Goal: Task Accomplishment & Management: Complete application form

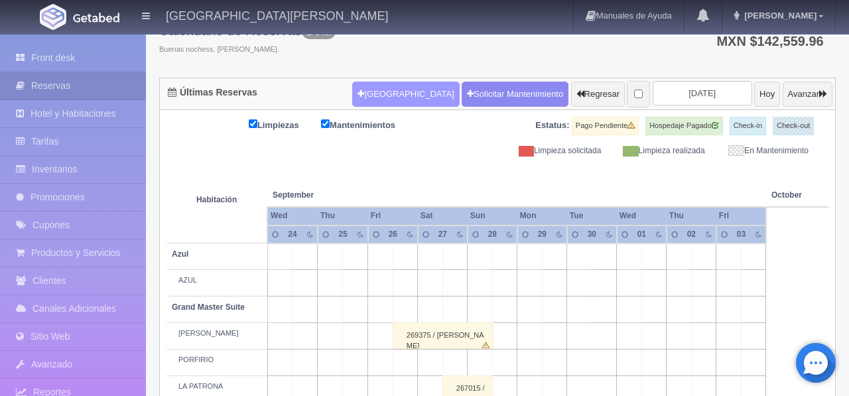
scroll to position [92, 0]
click at [371, 94] on button "Nueva Reserva" at bounding box center [405, 94] width 107 height 25
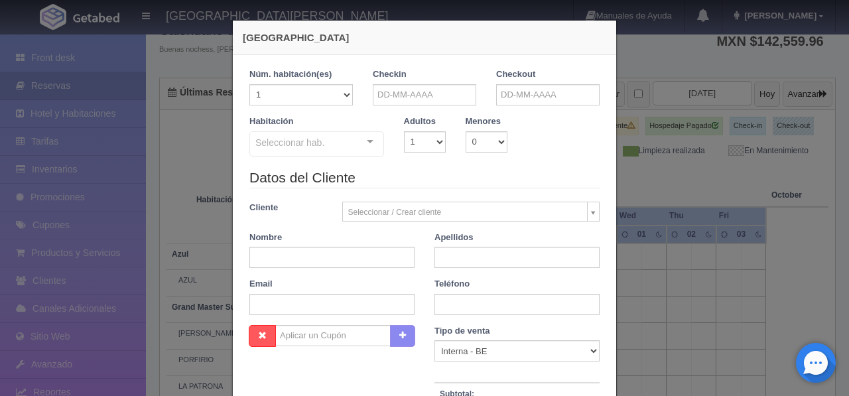
checkbox input "false"
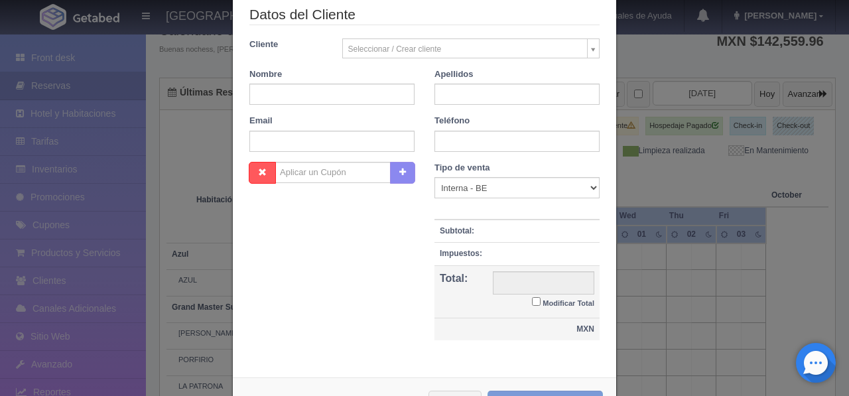
scroll to position [213, 0]
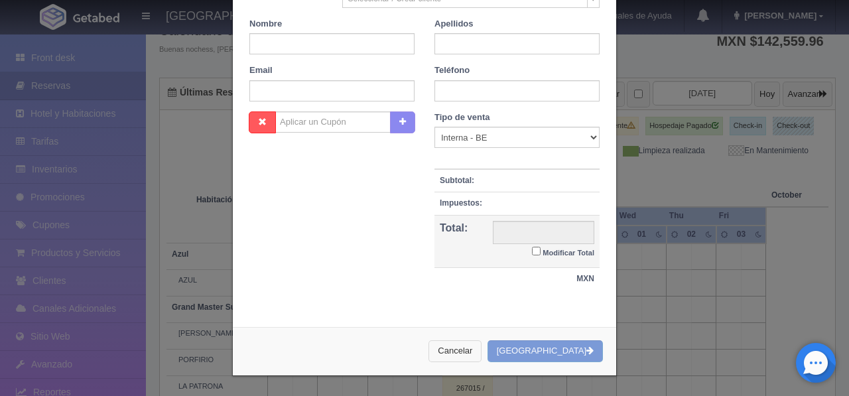
click at [481, 351] on button "Cancelar" at bounding box center [454, 351] width 53 height 22
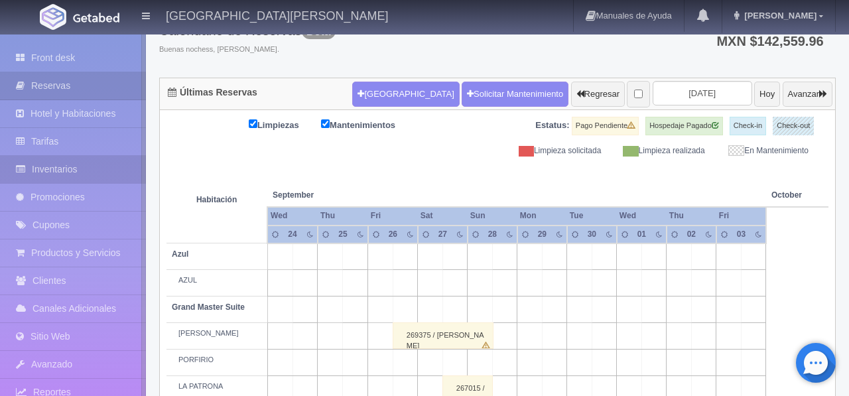
click at [62, 175] on link "Inventarios" at bounding box center [73, 169] width 146 height 27
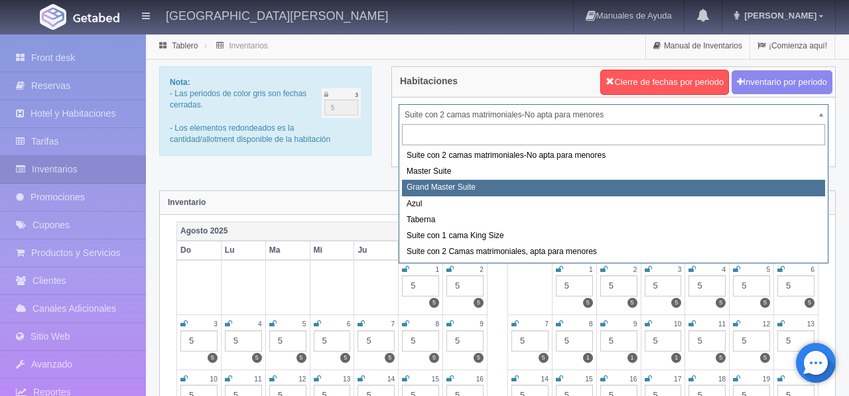
select select "1918"
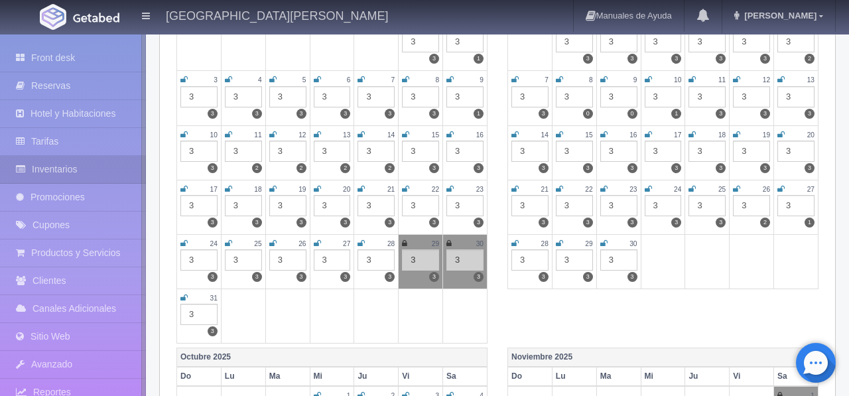
scroll to position [251, 0]
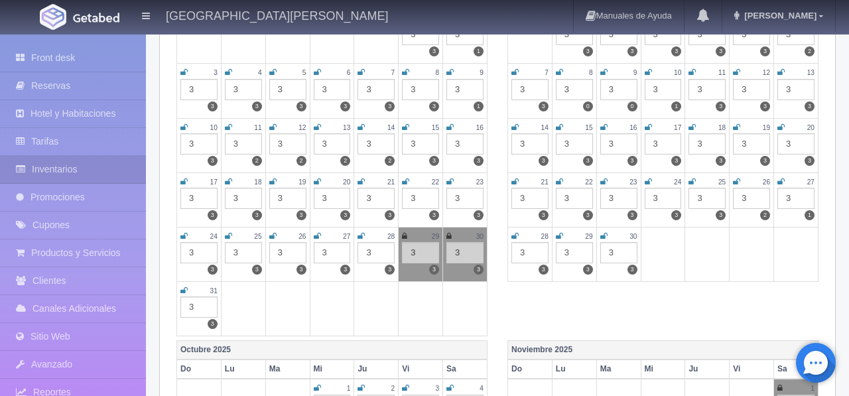
click at [406, 237] on icon at bounding box center [404, 236] width 5 height 8
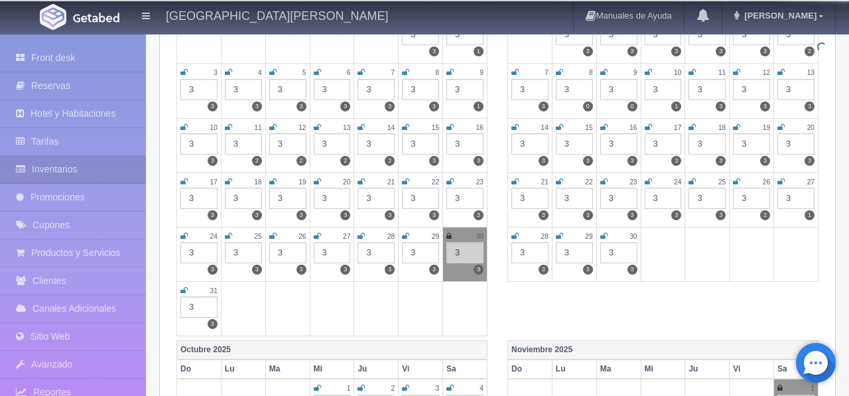
click at [451, 238] on div "30" at bounding box center [464, 236] width 37 height 11
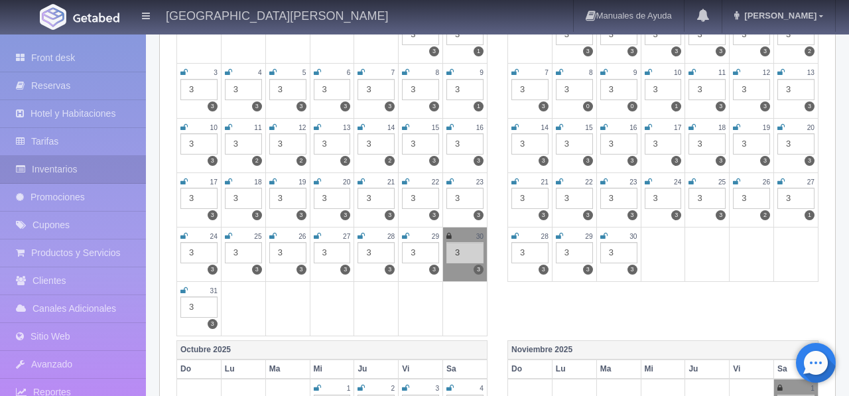
click at [450, 237] on icon at bounding box center [448, 236] width 5 height 8
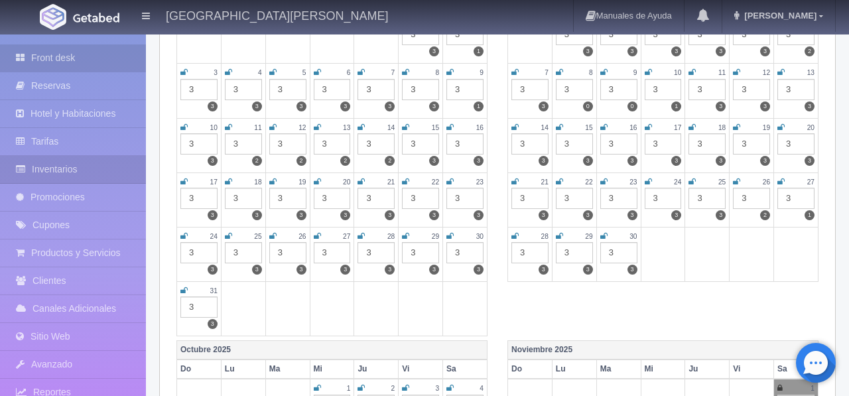
click at [54, 60] on link "Front desk" at bounding box center [73, 57] width 146 height 27
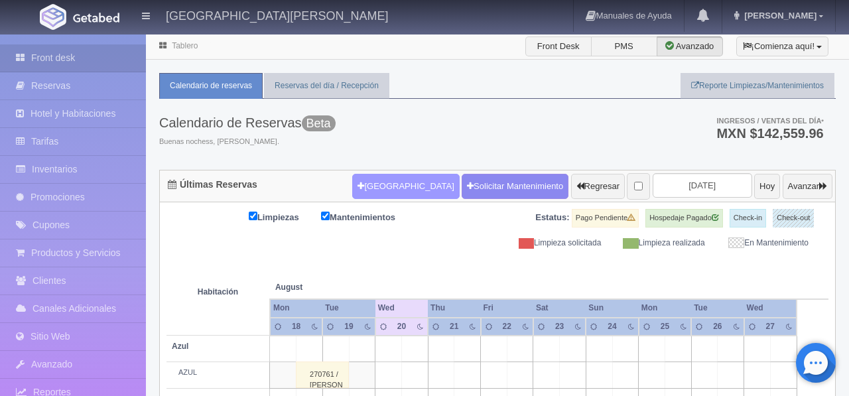
click at [393, 192] on button "[GEOGRAPHIC_DATA]" at bounding box center [405, 186] width 107 height 25
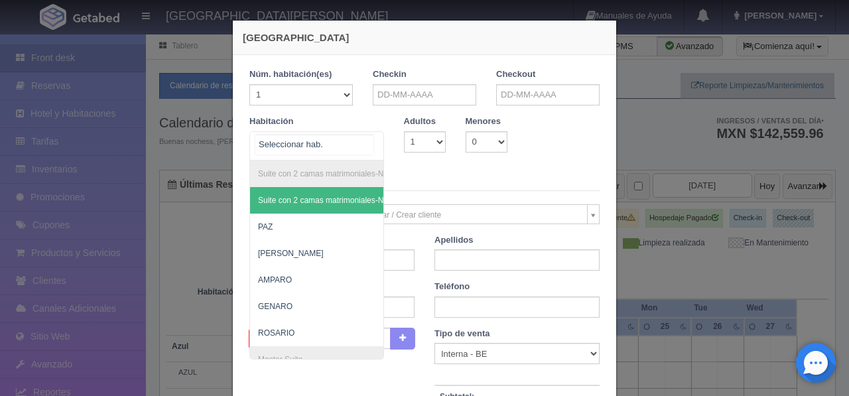
click at [366, 136] on div at bounding box center [370, 142] width 27 height 20
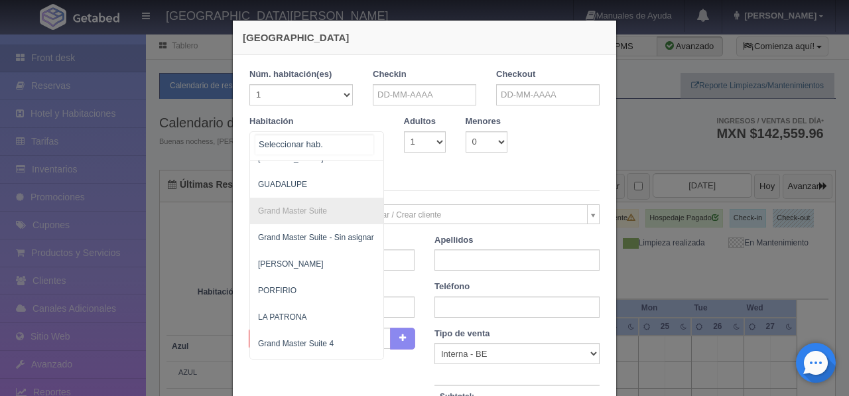
scroll to position [370, 0]
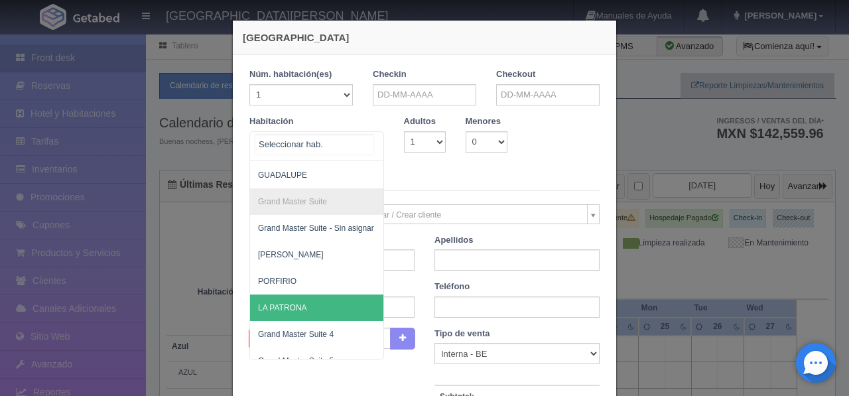
click at [305, 312] on span "LA PATRONA" at bounding box center [381, 307] width 262 height 27
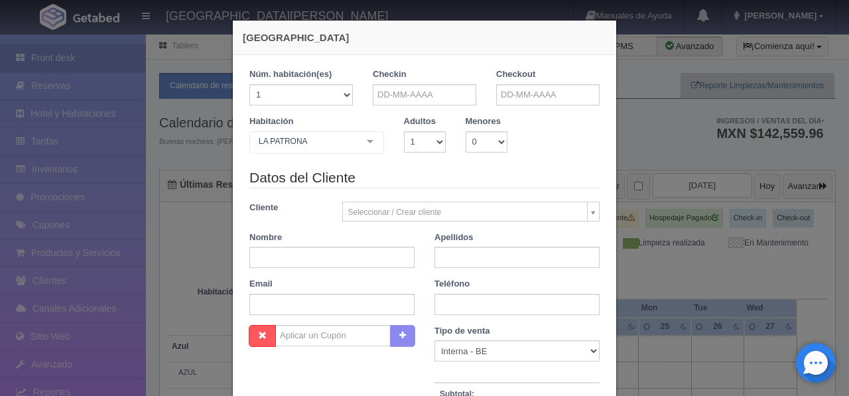
checkbox input "false"
click at [347, 95] on select "1 2 3 4 5 6 7 8 9 10 11 12 13 14 15 16 17 18 19 20" at bounding box center [300, 94] width 103 height 21
click at [428, 95] on input "text" at bounding box center [424, 94] width 103 height 21
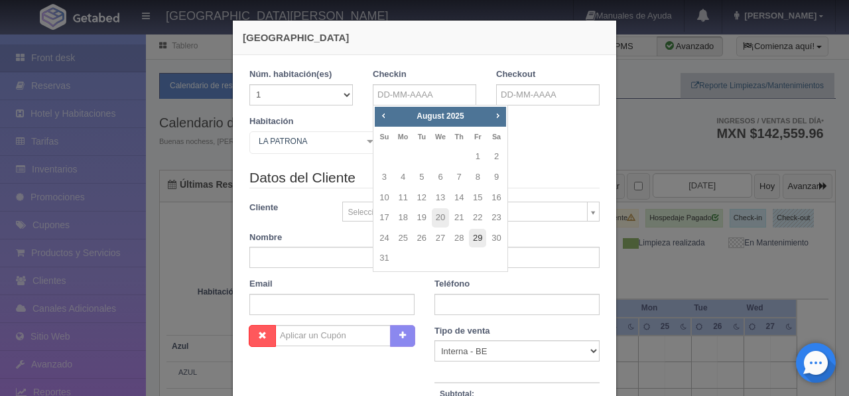
click at [476, 237] on link "29" at bounding box center [477, 238] width 17 height 19
type input "29-08-2025"
checkbox input "false"
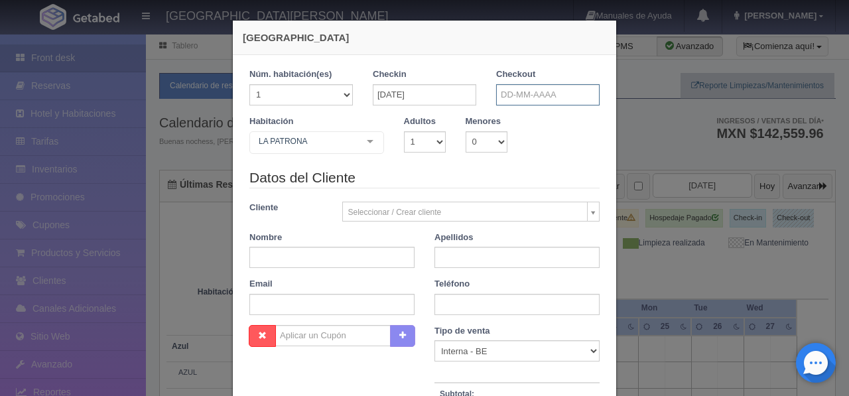
click at [506, 96] on input "text" at bounding box center [547, 94] width 103 height 21
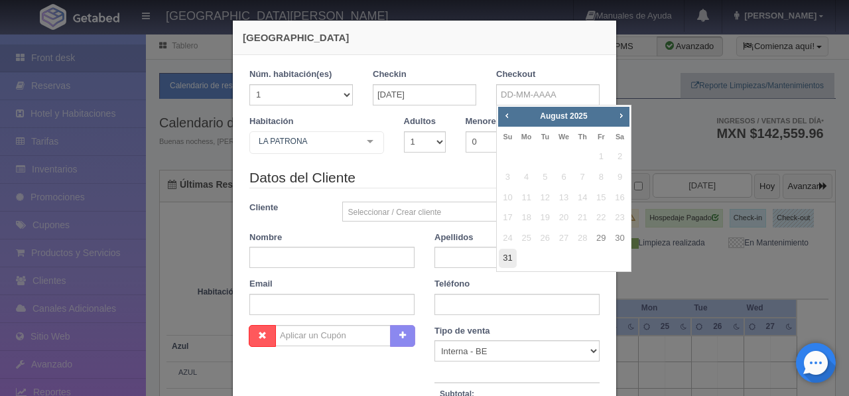
click at [510, 258] on link "31" at bounding box center [507, 258] width 17 height 19
type input "[DATE]"
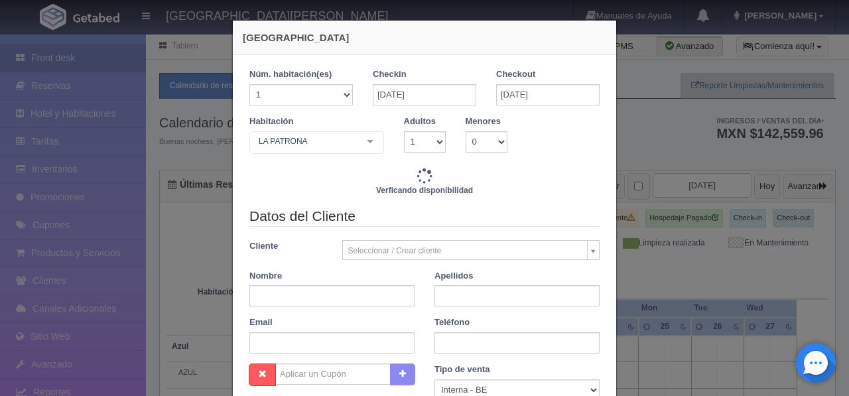
checkbox input "false"
type input "13680.00"
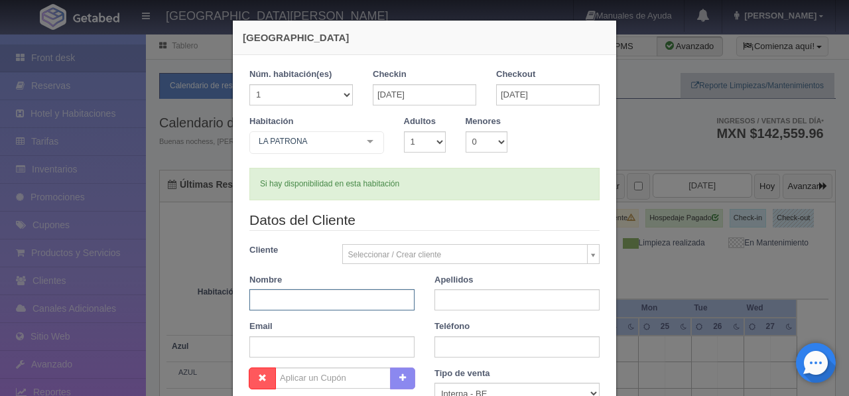
click at [297, 298] on input "text" at bounding box center [331, 299] width 165 height 21
checkbox input "false"
click at [353, 119] on div "Habitación LA PATRONA Suite con 2 camas matrimoniales-No apta para menores Suit…" at bounding box center [316, 136] width 154 height 42
click at [440, 143] on select "1 2 3 4 5 6 7 8 9 10" at bounding box center [425, 141] width 42 height 21
select select "2"
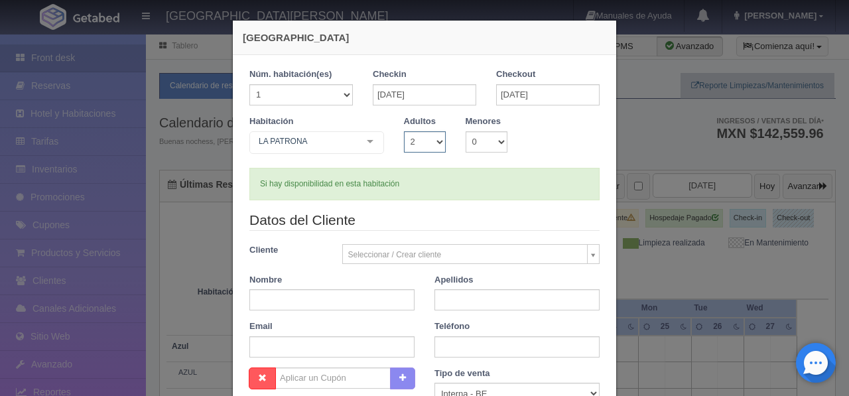
checkbox input "false"
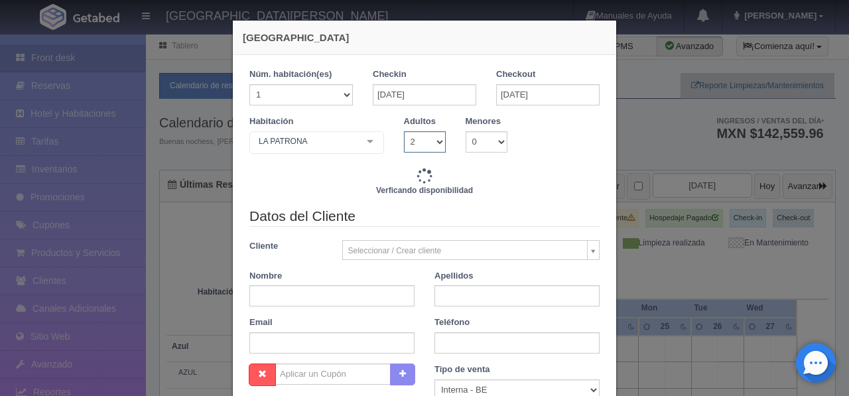
type input "13680.00"
checkbox input "false"
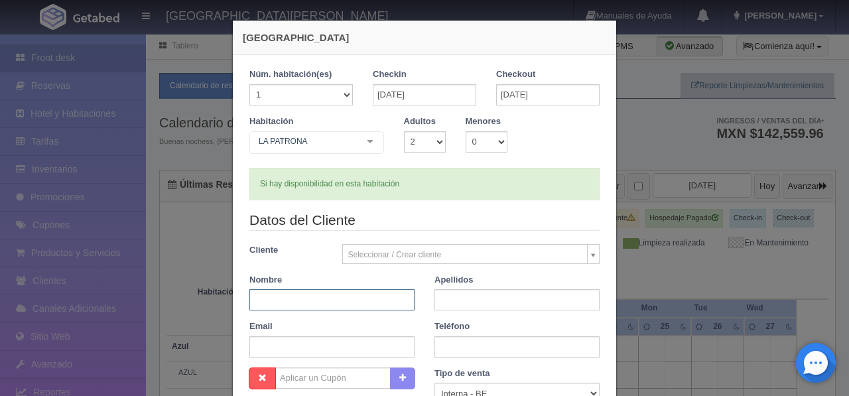
click at [302, 300] on input "text" at bounding box center [331, 299] width 165 height 21
type input "j"
type input "JOEL"
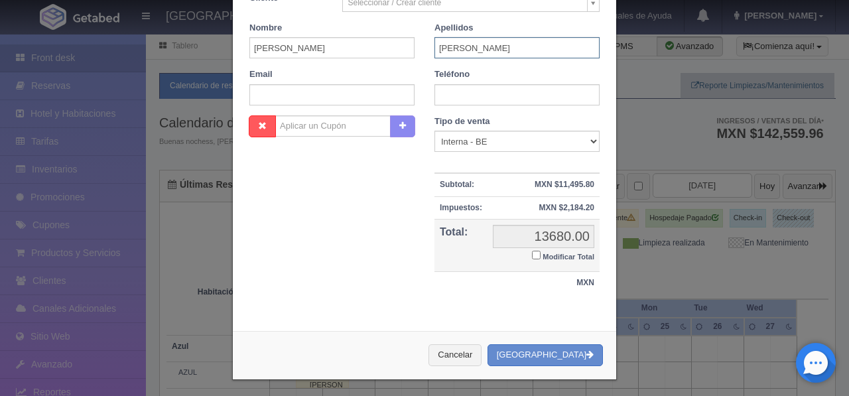
scroll to position [257, 0]
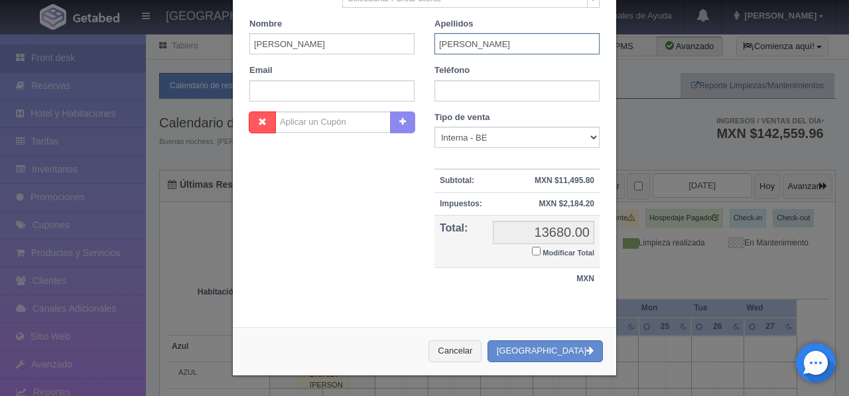
type input "IBARRA"
click at [557, 353] on button "[GEOGRAPHIC_DATA]" at bounding box center [544, 351] width 115 height 22
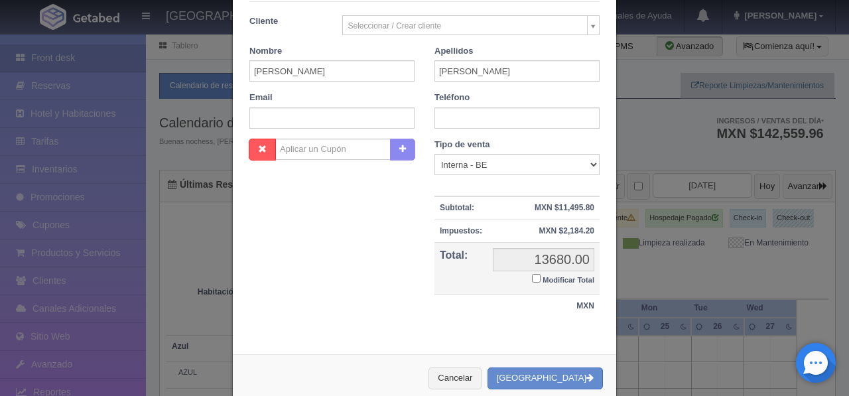
scroll to position [186, 0]
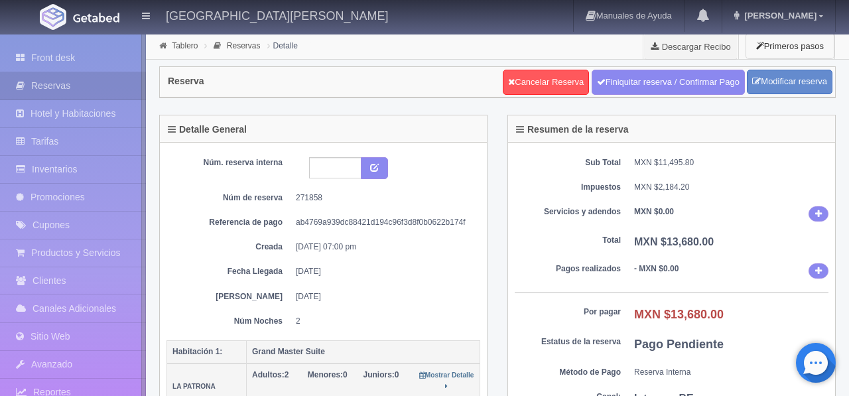
drag, startPoint x: 66, startPoint y: 56, endPoint x: 754, endPoint y: 51, distance: 688.2
click at [65, 56] on link "Front desk" at bounding box center [73, 57] width 146 height 27
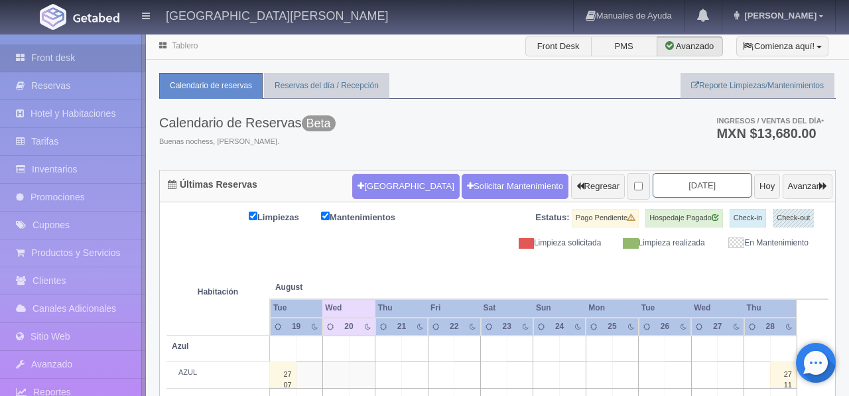
click at [672, 192] on input "[DATE]" at bounding box center [701, 185] width 99 height 25
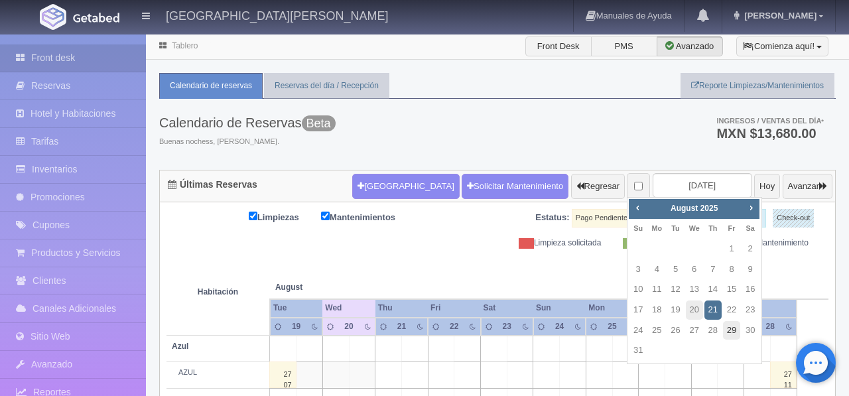
click at [731, 328] on link "29" at bounding box center [731, 330] width 17 height 19
type input "[DATE]"
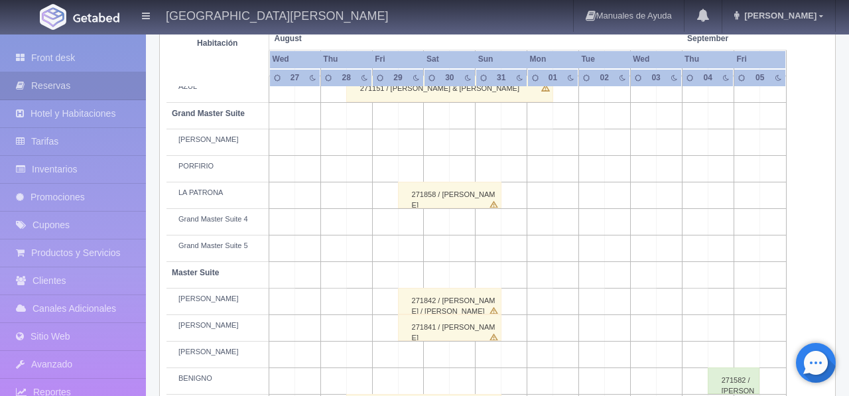
scroll to position [285, 0]
click at [84, 173] on link "Inventarios" at bounding box center [73, 169] width 146 height 27
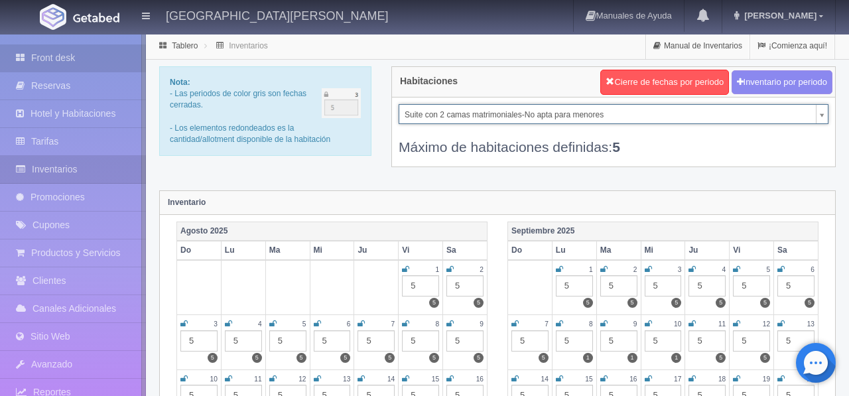
click at [65, 61] on link "Front desk" at bounding box center [73, 57] width 146 height 27
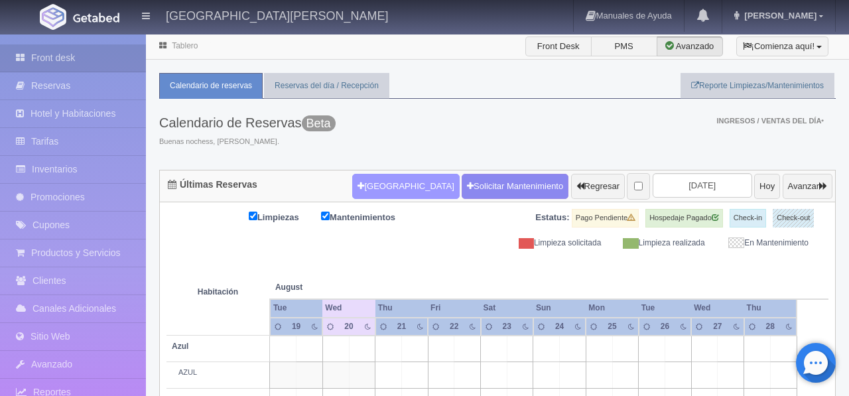
click at [389, 190] on button "[GEOGRAPHIC_DATA]" at bounding box center [405, 186] width 107 height 25
click at [379, 186] on button "[GEOGRAPHIC_DATA]" at bounding box center [405, 186] width 107 height 25
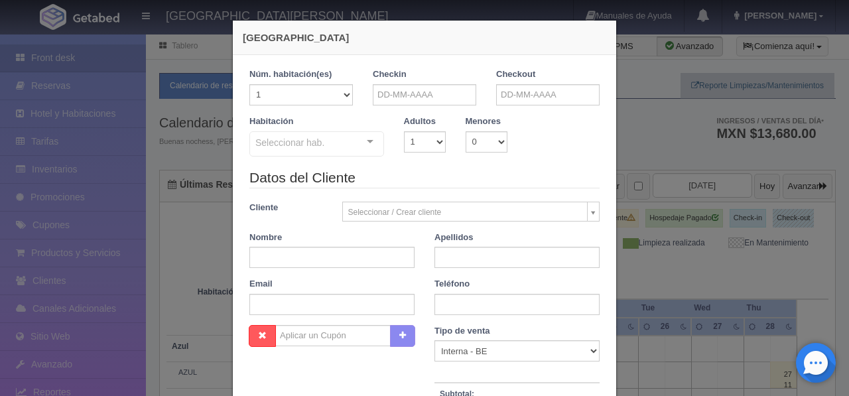
click at [369, 143] on div at bounding box center [370, 142] width 27 height 20
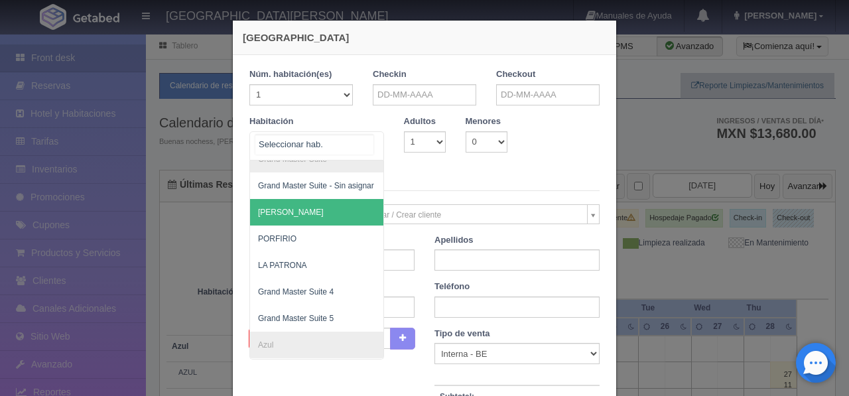
scroll to position [398, 0]
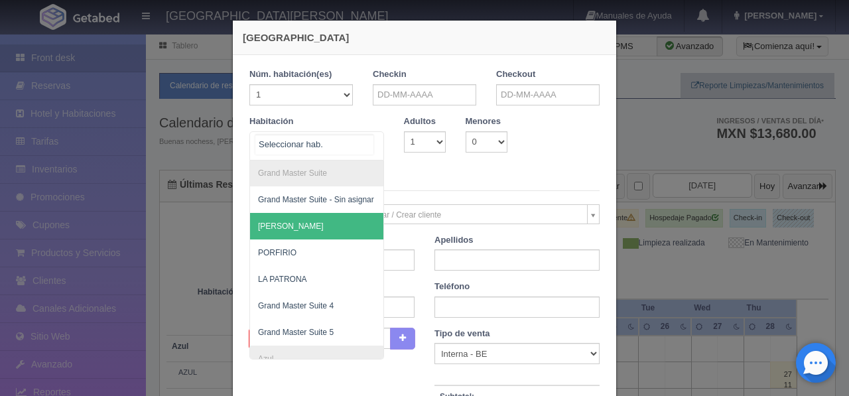
click at [332, 231] on span "[PERSON_NAME]" at bounding box center [381, 226] width 262 height 27
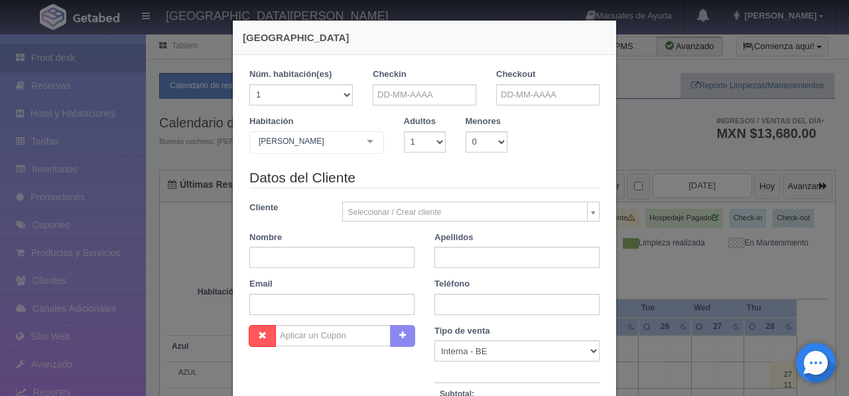
checkbox input "false"
click at [346, 97] on select "1 2 3 4 5 6 7 8 9 10 11 12 13 14 15 16 17 18 19 20" at bounding box center [300, 94] width 103 height 21
click at [409, 100] on input "text" at bounding box center [424, 94] width 103 height 21
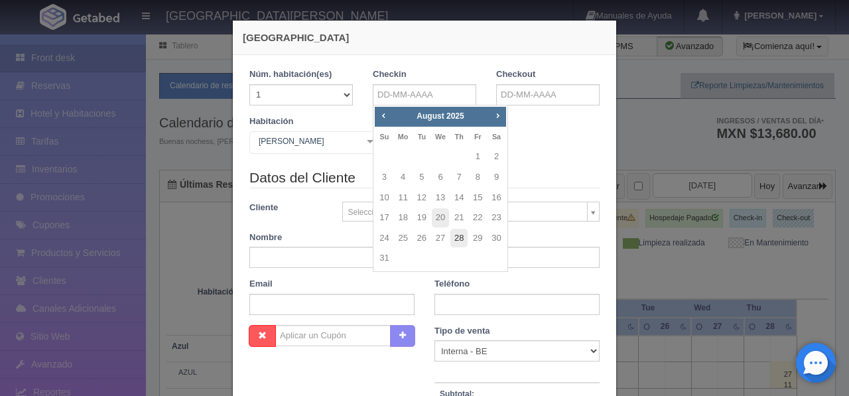
click at [458, 241] on link "28" at bounding box center [458, 238] width 17 height 19
type input "[DATE]"
checkbox input "false"
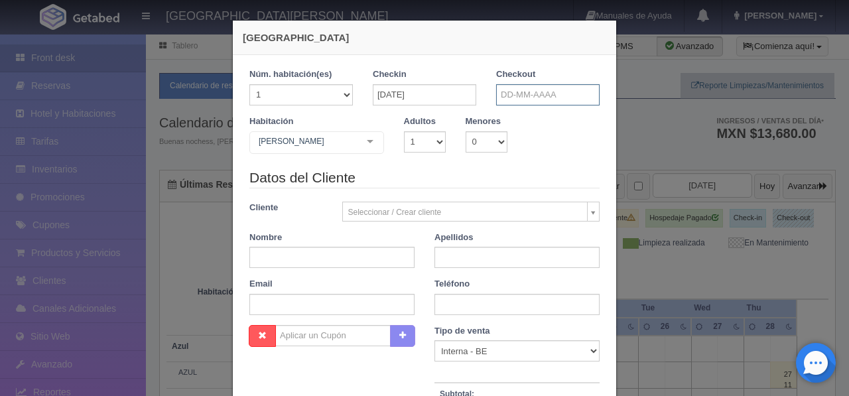
click at [524, 94] on input "text" at bounding box center [547, 94] width 103 height 21
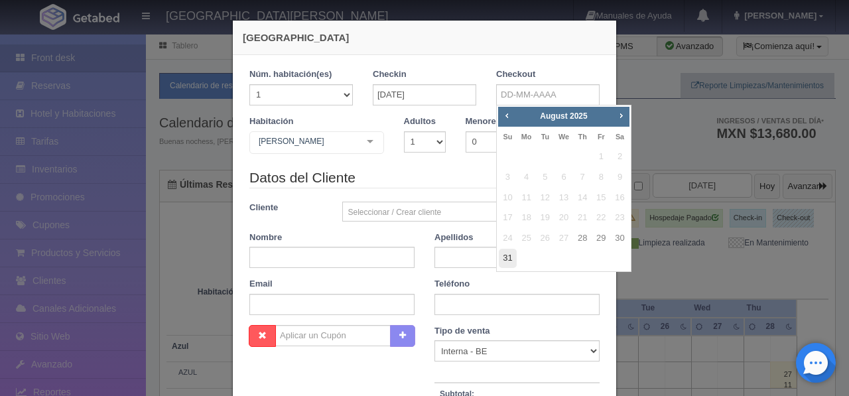
click at [506, 255] on link "31" at bounding box center [507, 258] width 17 height 19
type input "[DATE]"
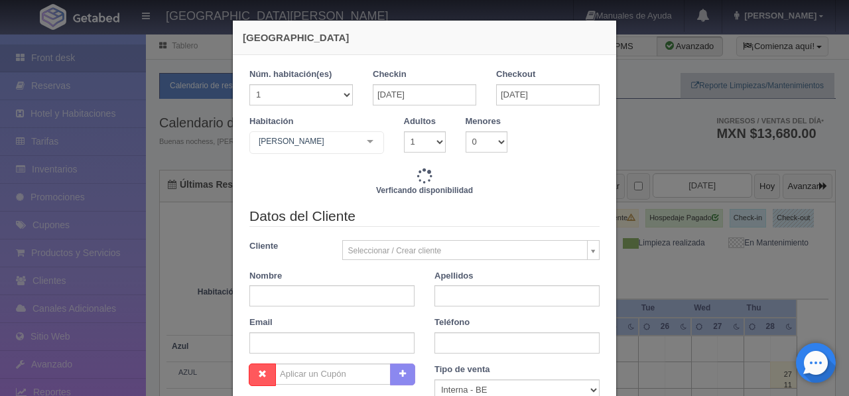
checkbox input "false"
type input "19300.00"
click at [442, 144] on select "1 2 3 4 5 6 7 8 9 10" at bounding box center [425, 141] width 42 height 21
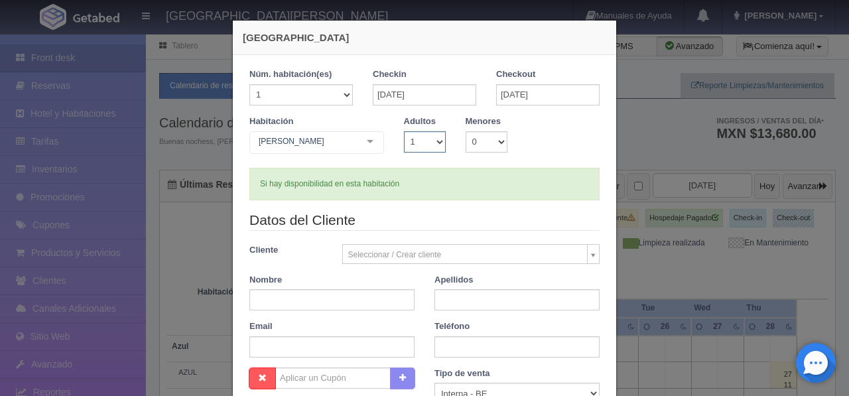
checkbox input "false"
select select "2"
checkbox input "false"
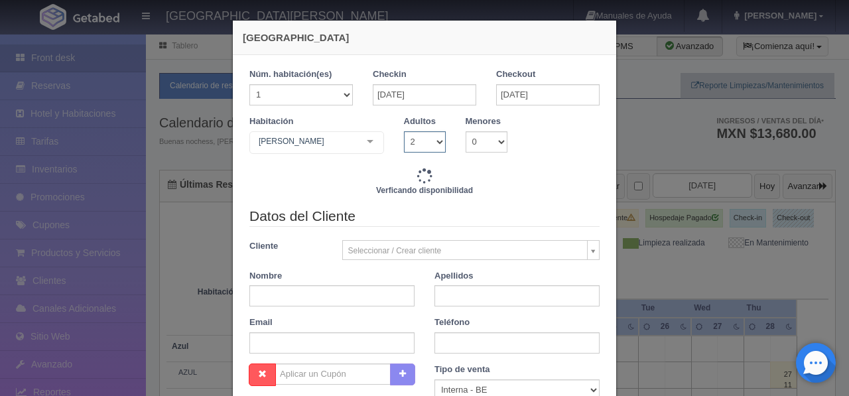
type input "19300.00"
checkbox input "false"
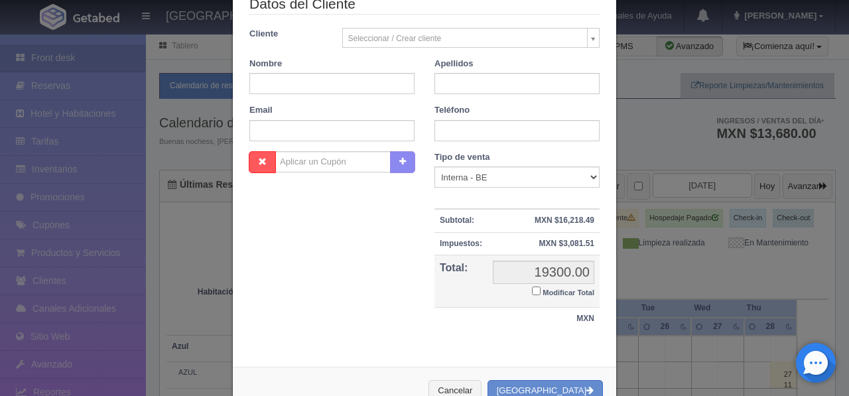
scroll to position [257, 0]
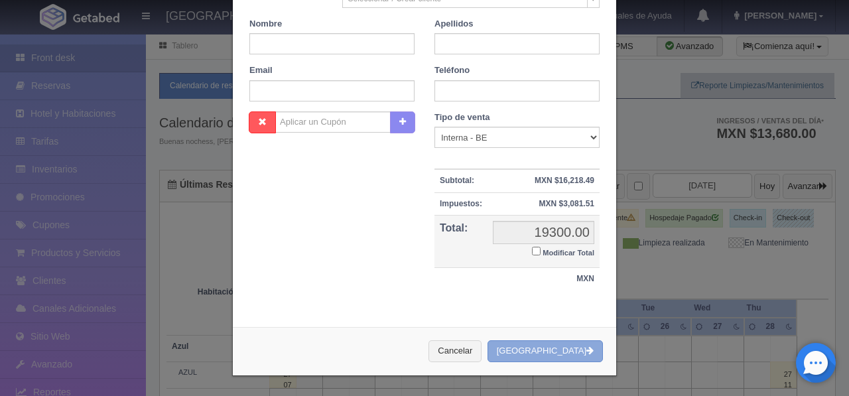
click at [566, 347] on button "Crear Reserva" at bounding box center [544, 351] width 115 height 22
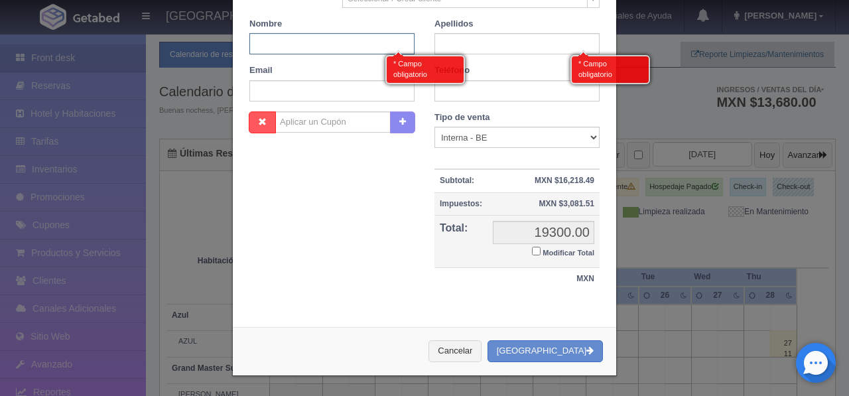
scroll to position [32, 0]
click at [365, 43] on input "text" at bounding box center [331, 43] width 165 height 21
type input "suzane"
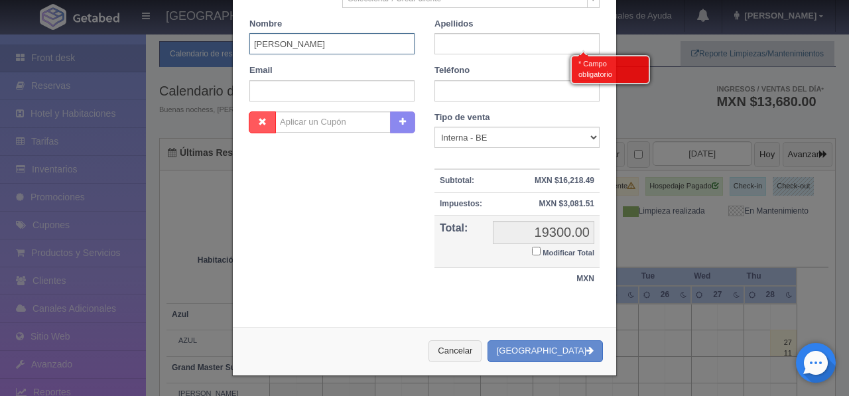
click at [300, 49] on input "suzane" at bounding box center [331, 43] width 165 height 21
drag, startPoint x: 291, startPoint y: 42, endPoint x: 202, endPoint y: 43, distance: 88.8
click at [202, 43] on div "Nueva Reserva 1 Núm. habitación(es) 1 2 3 4 5 6 7 8 9 10 11 12 13 14 15 16 17 1…" at bounding box center [424, 198] width 849 height 396
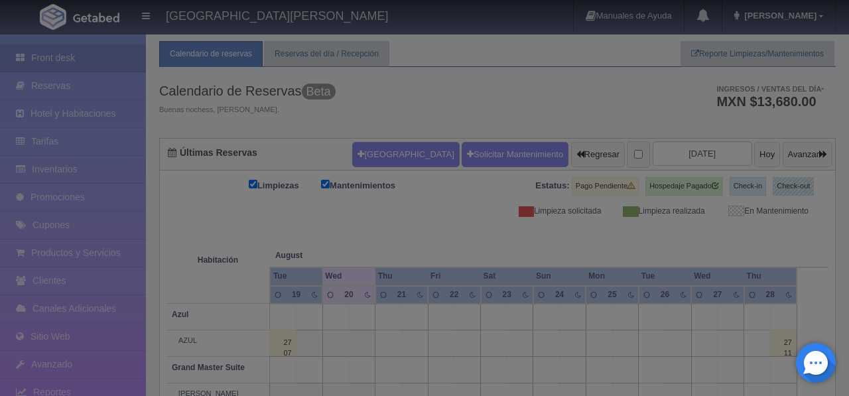
scroll to position [255, 0]
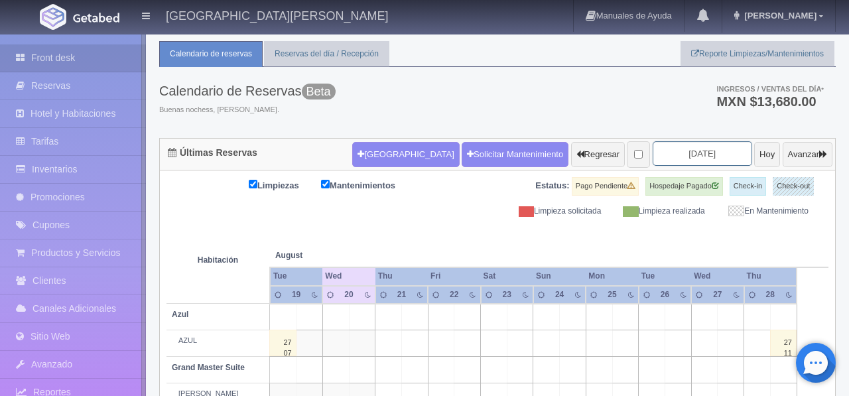
click at [685, 153] on input "[DATE]" at bounding box center [701, 153] width 99 height 25
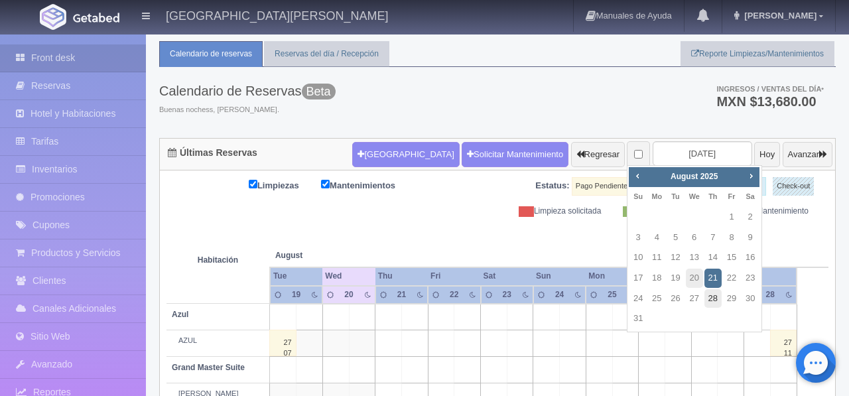
click at [711, 300] on link "28" at bounding box center [712, 298] width 17 height 19
type input "[DATE]"
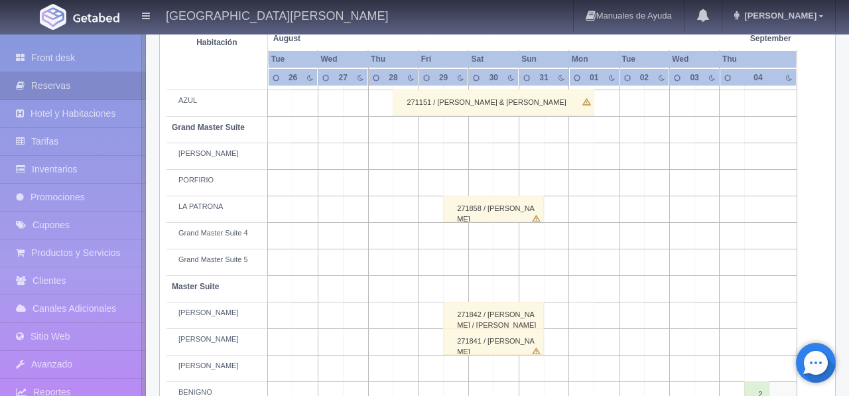
scroll to position [276, 0]
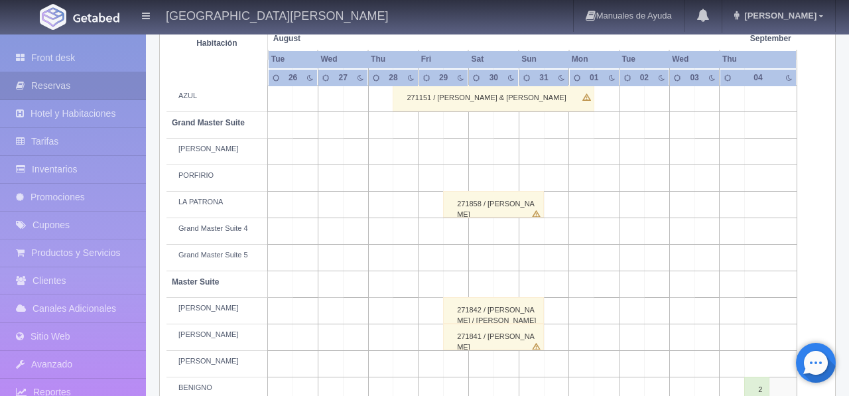
click at [414, 165] on td at bounding box center [405, 152] width 25 height 27
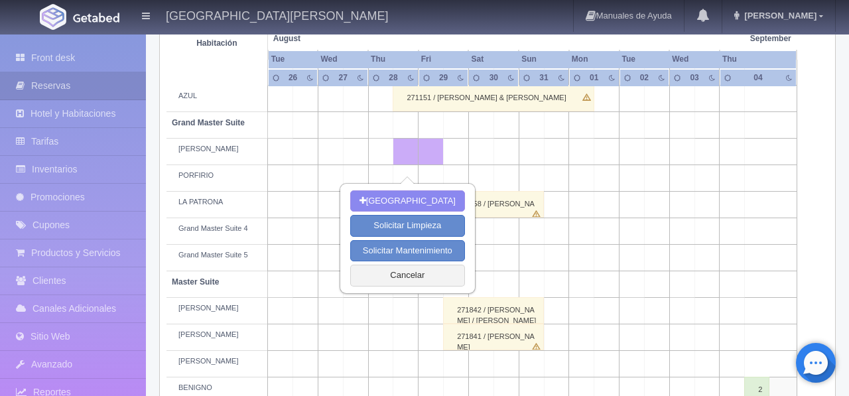
click at [528, 165] on td at bounding box center [530, 152] width 25 height 27
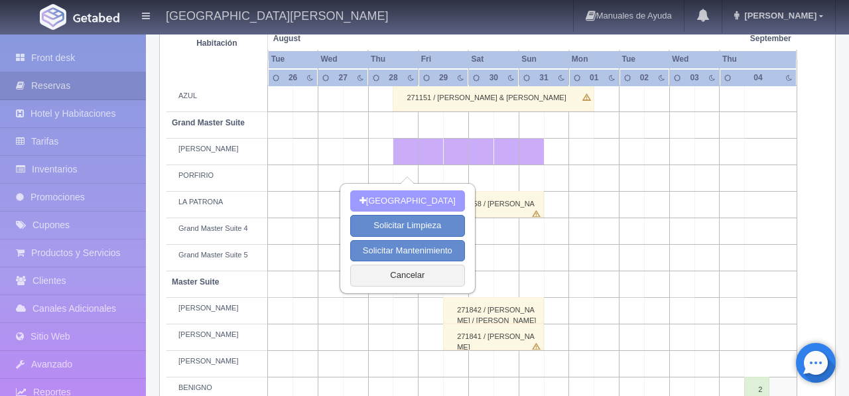
click at [434, 201] on button "[GEOGRAPHIC_DATA]" at bounding box center [407, 201] width 115 height 22
type input "[DATE]"
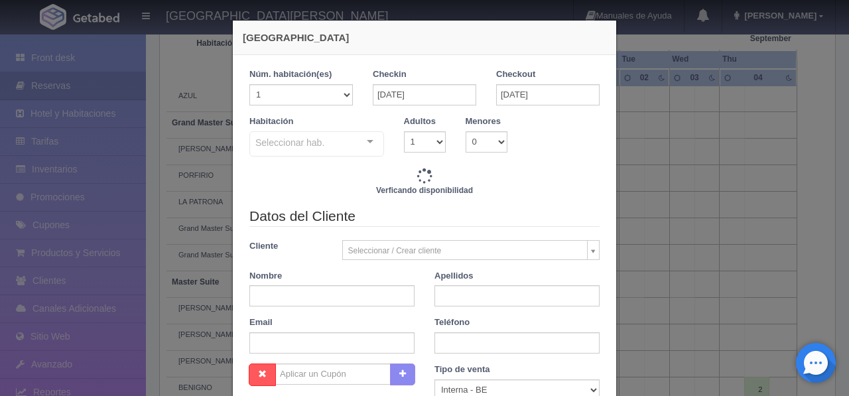
checkbox input "false"
type input "19300.00"
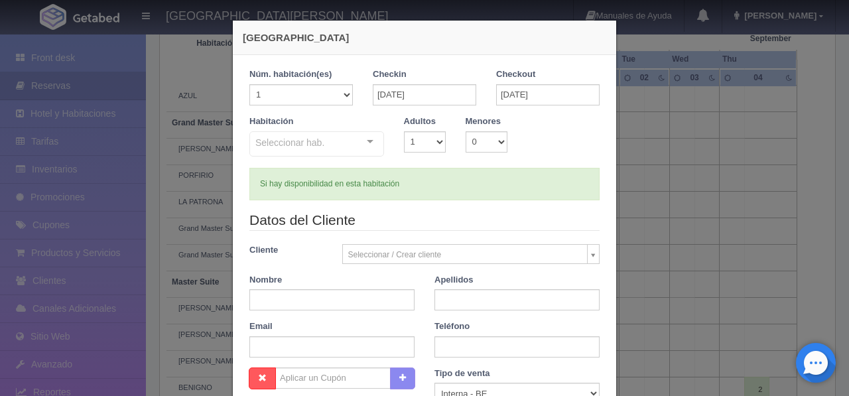
click at [359, 147] on div at bounding box center [370, 142] width 27 height 20
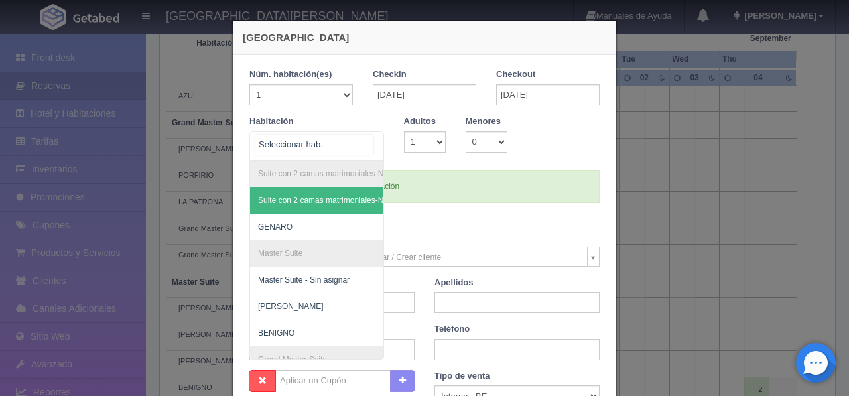
checkbox input "false"
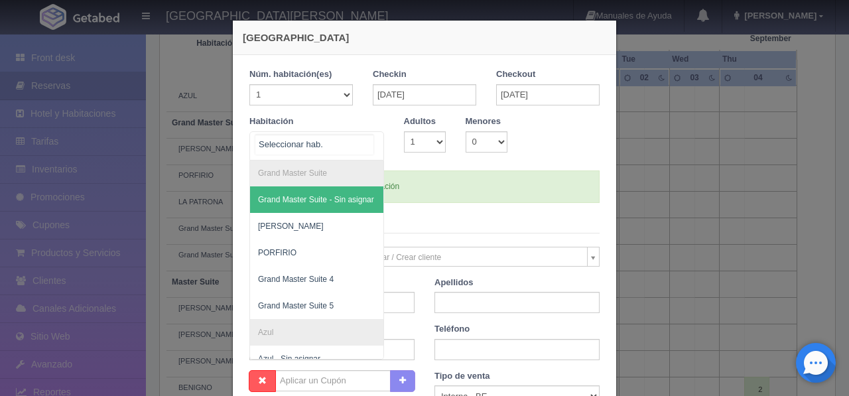
scroll to position [196, 0]
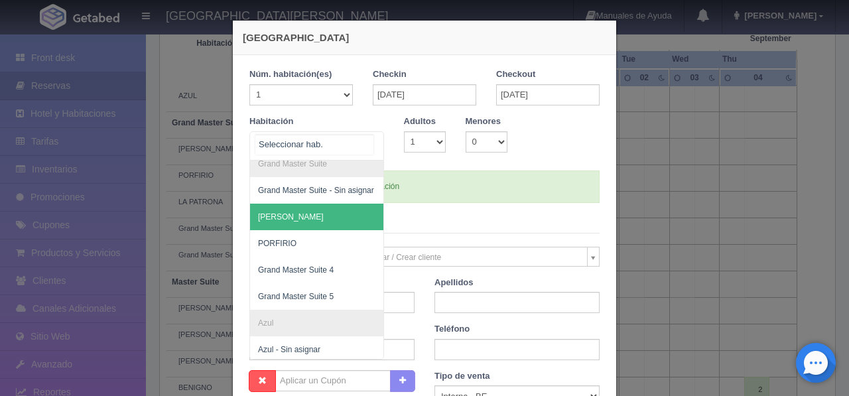
click at [325, 221] on span "[PERSON_NAME]" at bounding box center [381, 217] width 262 height 27
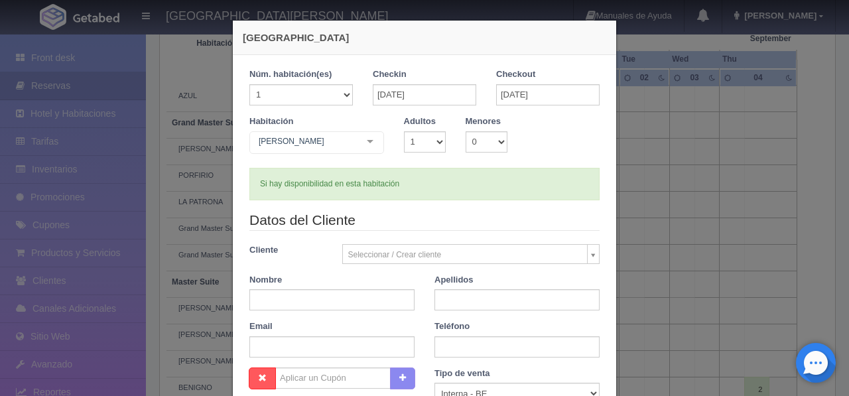
checkbox input "false"
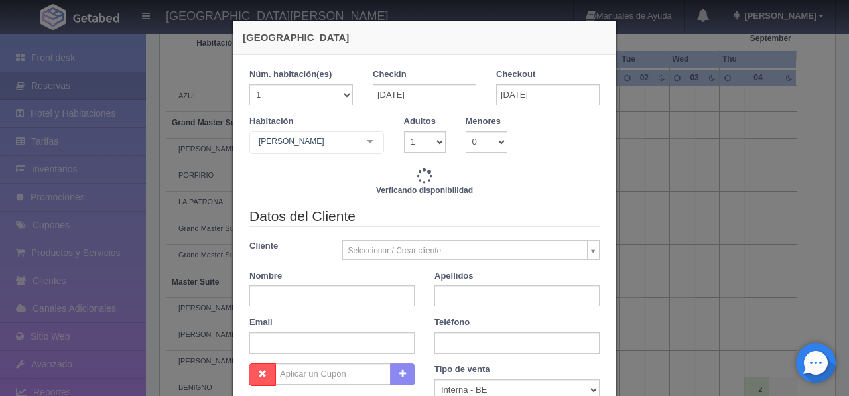
type input "19300.00"
checkbox input "false"
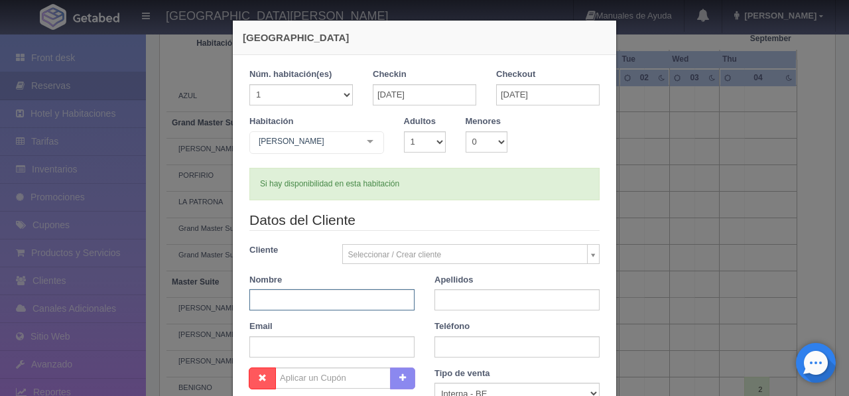
click at [282, 300] on input "text" at bounding box center [331, 299] width 165 height 21
type input "Z"
type input "[PERSON_NAME]"
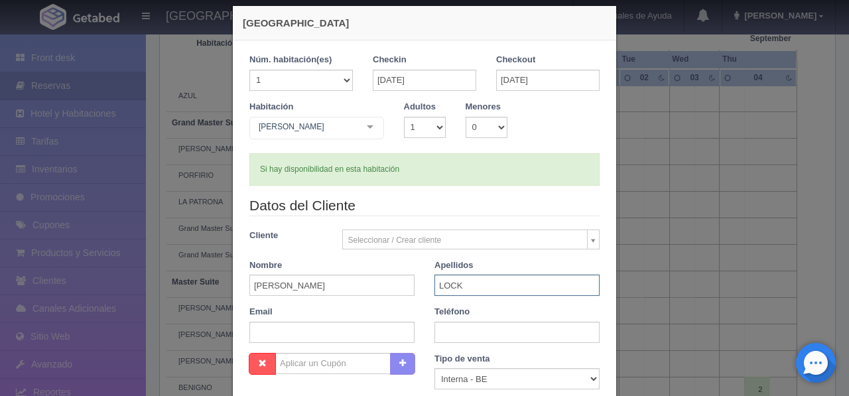
scroll to position [16, 0]
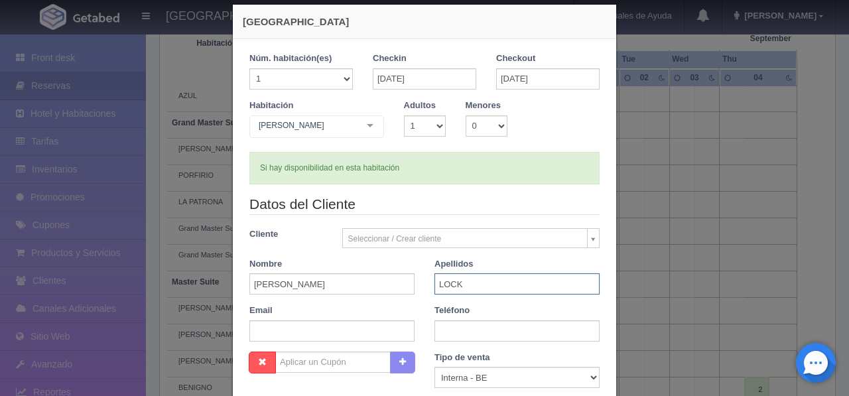
type input "LOCK"
click at [437, 125] on select "1 2 3 4 5 6 7 8 9 10" at bounding box center [425, 125] width 42 height 21
select select "2"
checkbox input "false"
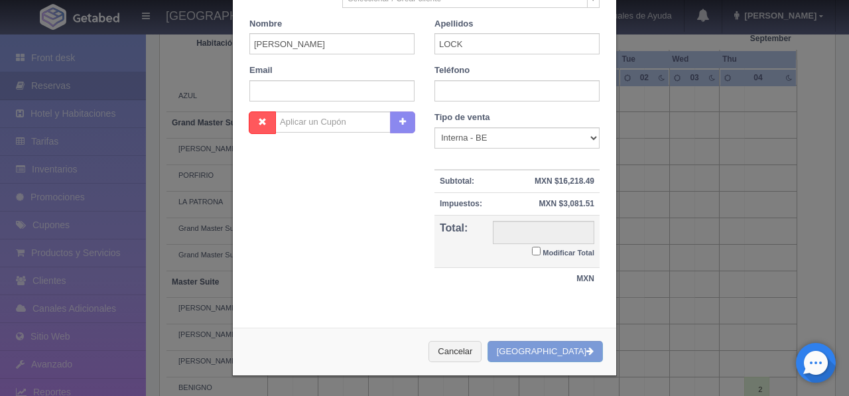
type input "19300.00"
checkbox input "false"
click at [545, 345] on button "[GEOGRAPHIC_DATA]" at bounding box center [544, 351] width 115 height 22
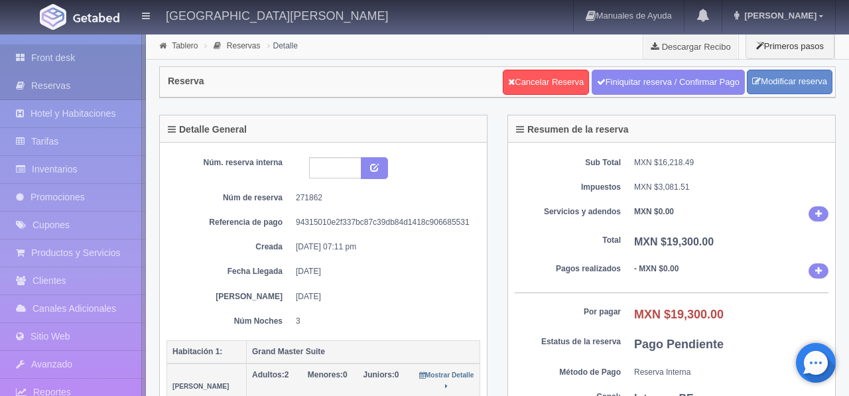
click at [52, 57] on link "Front desk" at bounding box center [73, 57] width 146 height 27
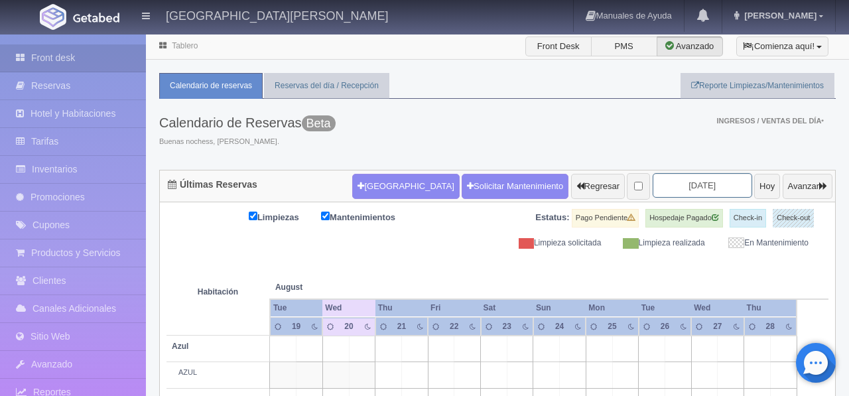
click at [688, 188] on input "[DATE]" at bounding box center [701, 185] width 99 height 25
click at [701, 184] on input "[DATE]" at bounding box center [701, 185] width 99 height 25
click at [710, 186] on input "2025-08-21" at bounding box center [701, 185] width 99 height 25
drag, startPoint x: 722, startPoint y: 186, endPoint x: 707, endPoint y: 188, distance: 15.5
click at [722, 186] on input "2025-08-21" at bounding box center [701, 185] width 99 height 25
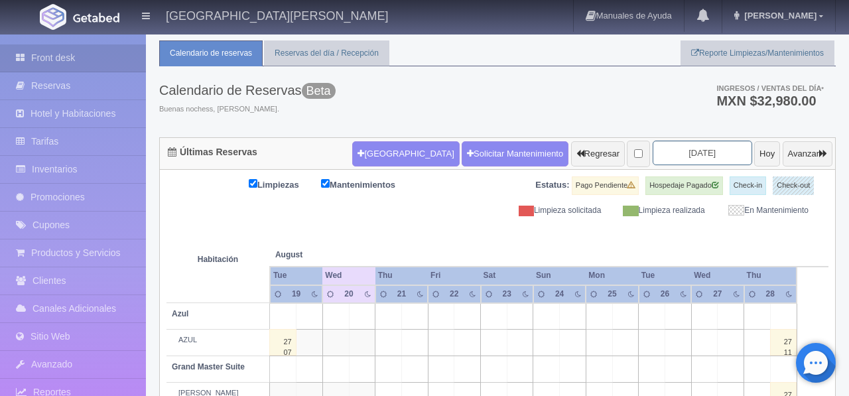
scroll to position [59, 0]
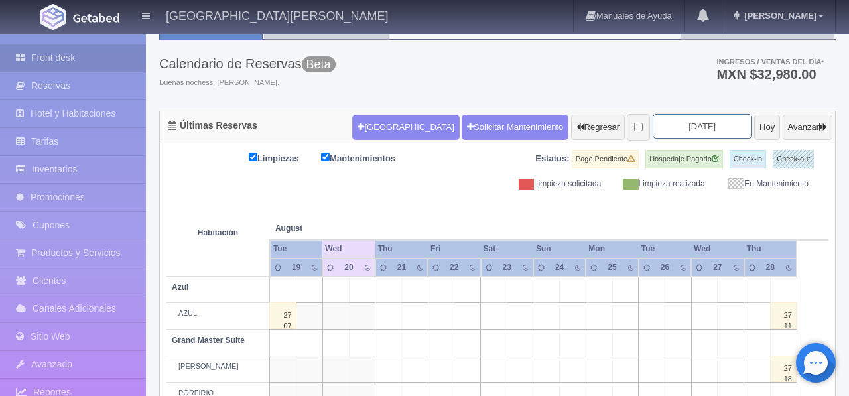
click at [680, 123] on input "2025-08-21" at bounding box center [701, 126] width 99 height 25
click at [708, 127] on input "2025-08-21" at bounding box center [701, 126] width 99 height 25
click at [721, 125] on input "2025-08-21" at bounding box center [701, 126] width 99 height 25
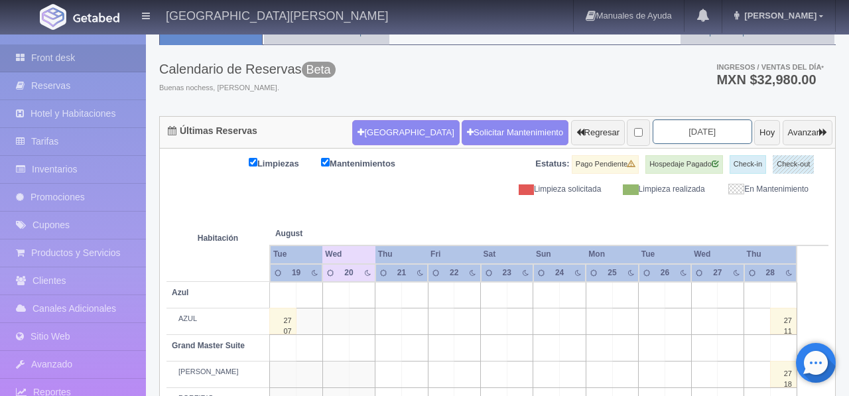
click at [715, 133] on input "2025-08-21" at bounding box center [701, 131] width 99 height 25
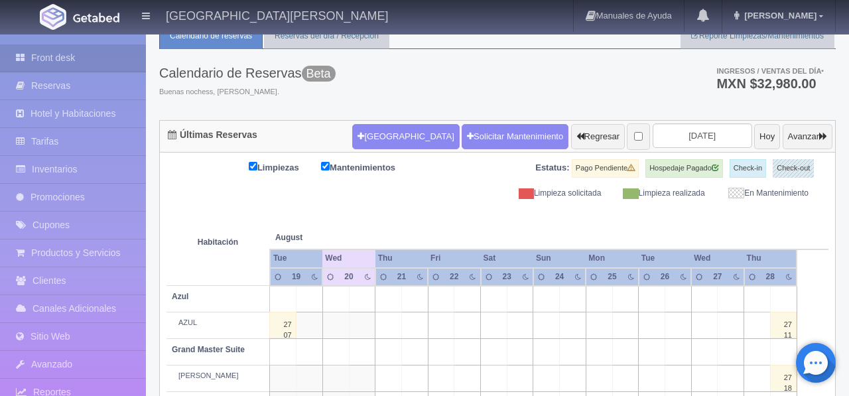
click at [685, 211] on th at bounding box center [651, 224] width 79 height 50
click at [704, 137] on input "2025-08-21" at bounding box center [701, 135] width 99 height 25
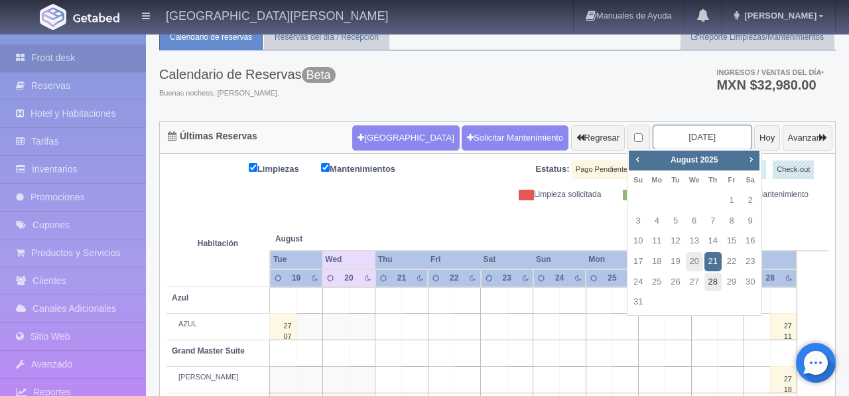
scroll to position [47, 0]
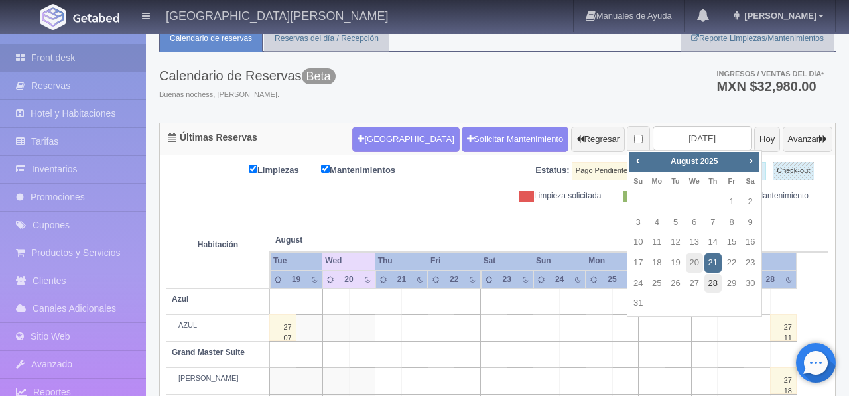
click at [713, 284] on link "28" at bounding box center [712, 283] width 17 height 19
type input "2025-08-28"
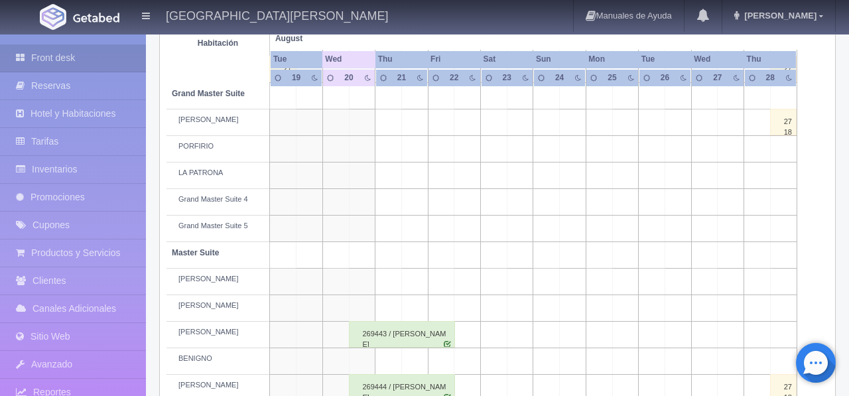
scroll to position [306, 0]
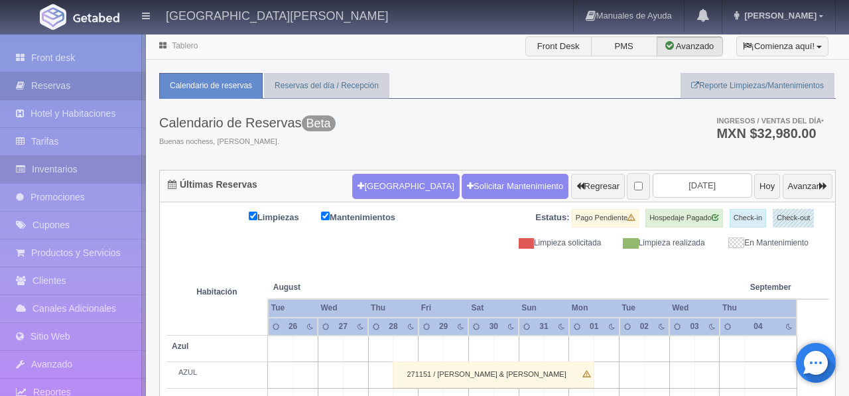
click at [44, 164] on link "Inventarios" at bounding box center [73, 169] width 146 height 27
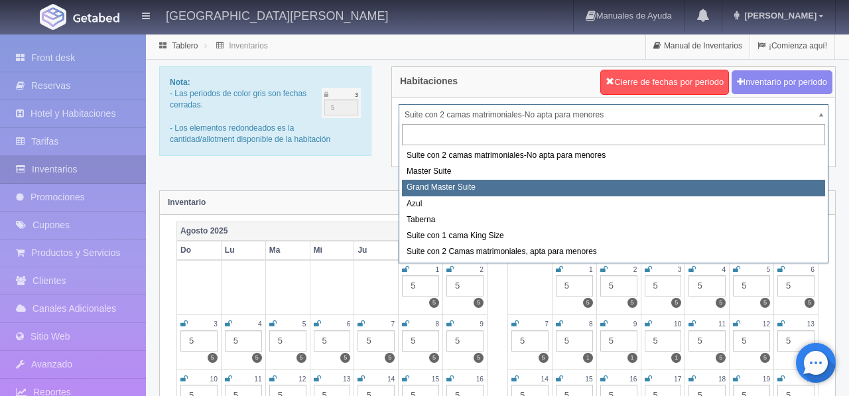
select select "1918"
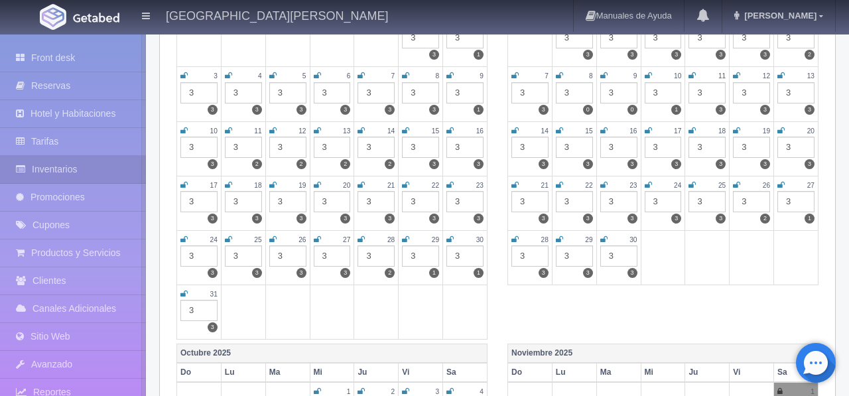
scroll to position [249, 0]
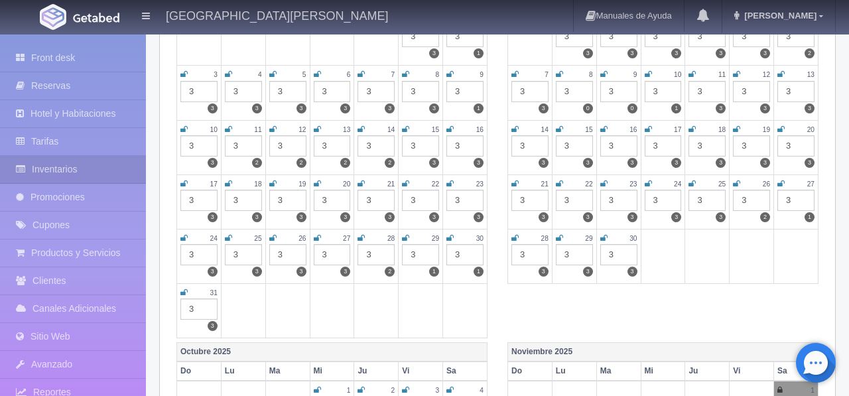
click at [407, 237] on icon at bounding box center [405, 238] width 7 height 8
click at [453, 239] on td "30 3 1" at bounding box center [465, 256] width 44 height 54
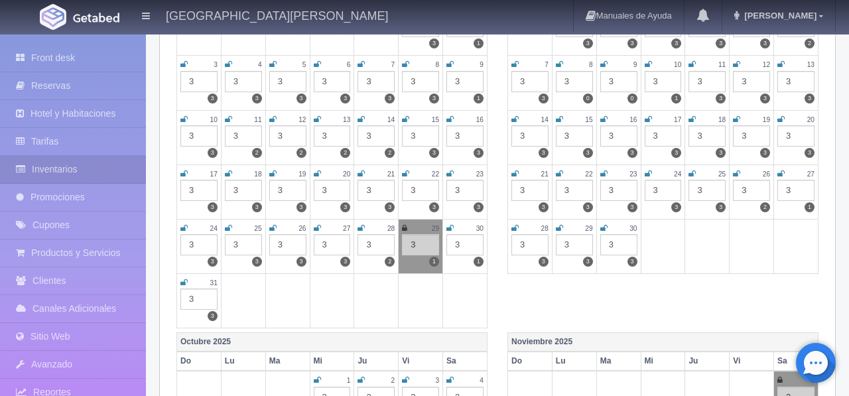
click at [451, 231] on icon at bounding box center [449, 228] width 7 height 8
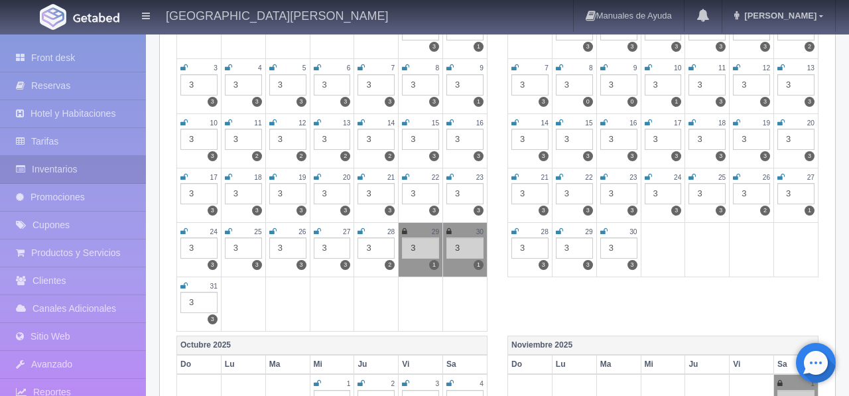
scroll to position [0, 0]
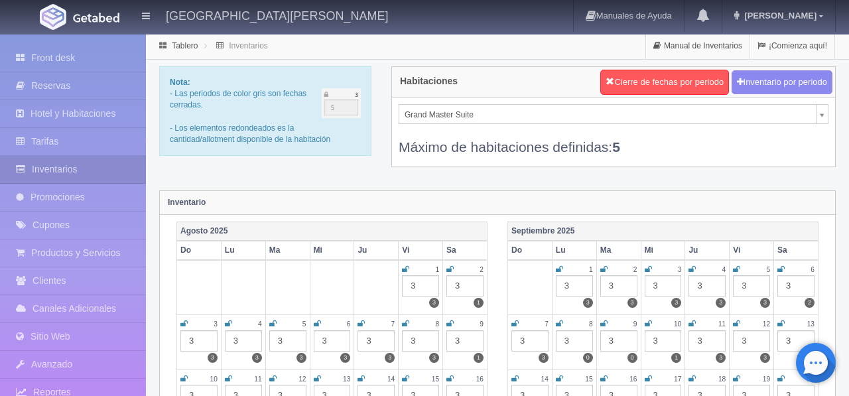
select select "1921"
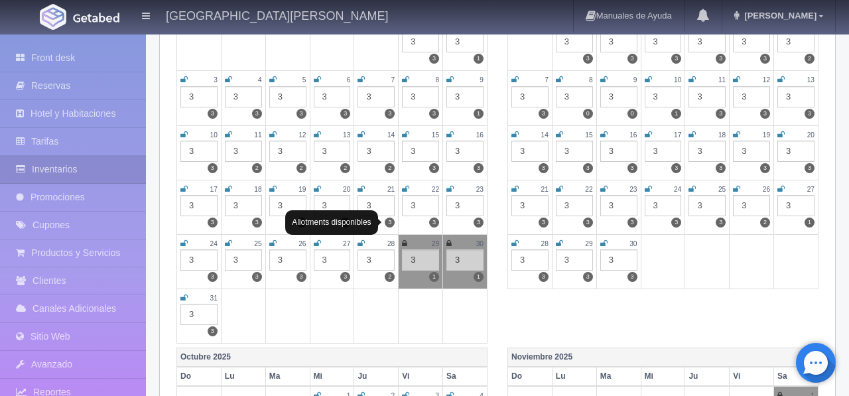
scroll to position [245, 0]
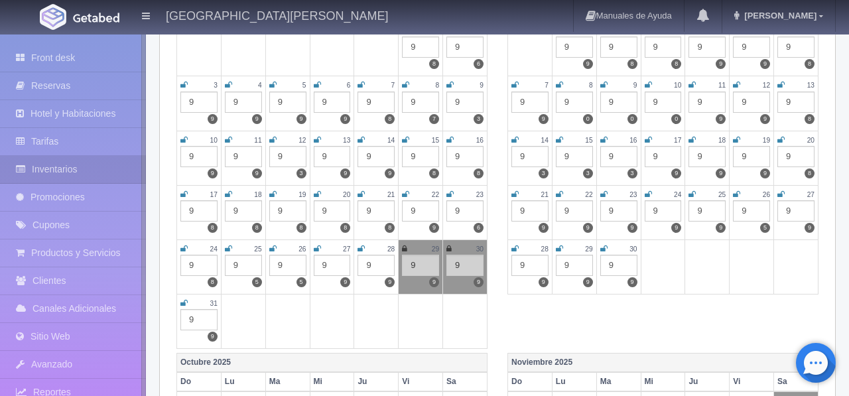
scroll to position [243, 0]
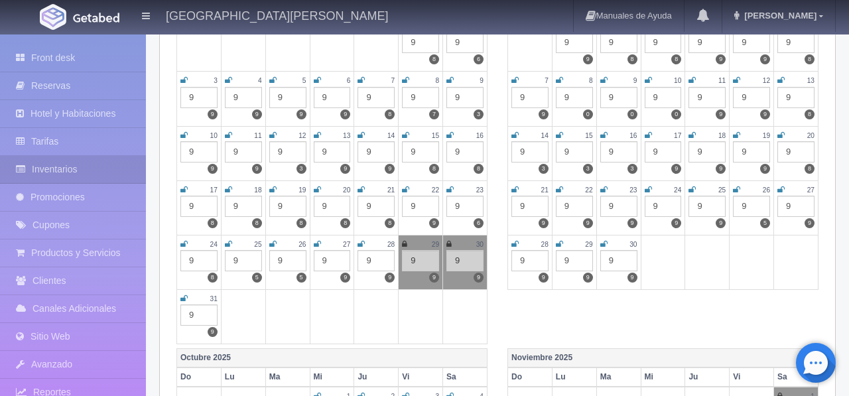
click at [406, 243] on icon at bounding box center [404, 244] width 5 height 8
click at [449, 248] on icon at bounding box center [448, 244] width 5 height 8
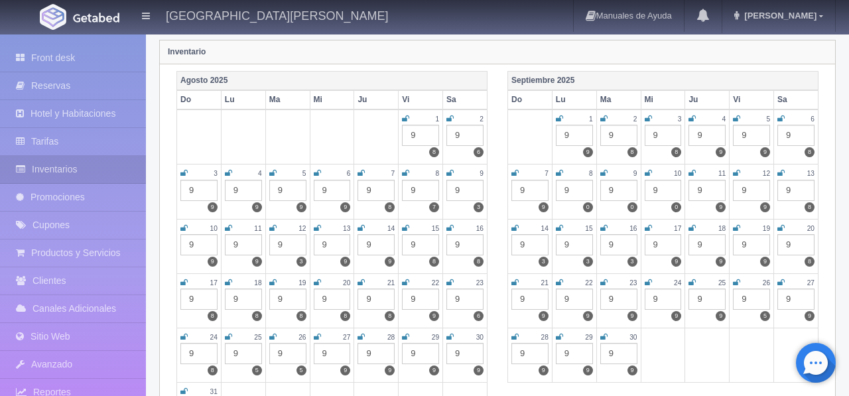
scroll to position [0, 0]
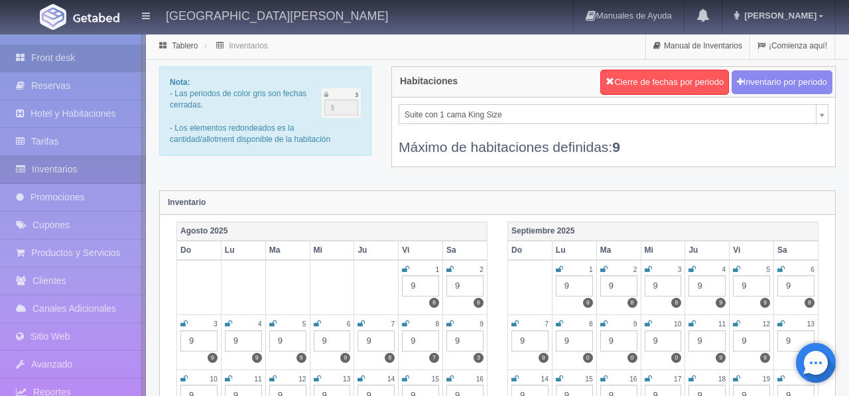
click at [63, 54] on link "Front desk" at bounding box center [73, 57] width 146 height 27
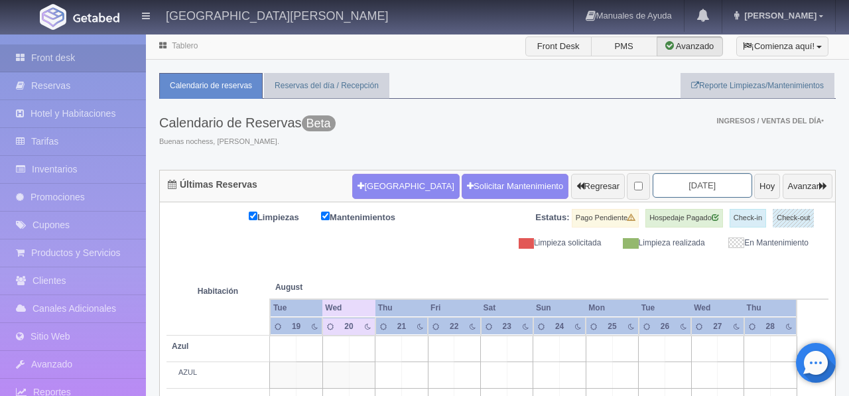
click at [701, 186] on input "[DATE]" at bounding box center [701, 185] width 99 height 25
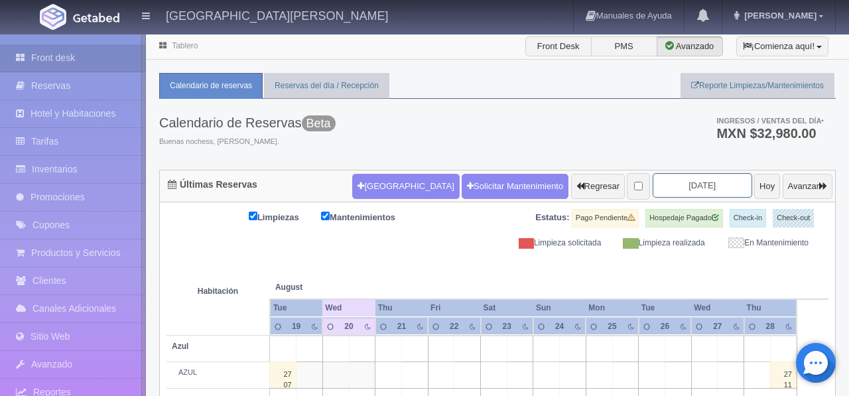
click at [700, 186] on input "[DATE]" at bounding box center [701, 185] width 99 height 25
click at [718, 188] on input "[DATE]" at bounding box center [701, 185] width 99 height 25
click at [717, 187] on input "[DATE]" at bounding box center [701, 185] width 99 height 25
click at [662, 186] on input "[DATE]" at bounding box center [701, 185] width 99 height 25
click at [706, 186] on input "[DATE]" at bounding box center [701, 185] width 99 height 25
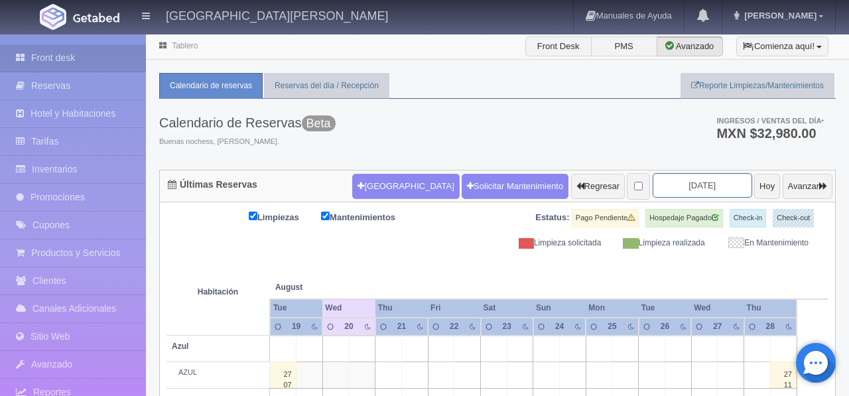
click at [710, 186] on input "[DATE]" at bounding box center [701, 185] width 99 height 25
click at [675, 186] on input "[DATE]" at bounding box center [701, 185] width 99 height 25
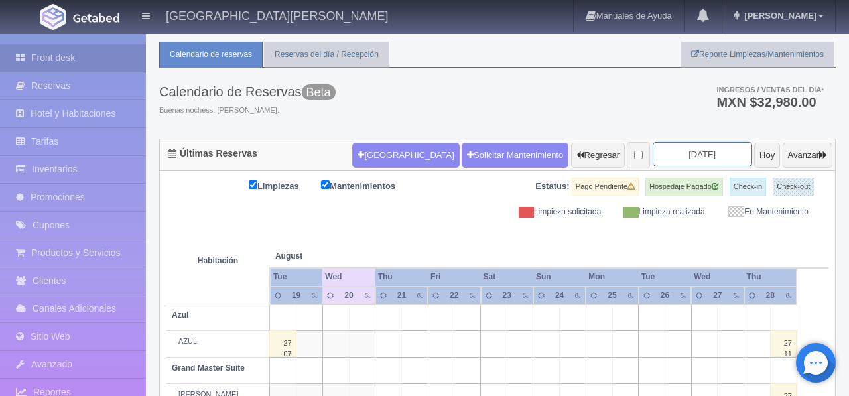
scroll to position [13, 0]
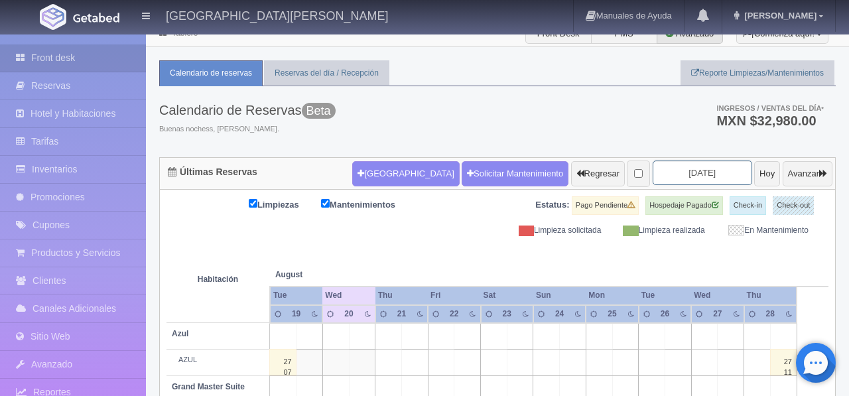
click at [709, 172] on input "[DATE]" at bounding box center [701, 172] width 99 height 25
click at [691, 172] on input "[DATE]" at bounding box center [701, 172] width 99 height 25
click at [691, 172] on input "2025-08-21" at bounding box center [701, 172] width 99 height 25
click at [682, 176] on input "2025-08-21" at bounding box center [701, 172] width 99 height 25
click at [655, 177] on input "2025-08-21" at bounding box center [701, 172] width 99 height 25
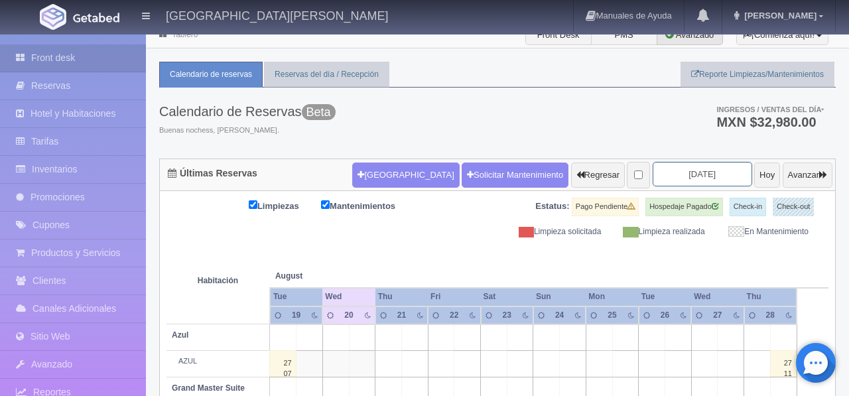
scroll to position [11, 0]
click at [706, 176] on input "2025-08-21" at bounding box center [701, 174] width 99 height 25
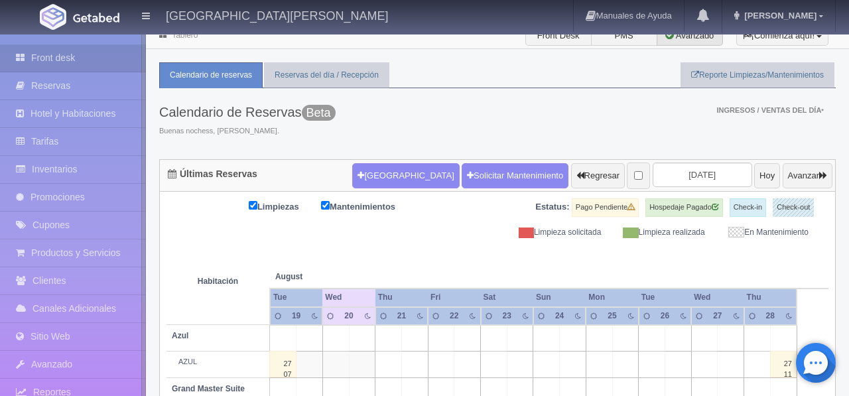
scroll to position [11, 0]
click at [709, 174] on input "[DATE]" at bounding box center [701, 174] width 99 height 25
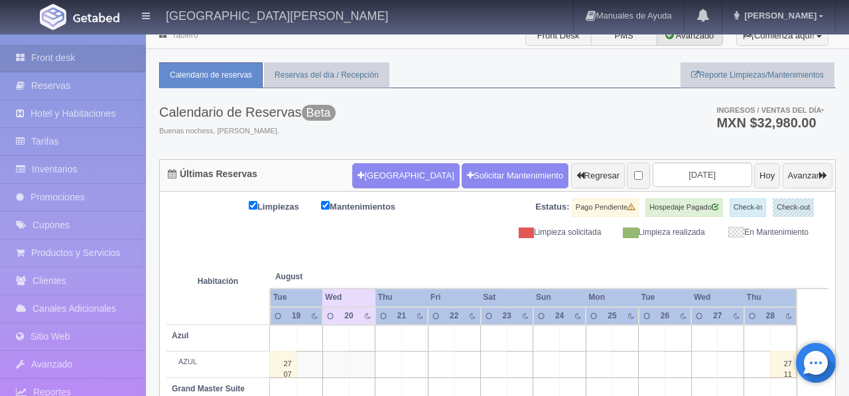
click at [700, 181] on input "[DATE]" at bounding box center [701, 174] width 99 height 25
click at [697, 174] on input "[DATE]" at bounding box center [701, 174] width 99 height 25
click at [382, 177] on button "[GEOGRAPHIC_DATA]" at bounding box center [405, 175] width 107 height 25
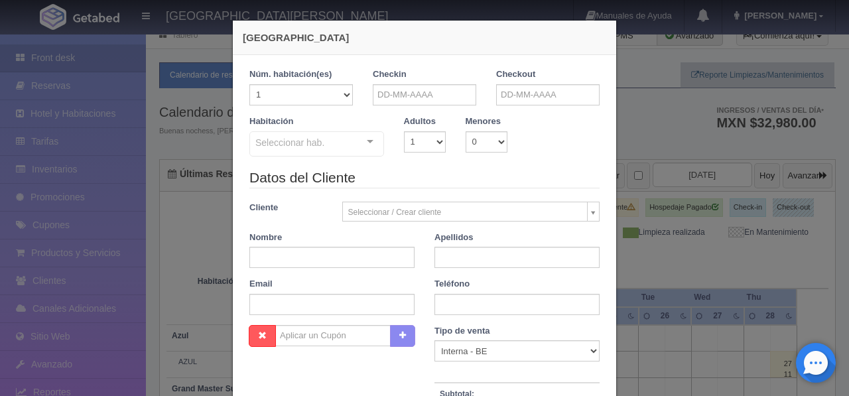
click at [372, 141] on div at bounding box center [370, 142] width 27 height 20
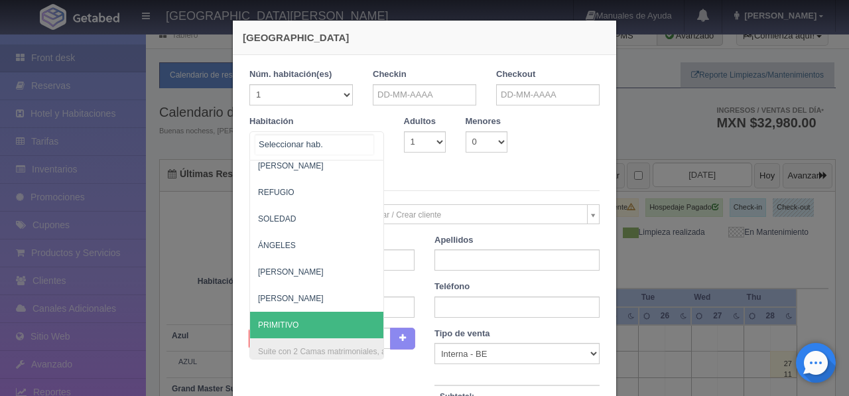
scroll to position [856, 0]
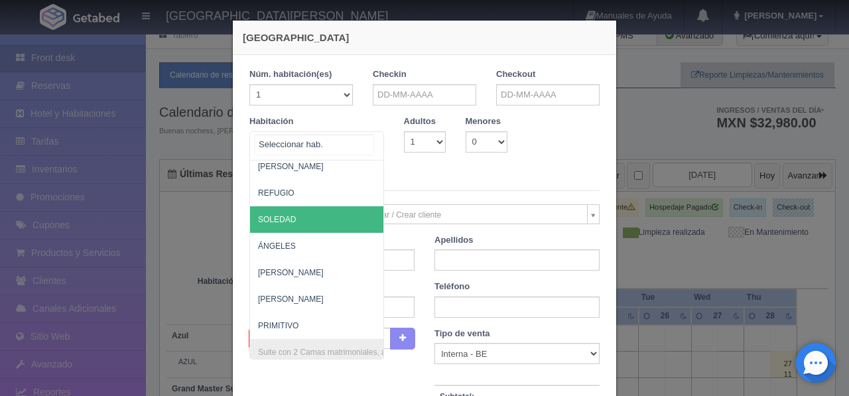
click at [310, 218] on span "SOLEDAD" at bounding box center [381, 219] width 262 height 27
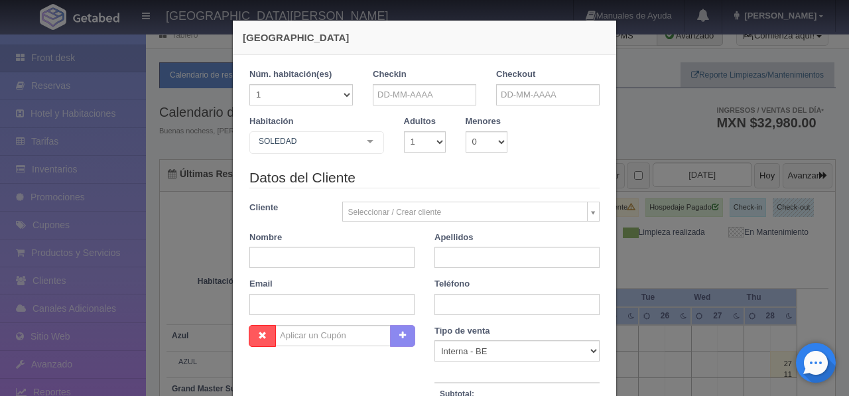
checkbox input "false"
click at [420, 99] on input "text" at bounding box center [424, 94] width 103 height 21
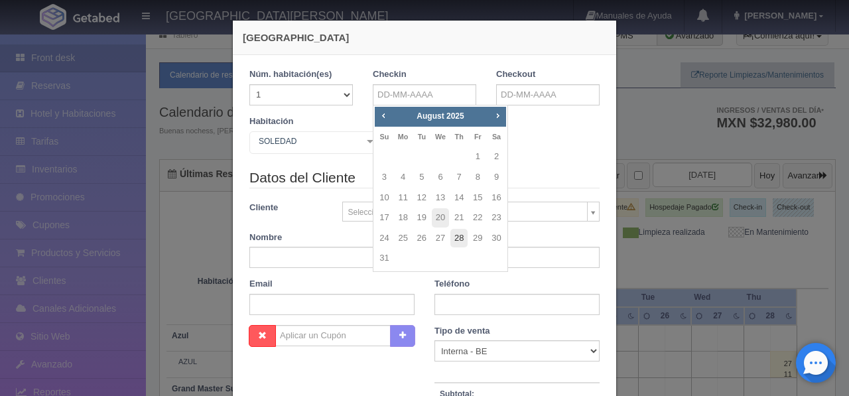
click at [462, 234] on link "28" at bounding box center [458, 238] width 17 height 19
type input "28-08-2025"
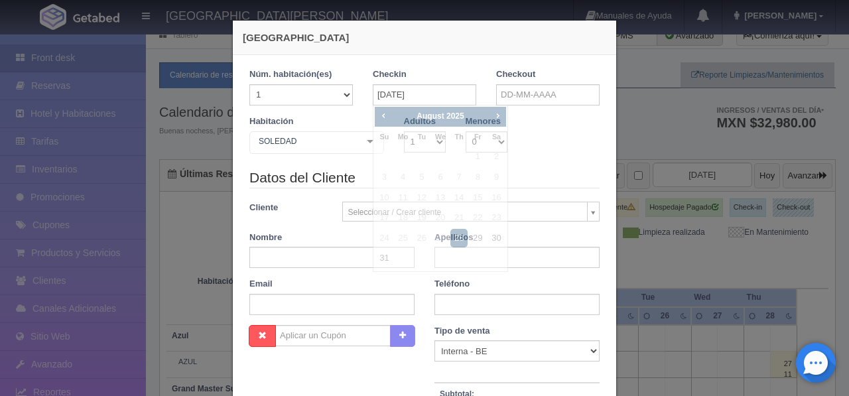
checkbox input "false"
click at [511, 96] on input "text" at bounding box center [547, 94] width 103 height 21
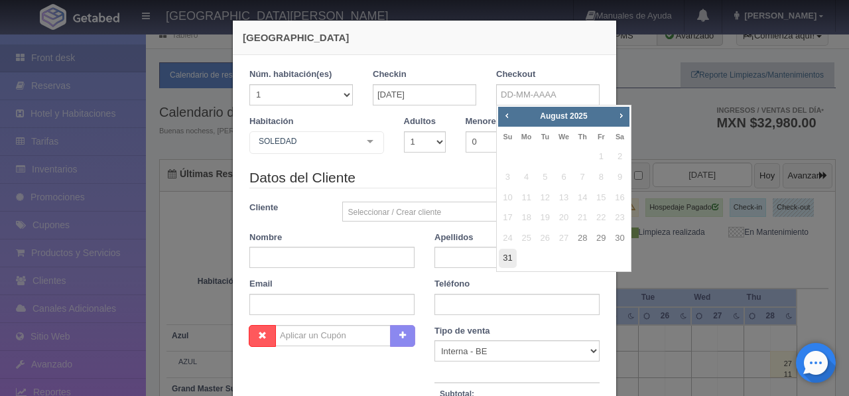
click at [507, 261] on link "31" at bounding box center [507, 258] width 17 height 19
type input "31-08-2025"
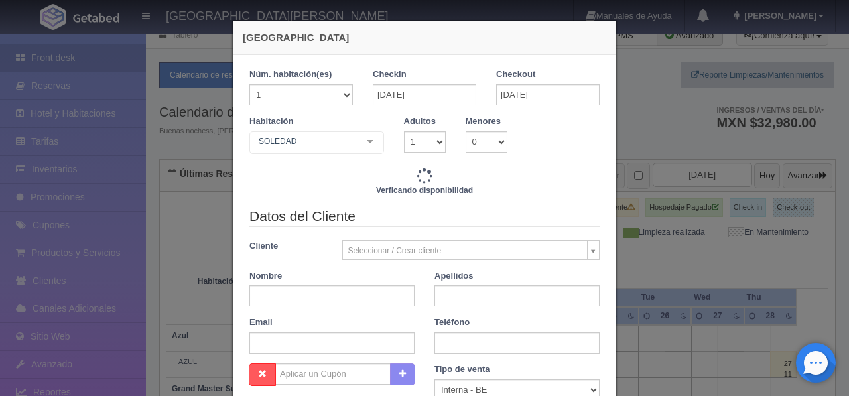
checkbox input "false"
type input "13380.00"
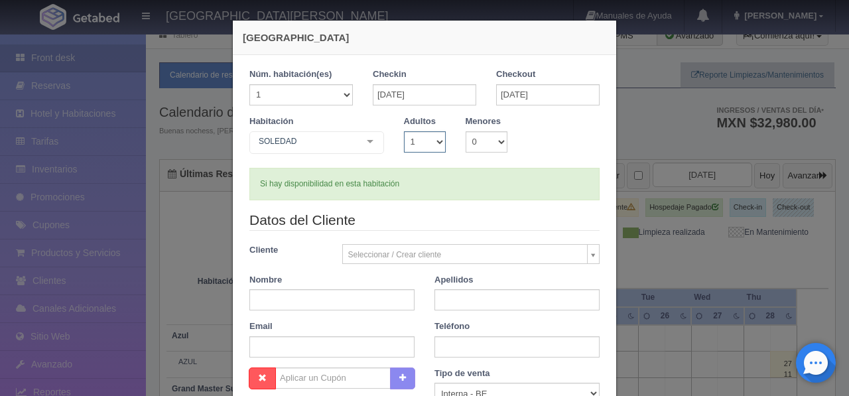
click at [434, 144] on select "1 2 3 4 5 6 7 8 9 10" at bounding box center [425, 141] width 42 height 21
checkbox input "false"
select select "2"
checkbox input "false"
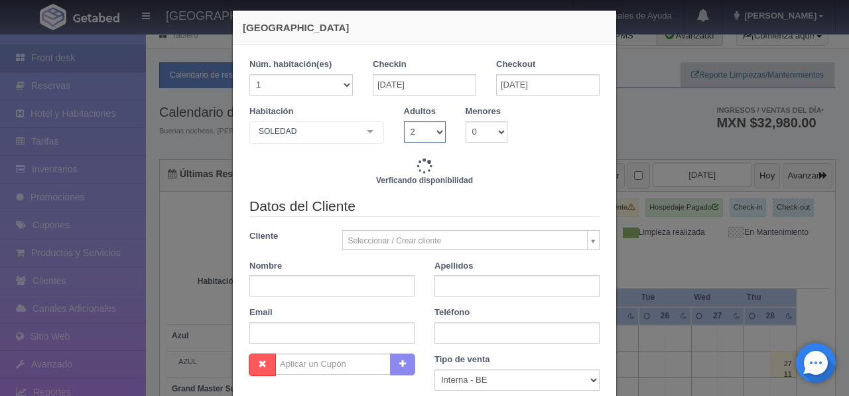
scroll to position [11, 0]
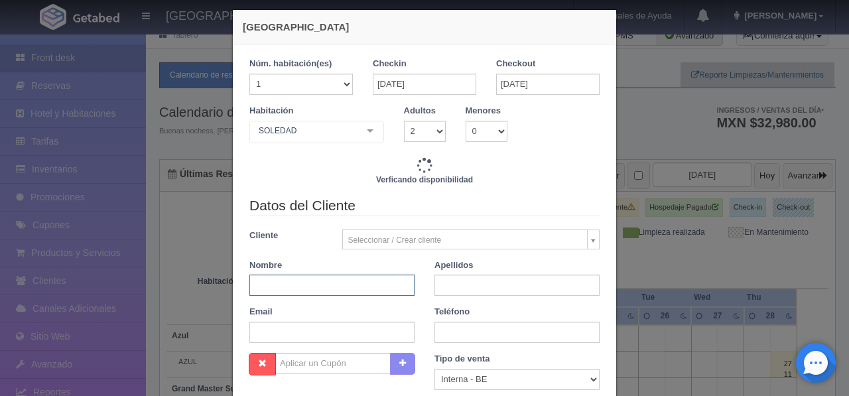
type input "13380.00"
checkbox input "false"
click at [302, 285] on input "text" at bounding box center [331, 284] width 165 height 21
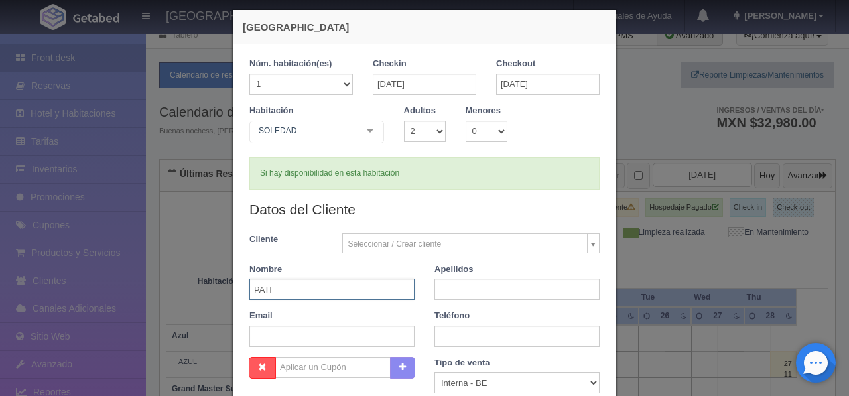
type input "PATI"
type input "ESPINOZA"
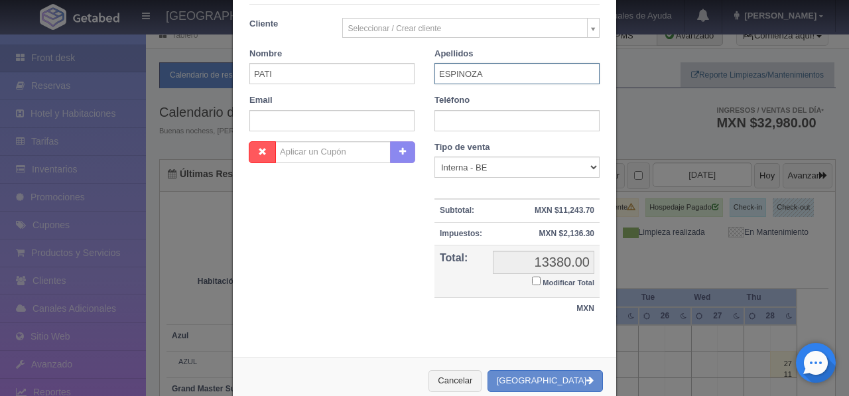
scroll to position [257, 0]
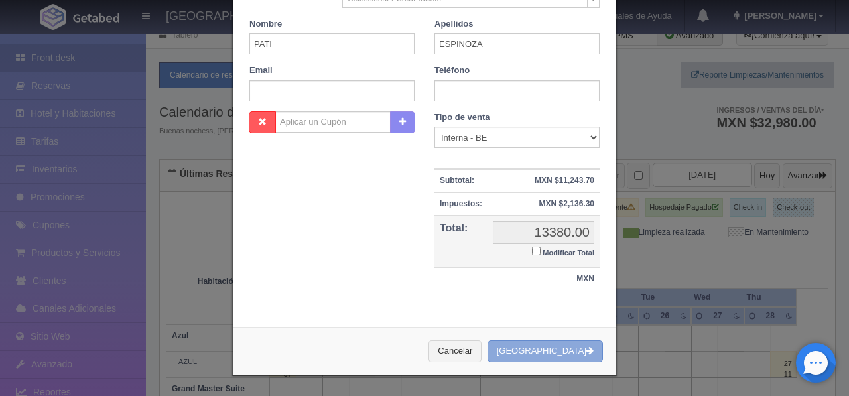
click at [567, 347] on button "[GEOGRAPHIC_DATA]" at bounding box center [544, 351] width 115 height 22
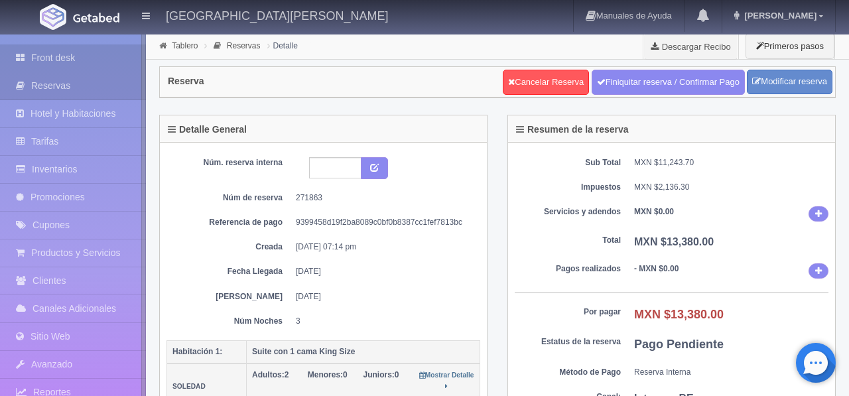
click at [69, 60] on link "Front desk" at bounding box center [73, 57] width 146 height 27
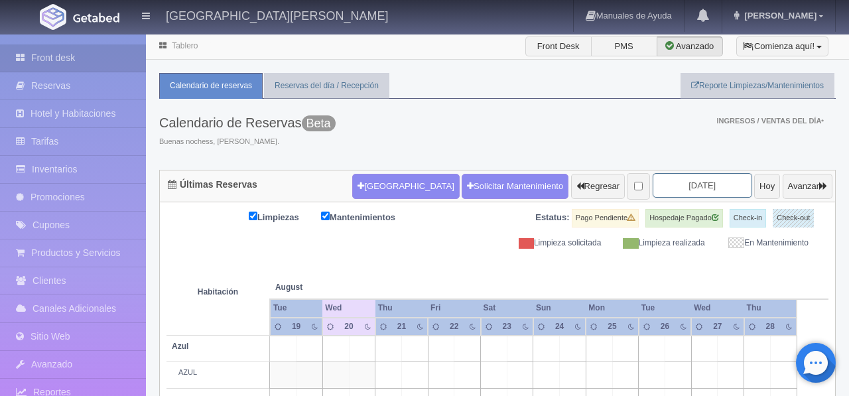
click at [700, 187] on input "[DATE]" at bounding box center [701, 185] width 99 height 25
click at [682, 185] on input "2025-08-21" at bounding box center [701, 185] width 99 height 25
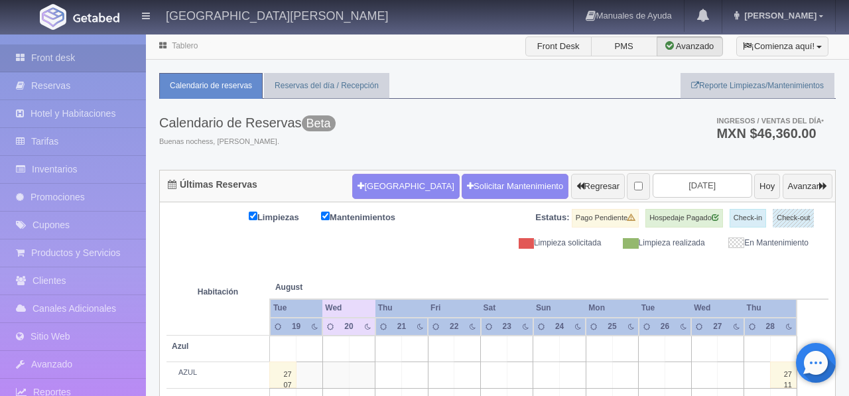
click at [693, 249] on div "Limpieza solicitada Limpieza realizada En Mantenimiento" at bounding box center [662, 242] width 311 height 11
click at [703, 191] on input "2025-08-21" at bounding box center [701, 185] width 99 height 25
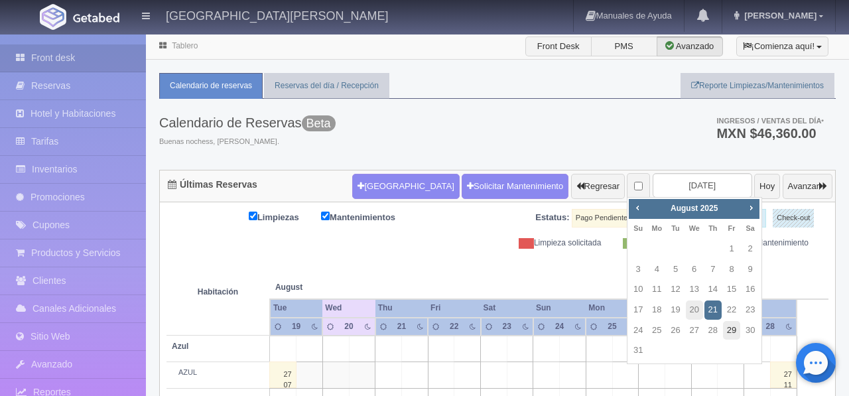
click at [730, 333] on link "29" at bounding box center [731, 330] width 17 height 19
type input "[DATE]"
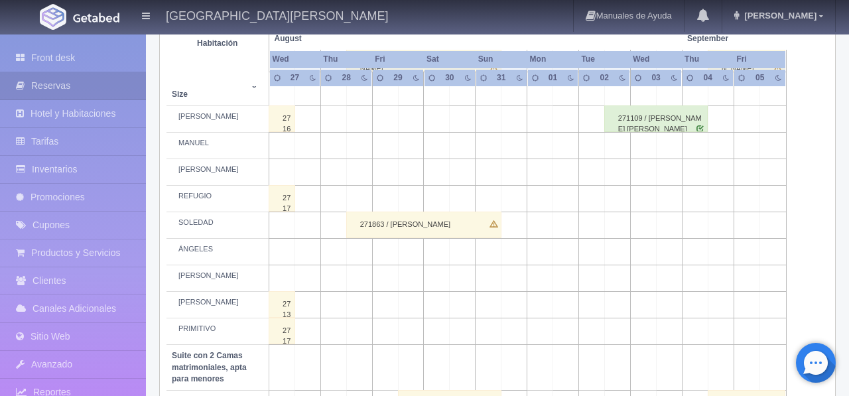
scroll to position [665, 0]
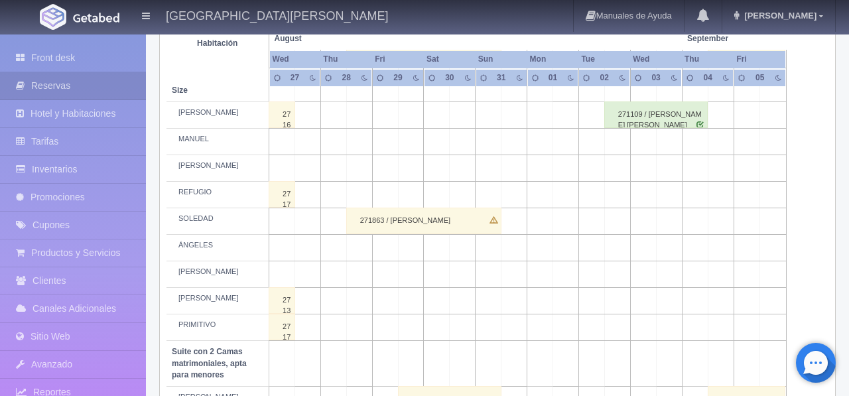
click at [413, 288] on td at bounding box center [411, 274] width 26 height 27
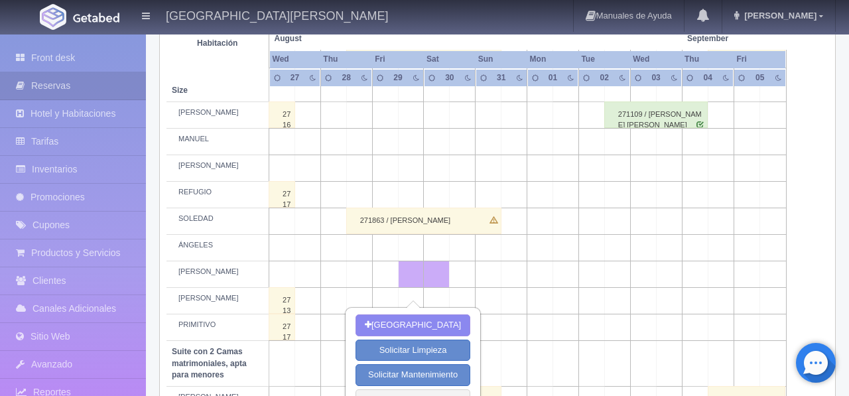
click at [489, 288] on td at bounding box center [488, 274] width 26 height 27
click at [445, 324] on button "[GEOGRAPHIC_DATA]" at bounding box center [412, 325] width 115 height 22
type input "29-08-2025"
type input "[DATE]"
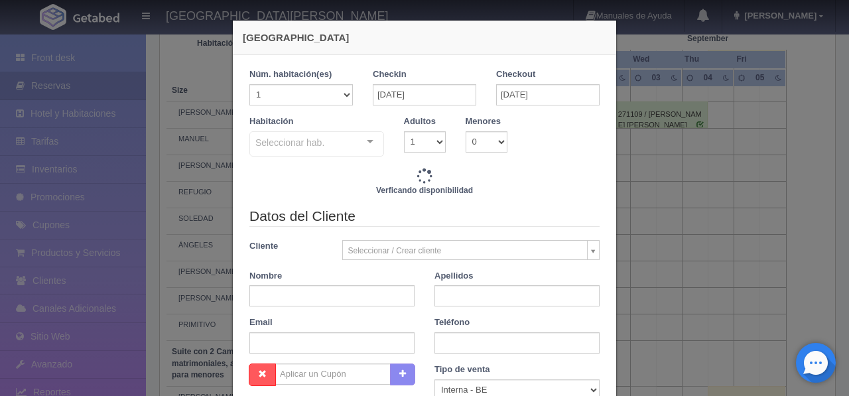
checkbox input "false"
type input "9520.00"
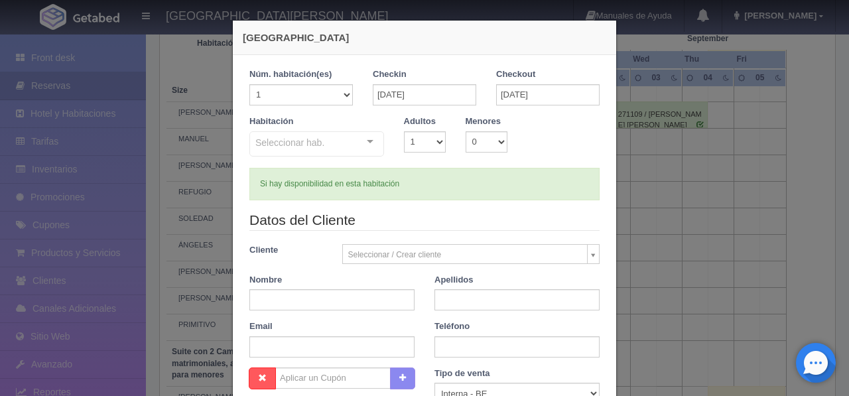
checkbox input "false"
click at [355, 149] on div "Seleccionar hab. Suite con 2 camas matrimoniales-No apta para menores Suite con…" at bounding box center [316, 144] width 135 height 27
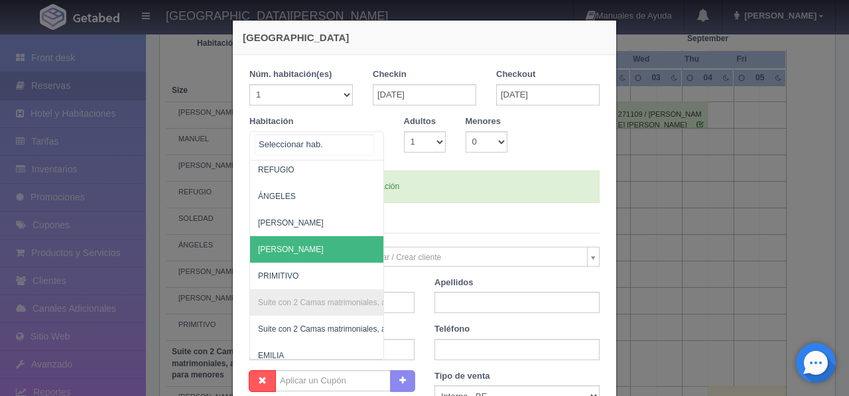
scroll to position [597, 0]
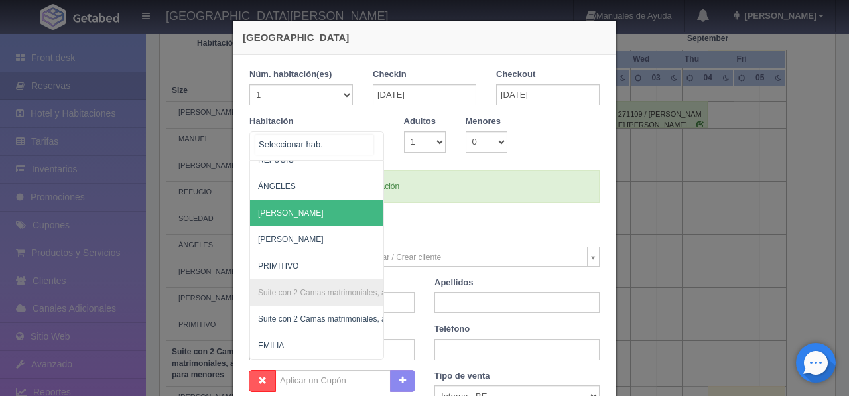
click at [325, 217] on span "[PERSON_NAME]" at bounding box center [381, 213] width 262 height 27
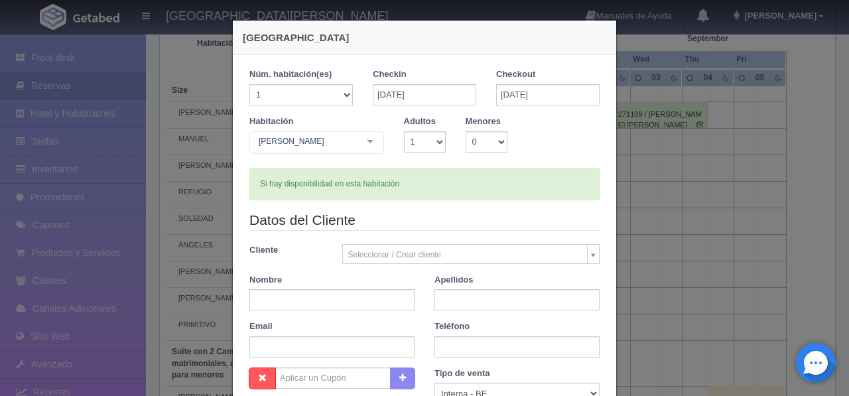
checkbox input "false"
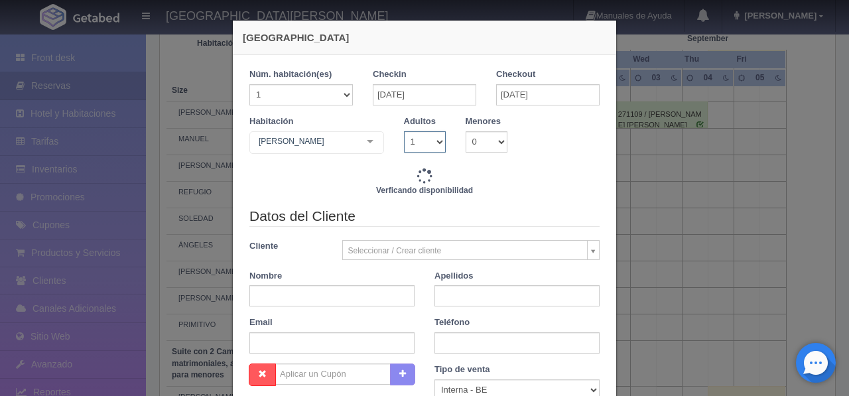
click at [434, 144] on select "1 2 3 4 5 6 7 8 9 10" at bounding box center [425, 141] width 42 height 21
type input "9520.00"
checkbox input "false"
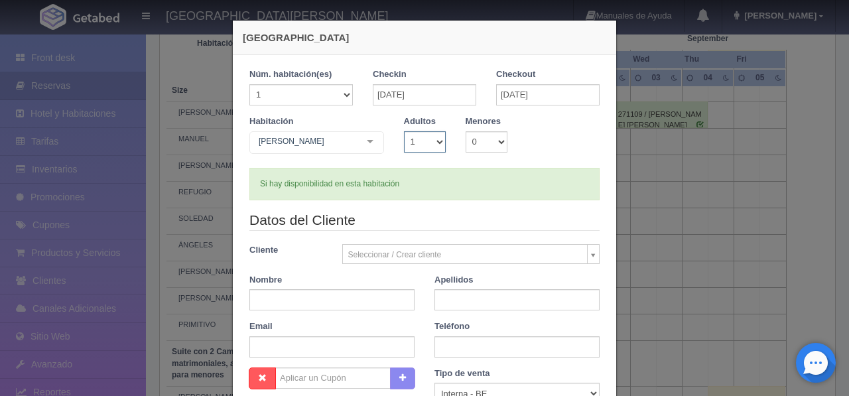
select select "2"
checkbox input "false"
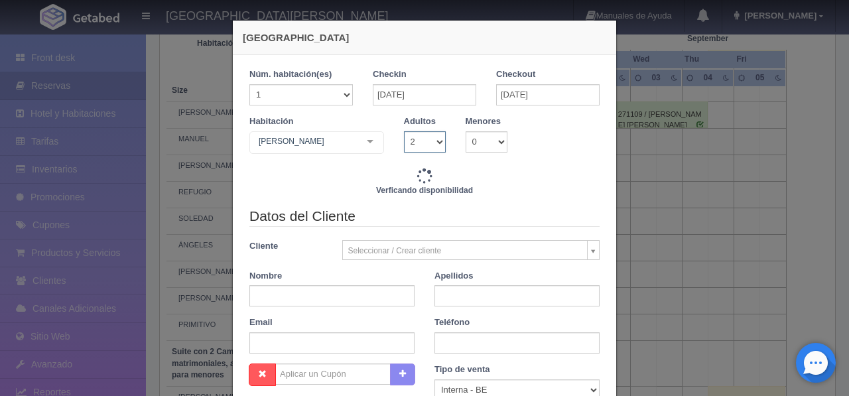
type input "9520.00"
checkbox input "false"
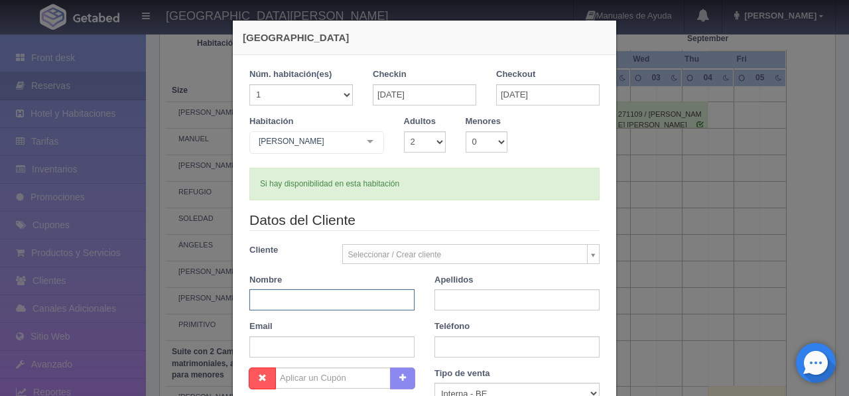
click at [296, 302] on input "text" at bounding box center [331, 299] width 165 height 21
type input "EMMANUEL"
type input "R"
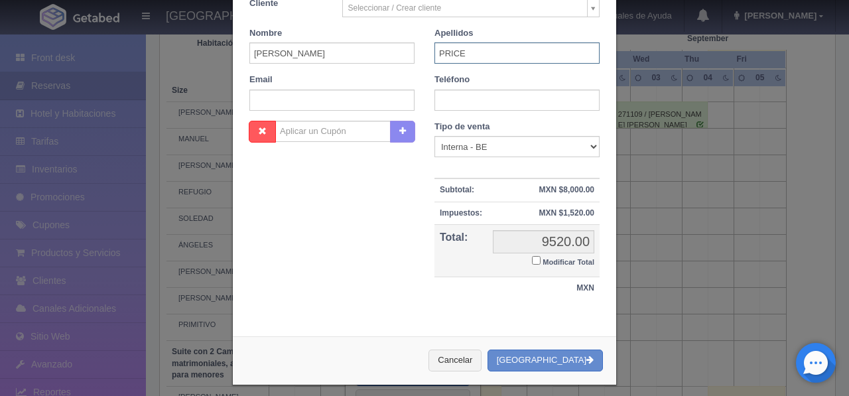
scroll to position [249, 0]
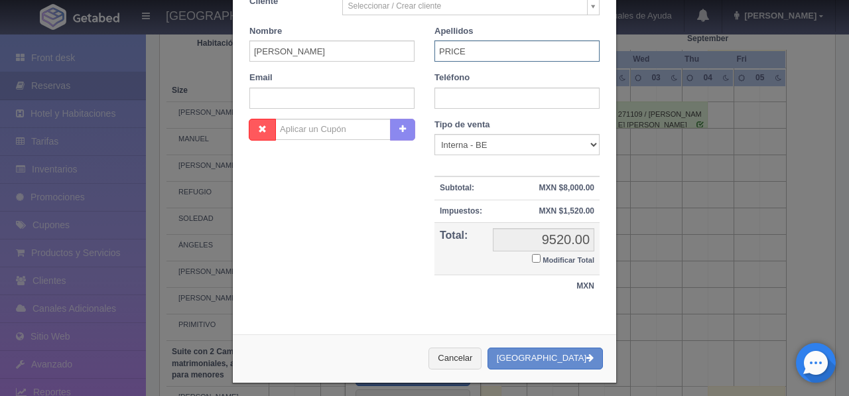
type input "PRICE"
click at [553, 353] on button "[GEOGRAPHIC_DATA]" at bounding box center [544, 358] width 115 height 22
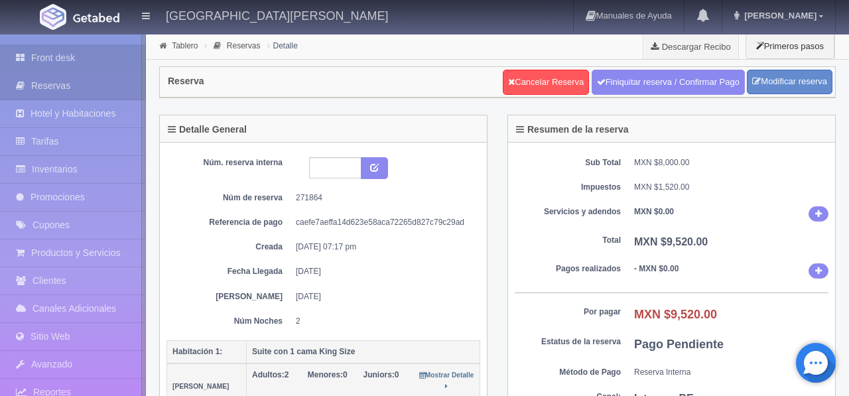
click at [88, 57] on link "Front desk" at bounding box center [73, 57] width 146 height 27
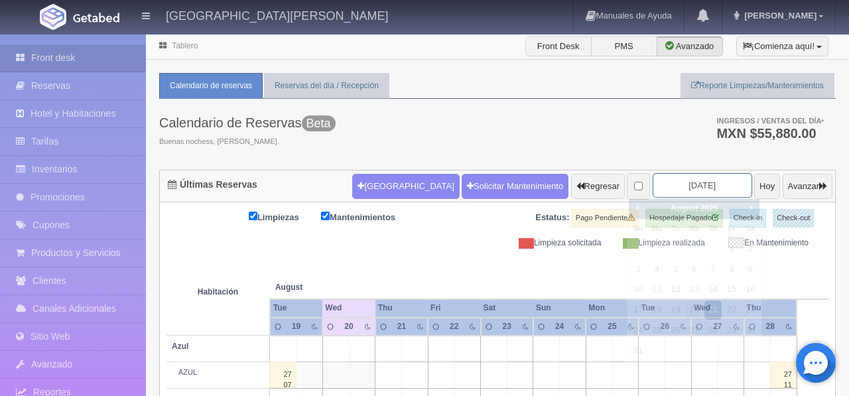
click at [691, 186] on input "[DATE]" at bounding box center [701, 185] width 99 height 25
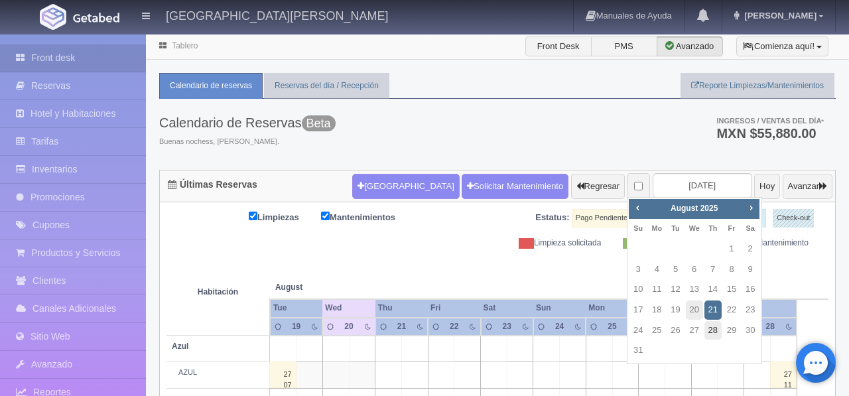
click at [713, 329] on link "28" at bounding box center [712, 330] width 17 height 19
type input "[DATE]"
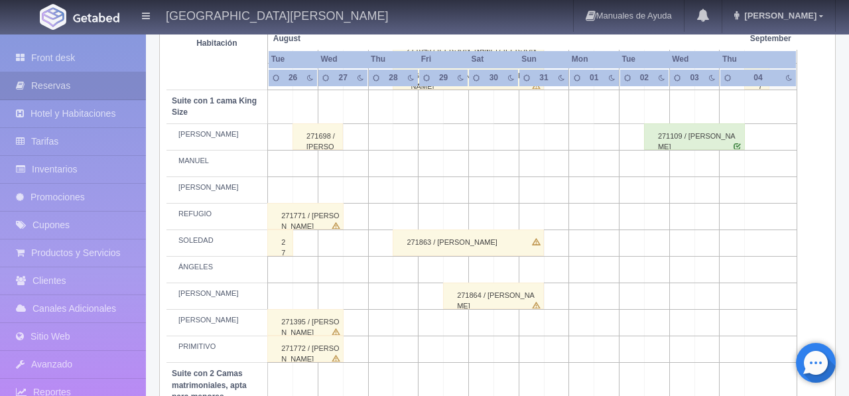
scroll to position [644, 0]
click at [405, 149] on td at bounding box center [405, 136] width 25 height 27
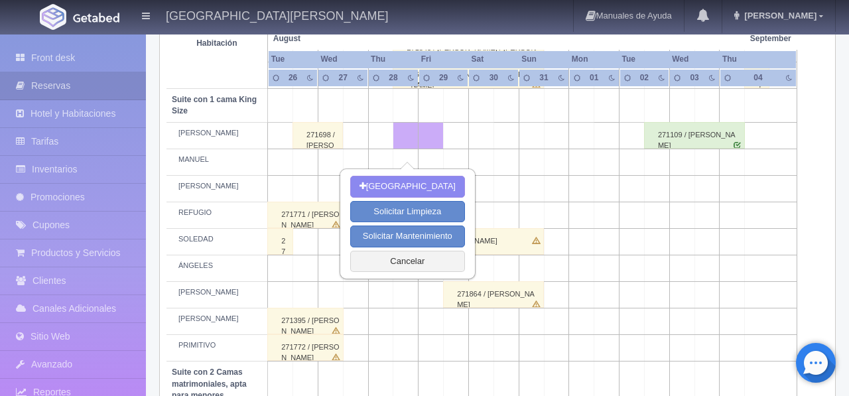
click at [528, 149] on td at bounding box center [530, 136] width 25 height 27
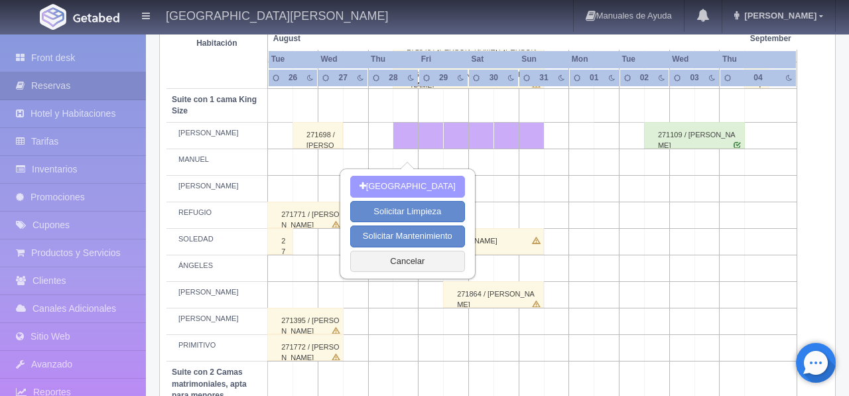
click at [416, 184] on button "Nueva Reserva" at bounding box center [407, 187] width 115 height 22
type input "[DATE]"
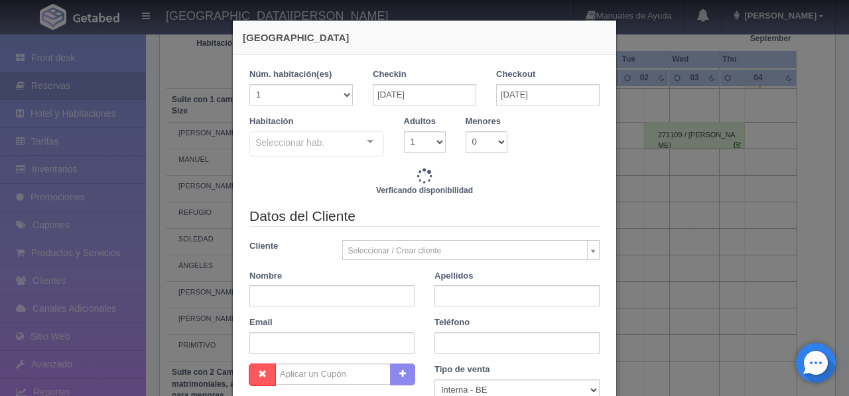
checkbox input "false"
type input "13380.00"
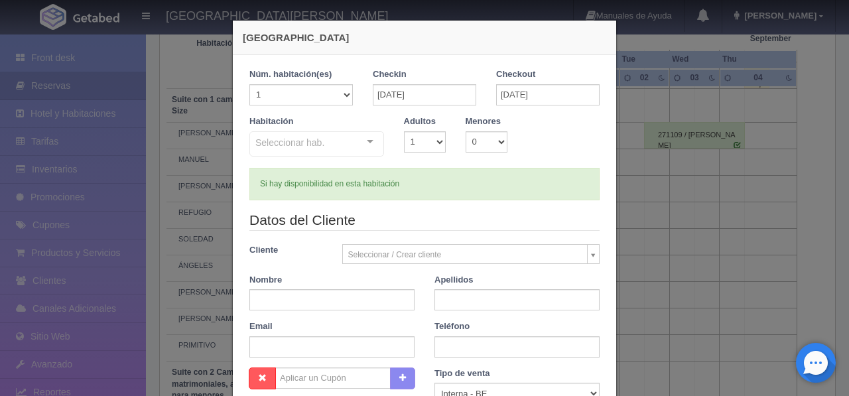
checkbox input "false"
click at [344, 96] on select "1 2 3 4 5 6 7 8 9 10 11 12 13 14 15 16 17 18 19 20" at bounding box center [300, 94] width 103 height 21
click at [337, 140] on div "Seleccionar hab." at bounding box center [316, 143] width 135 height 25
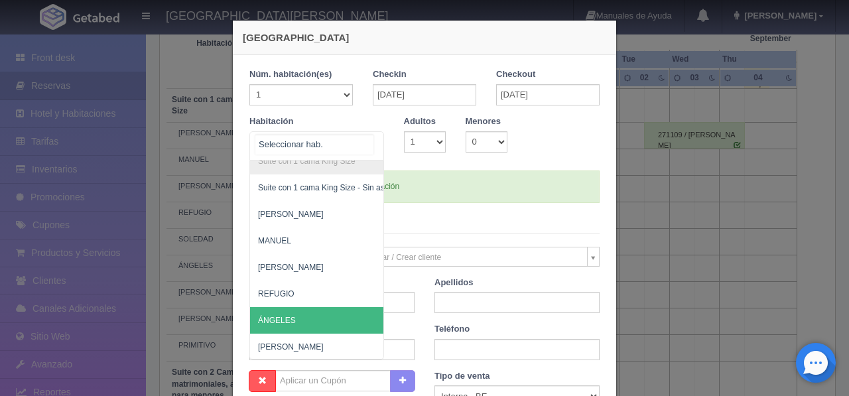
scroll to position [463, 0]
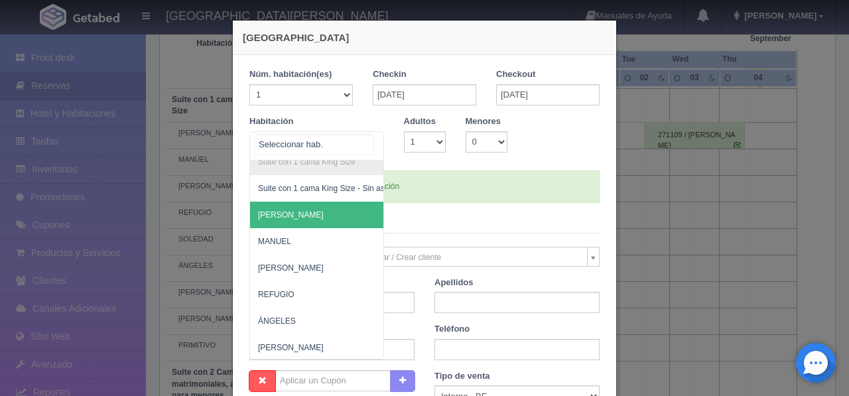
click at [326, 213] on span "[PERSON_NAME]" at bounding box center [381, 215] width 262 height 27
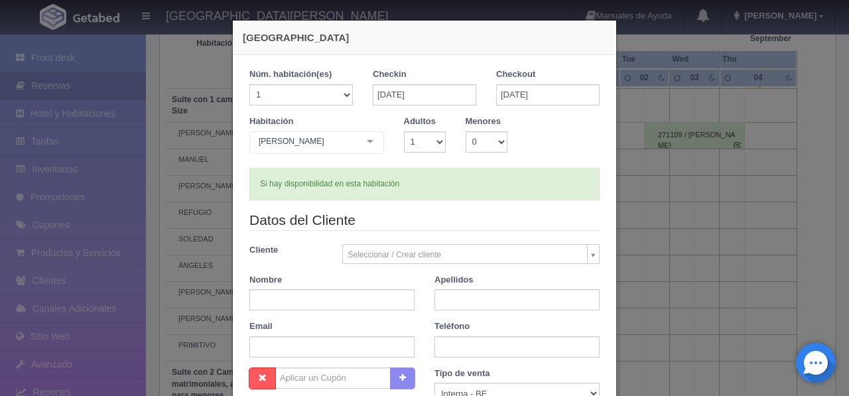
checkbox input "false"
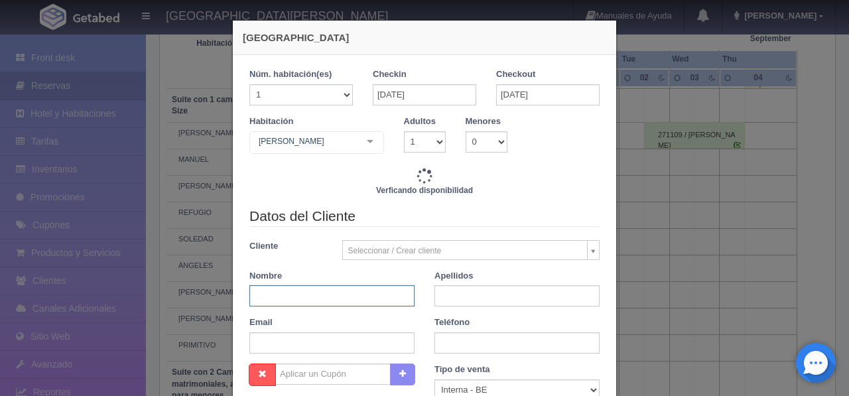
type input "13380.00"
checkbox input "false"
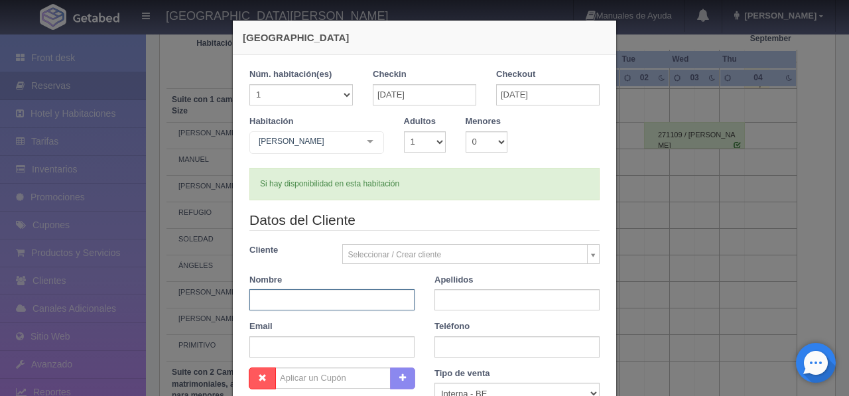
click at [358, 294] on input "text" at bounding box center [331, 299] width 165 height 21
type input "DIANA"
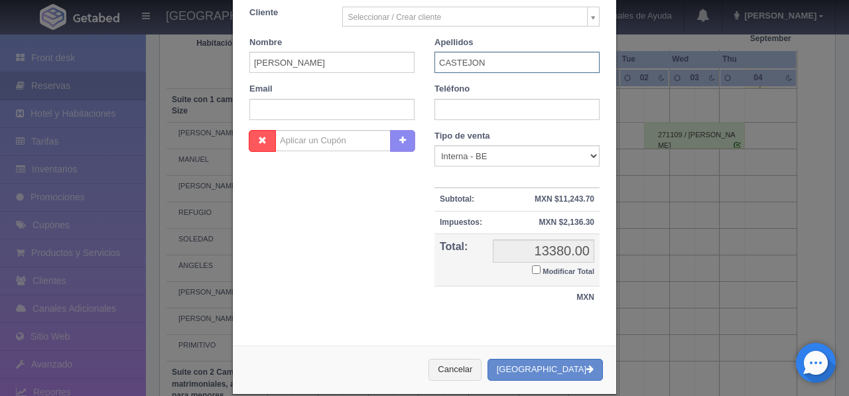
scroll to position [257, 0]
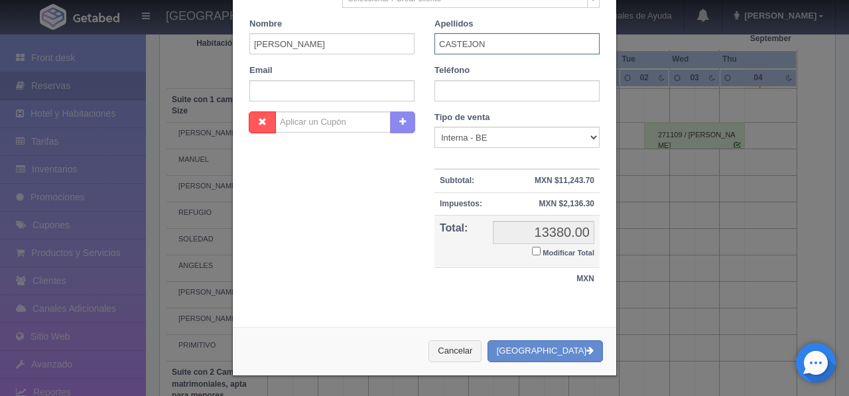
type input "CASTEJON"
click at [562, 357] on button "[GEOGRAPHIC_DATA]" at bounding box center [544, 351] width 115 height 22
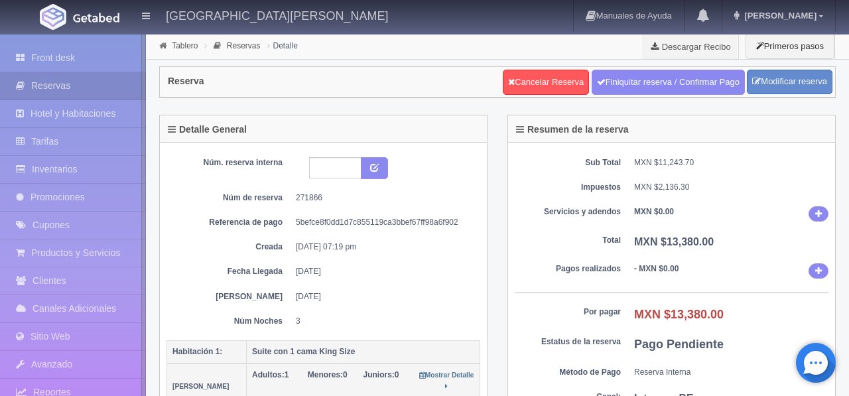
drag, startPoint x: 56, startPoint y: 55, endPoint x: 186, endPoint y: 28, distance: 132.8
click at [56, 55] on link "Front desk" at bounding box center [73, 57] width 146 height 27
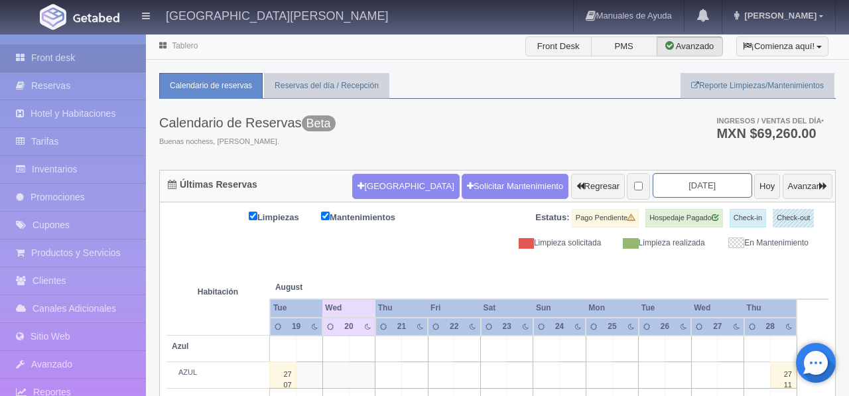
click at [695, 186] on input "[DATE]" at bounding box center [701, 185] width 99 height 25
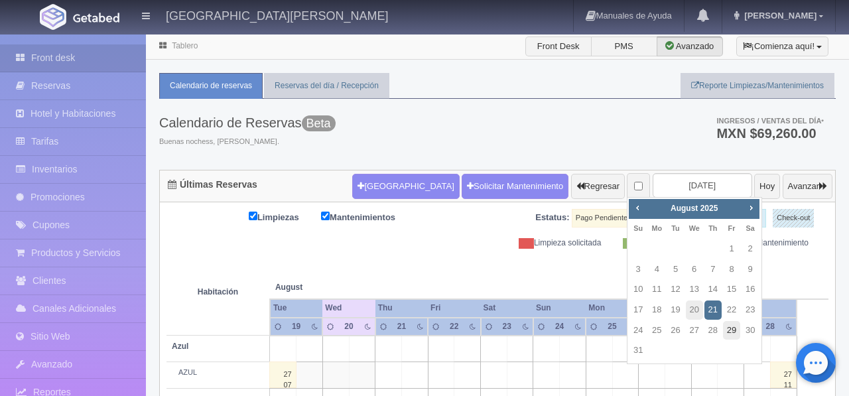
click at [733, 333] on link "29" at bounding box center [731, 330] width 17 height 19
type input "[DATE]"
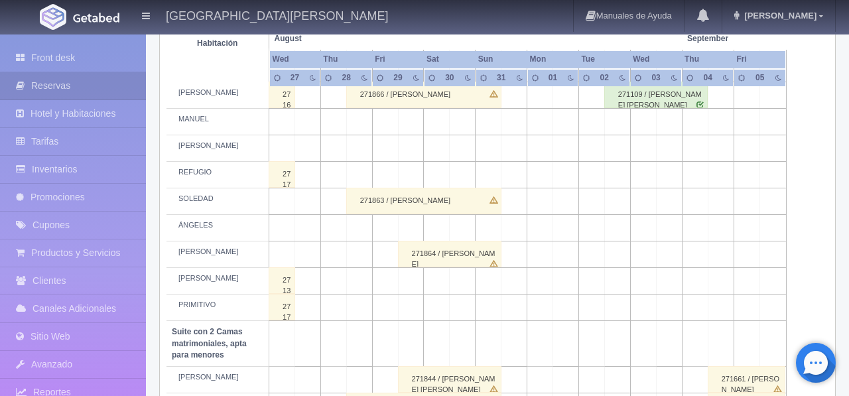
scroll to position [687, 0]
click at [416, 133] on td at bounding box center [411, 120] width 26 height 27
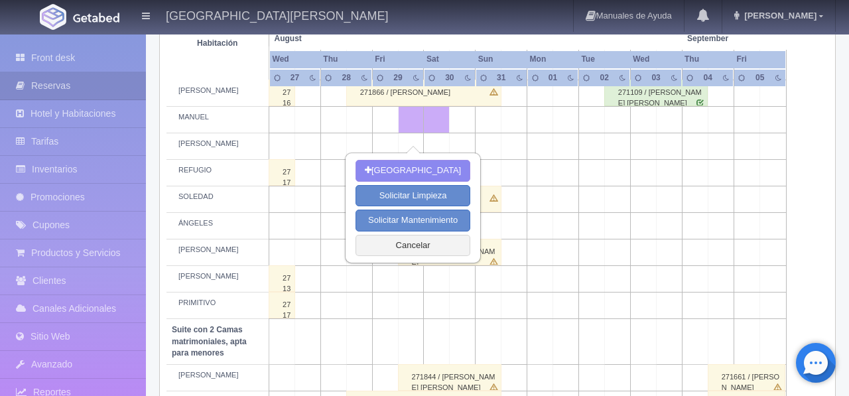
click at [496, 133] on td at bounding box center [488, 120] width 26 height 27
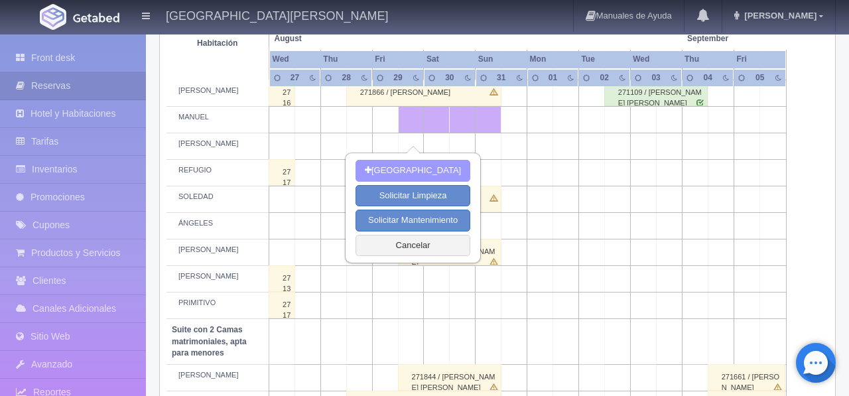
click at [436, 171] on button "[GEOGRAPHIC_DATA]" at bounding box center [412, 171] width 115 height 22
type input "[DATE]"
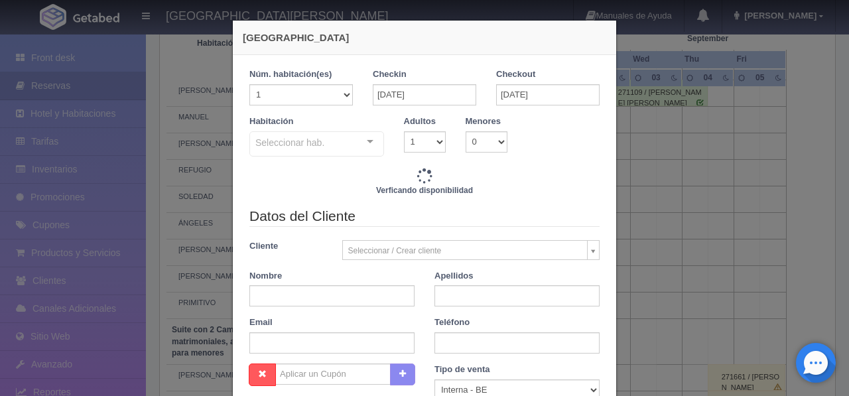
checkbox input "false"
type input "9520.00"
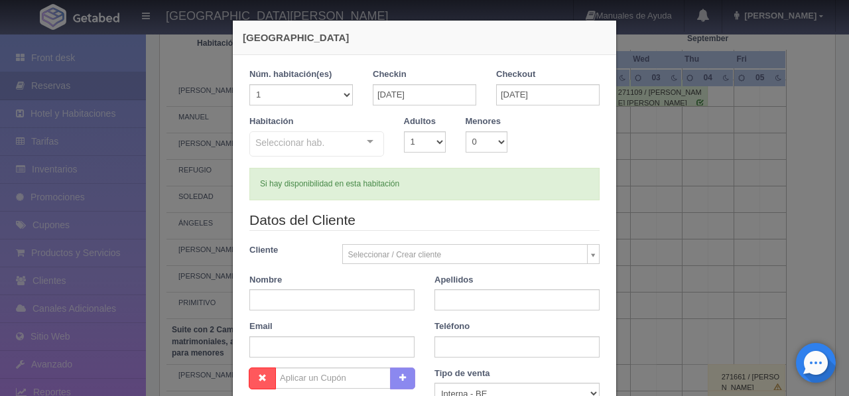
checkbox input "false"
click at [361, 144] on div at bounding box center [370, 142] width 27 height 20
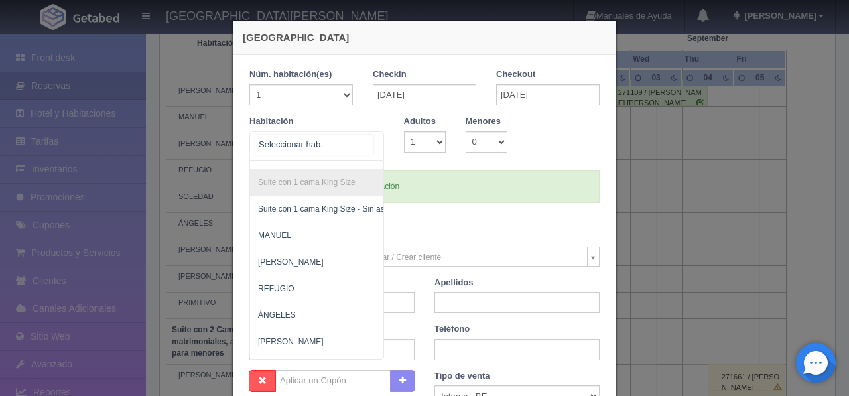
scroll to position [442, 0]
click at [334, 223] on span "MANUEL" at bounding box center [381, 236] width 262 height 27
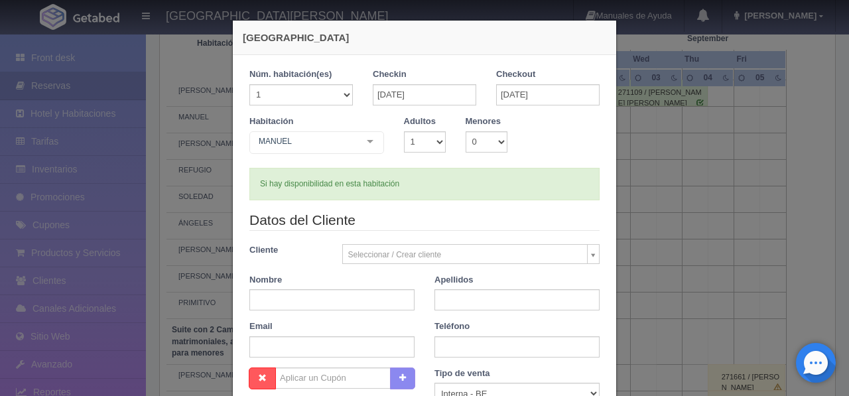
scroll to position [443, 1]
checkbox input "false"
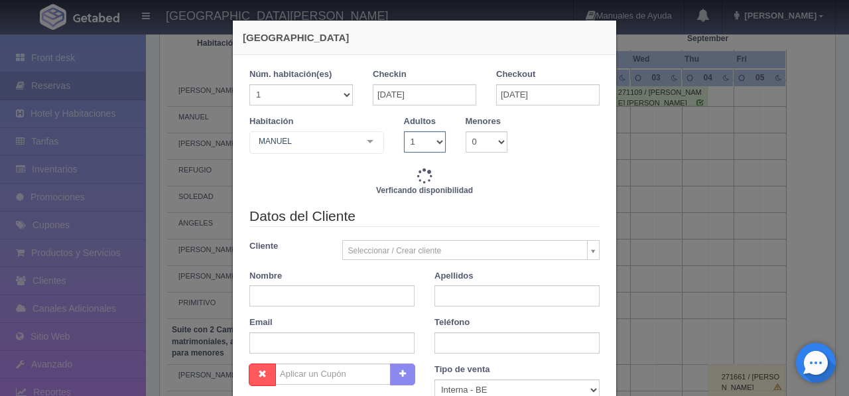
click at [433, 138] on select "1 2 3 4 5 6 7 8 9 10" at bounding box center [425, 141] width 42 height 21
type input "9520.00"
checkbox input "false"
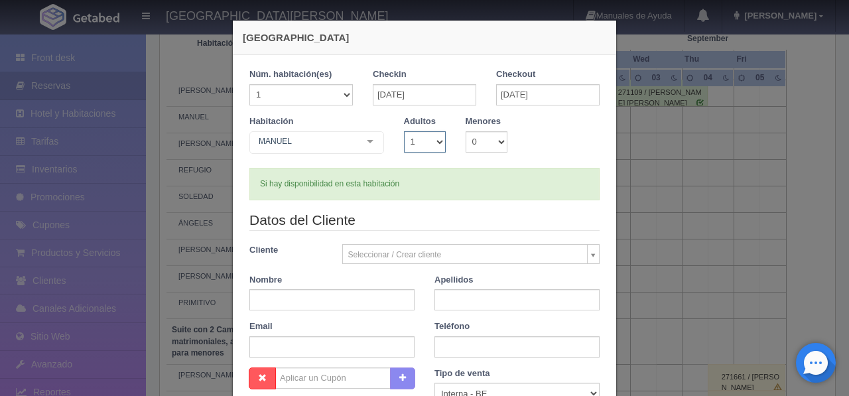
select select "2"
checkbox input "false"
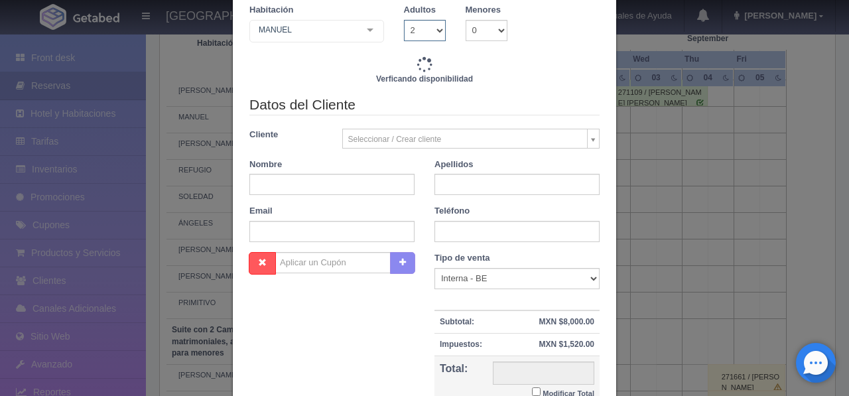
scroll to position [114, 0]
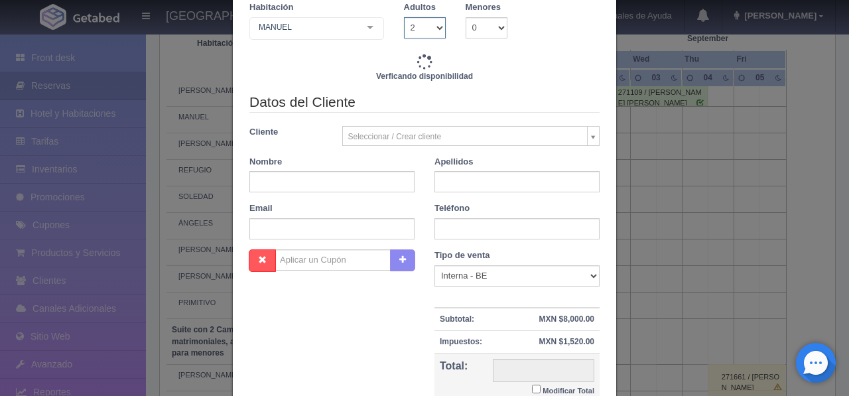
type input "9520.00"
checkbox input "false"
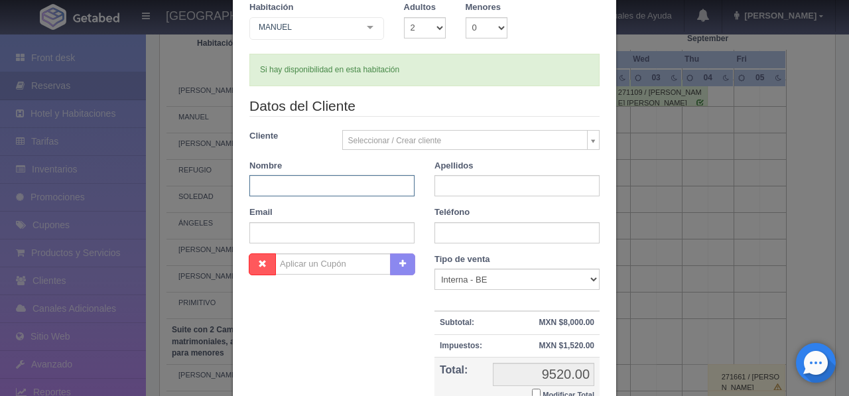
click at [349, 185] on input "text" at bounding box center [331, 185] width 165 height 21
type input "KAREN"
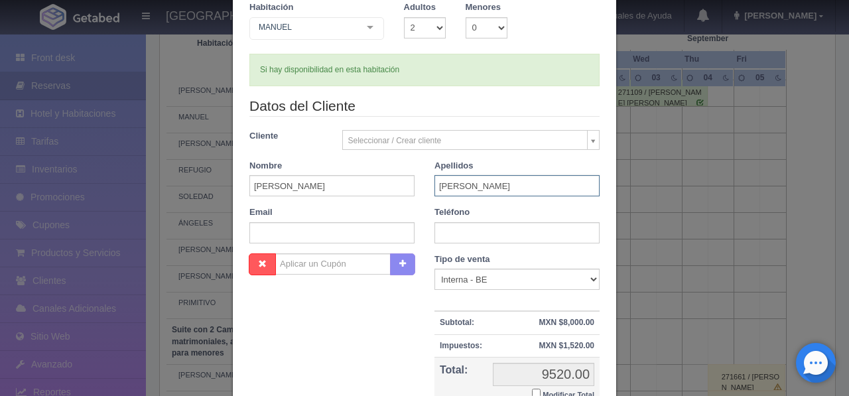
scroll to position [257, 0]
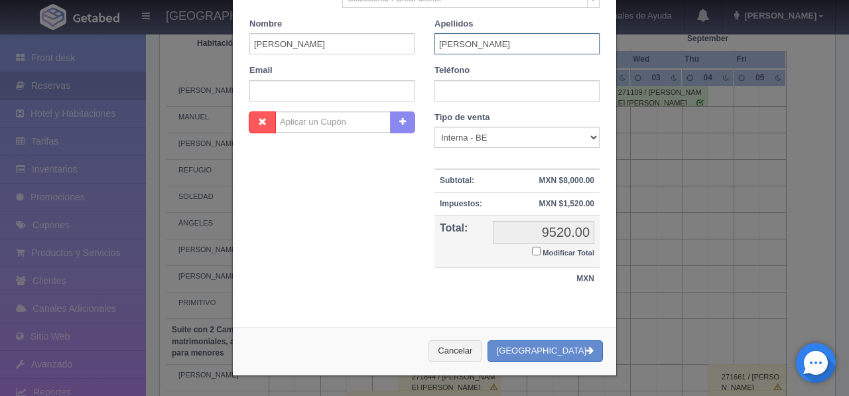
type input "SALDAÑA"
click at [312, 41] on input "KAREN" at bounding box center [331, 43] width 165 height 21
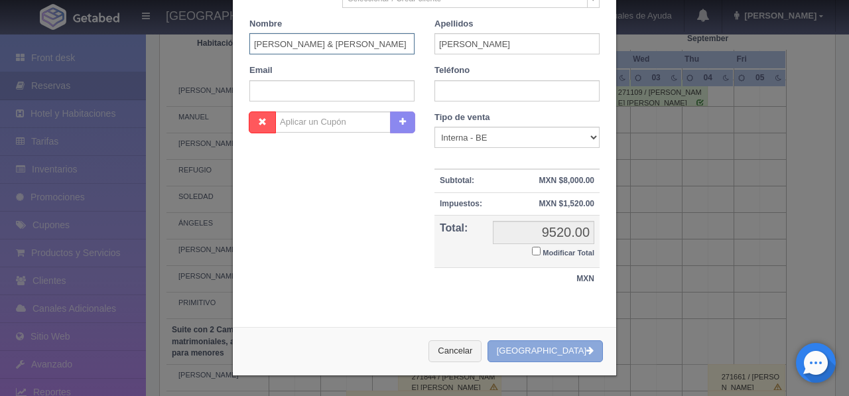
type input "KAREN & OSCAR"
click at [565, 347] on button "[GEOGRAPHIC_DATA]" at bounding box center [544, 351] width 115 height 22
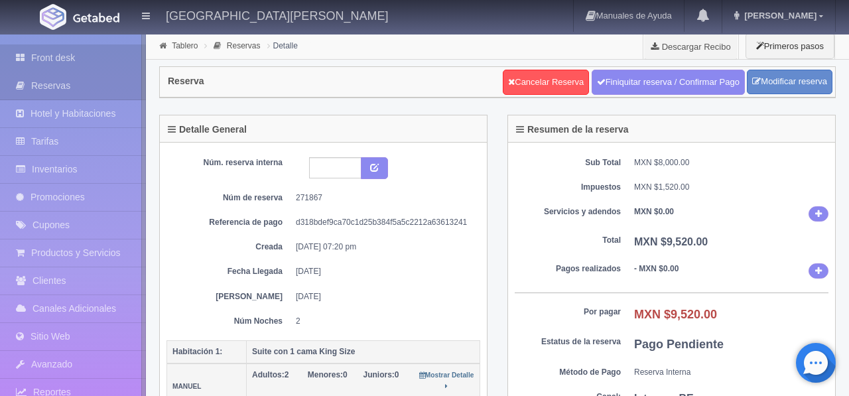
click at [64, 63] on link "Front desk" at bounding box center [73, 57] width 146 height 27
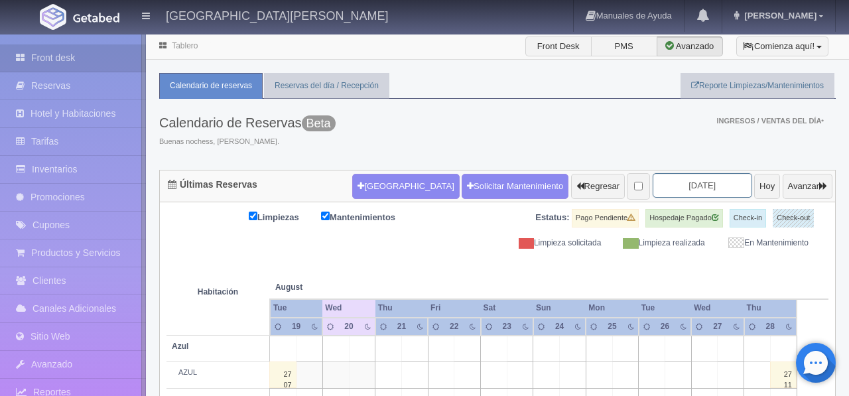
click at [686, 180] on input "2025-08-21" at bounding box center [701, 185] width 99 height 25
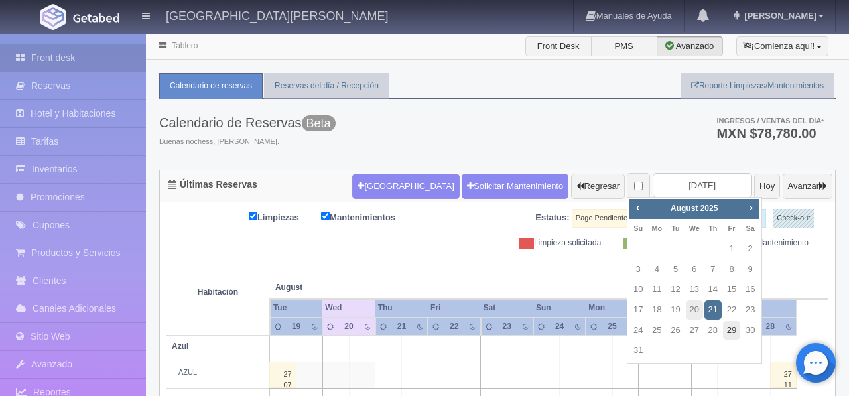
click at [731, 329] on link "29" at bounding box center [731, 330] width 17 height 19
type input "2025-08-29"
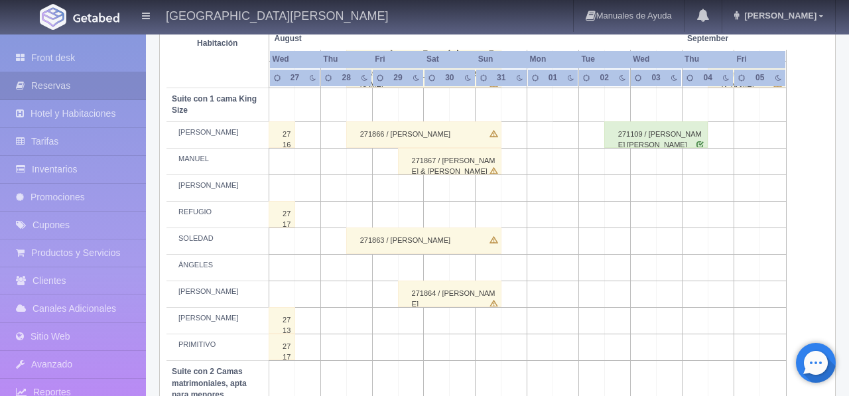
scroll to position [660, 0]
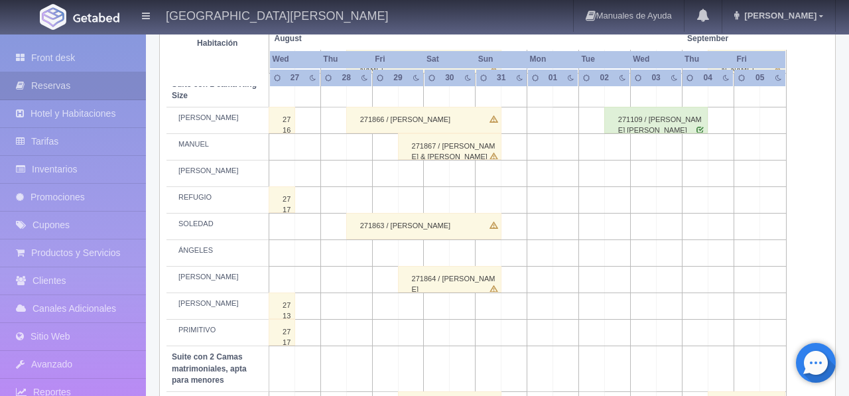
click at [412, 187] on td at bounding box center [411, 173] width 26 height 27
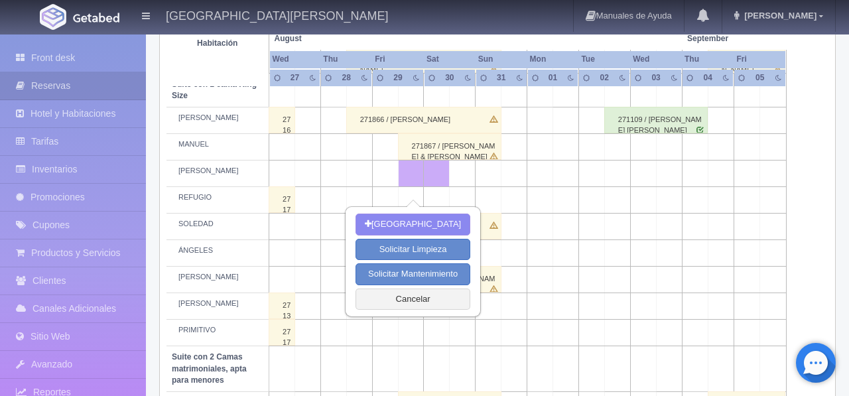
scroll to position [658, 0]
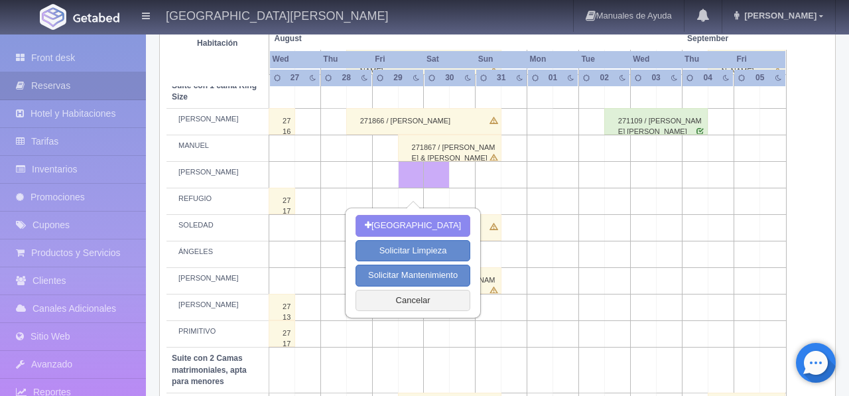
click at [484, 188] on td at bounding box center [488, 175] width 26 height 27
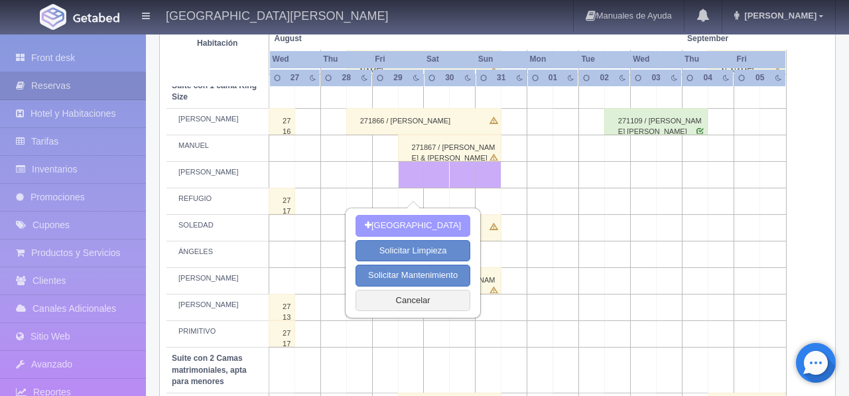
click at [428, 231] on button "Nueva Reserva" at bounding box center [412, 226] width 115 height 22
type input "[DATE]"
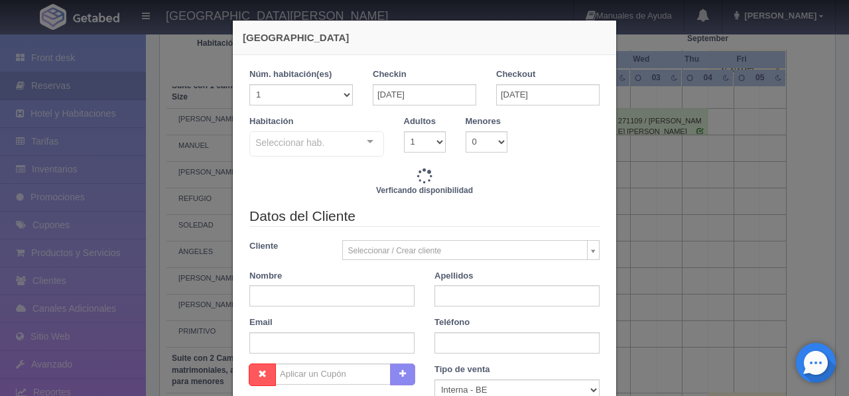
checkbox input "false"
type input "9520.00"
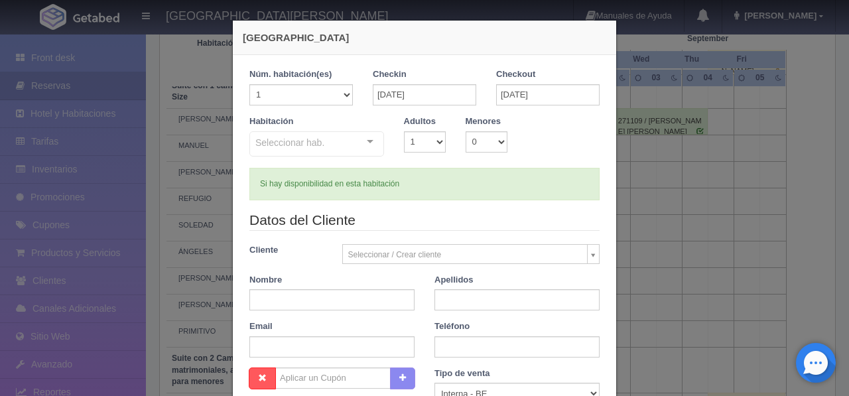
checkbox input "false"
click at [340, 143] on div "Seleccionar hab." at bounding box center [316, 143] width 135 height 25
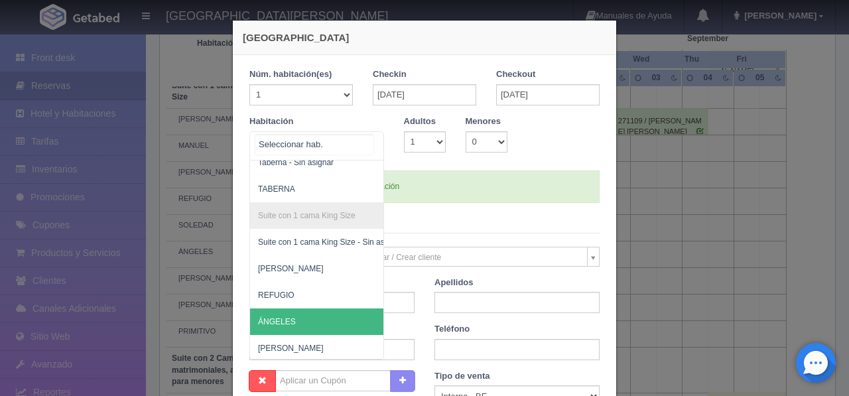
scroll to position [409, 2]
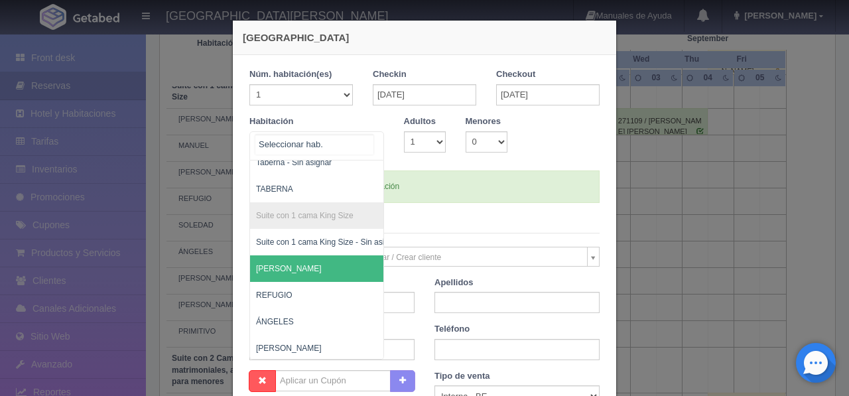
click at [304, 274] on span "[PERSON_NAME]" at bounding box center [379, 268] width 262 height 27
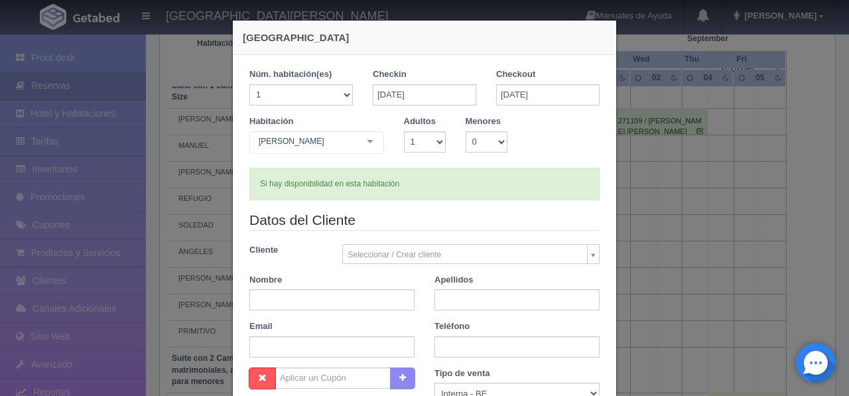
checkbox input "false"
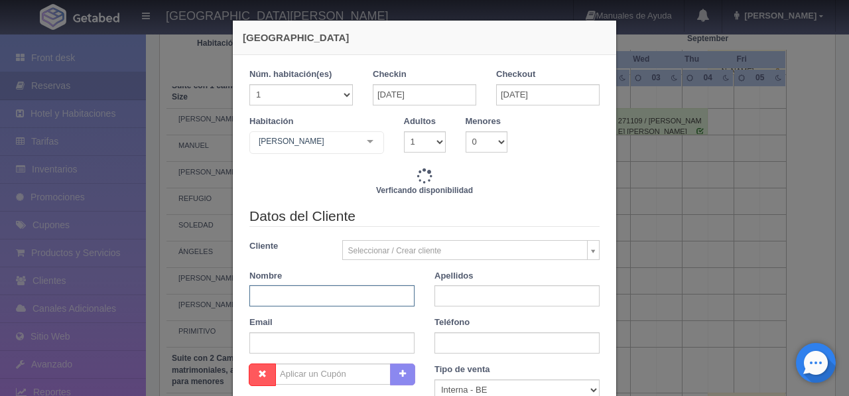
type input "9520.00"
checkbox input "false"
click at [346, 297] on input "text" at bounding box center [331, 295] width 165 height 21
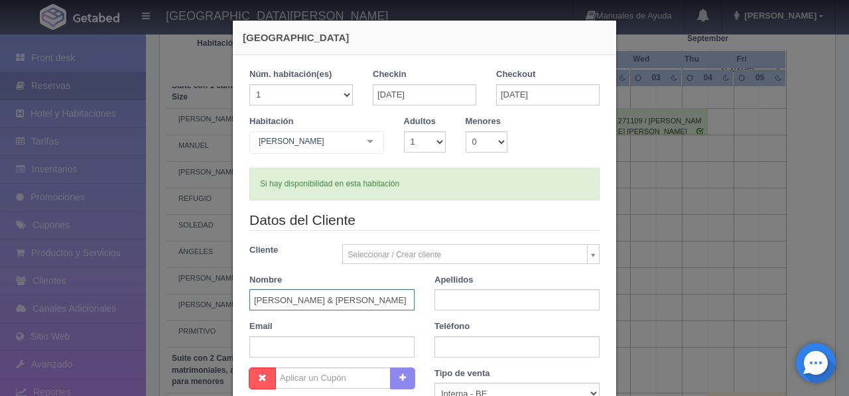
type input "ALMA & RAFAEL"
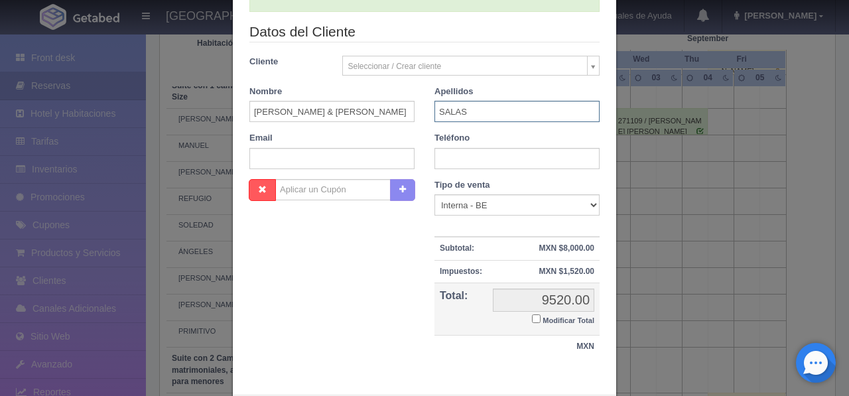
scroll to position [257, 0]
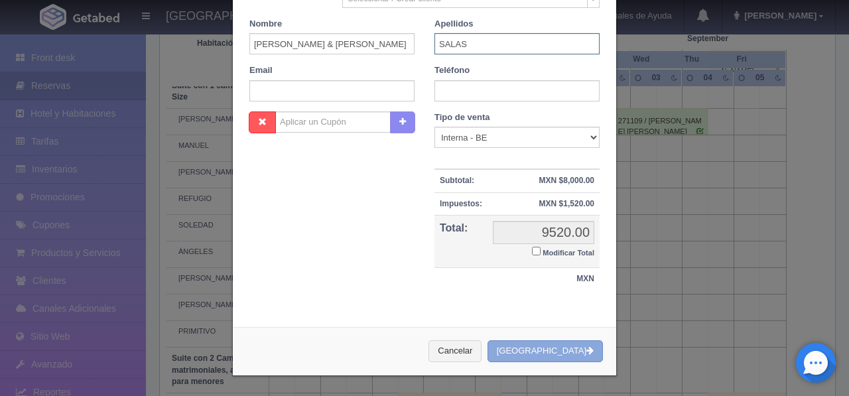
type input "SALAS"
click at [549, 354] on button "[GEOGRAPHIC_DATA]" at bounding box center [544, 351] width 115 height 22
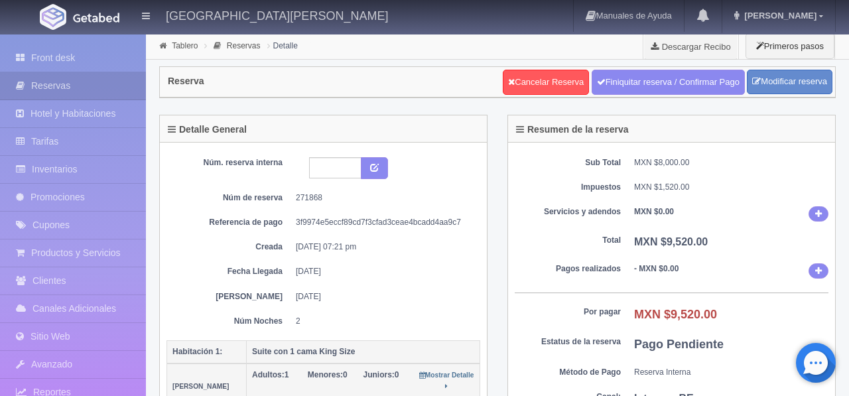
scroll to position [2, 0]
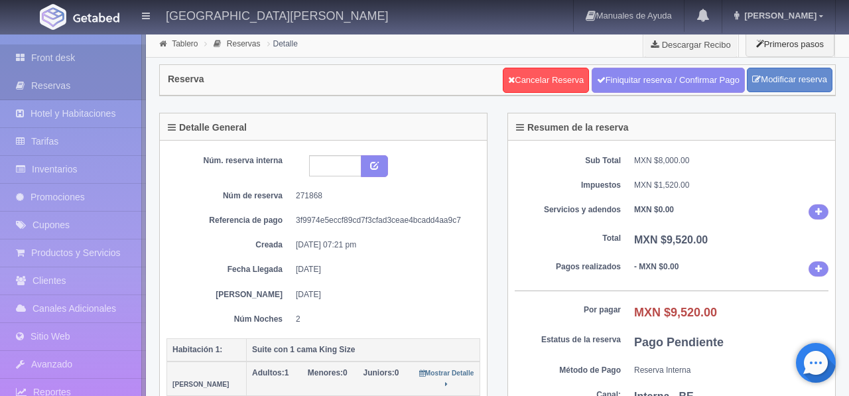
click at [68, 54] on link "Front desk" at bounding box center [73, 57] width 146 height 27
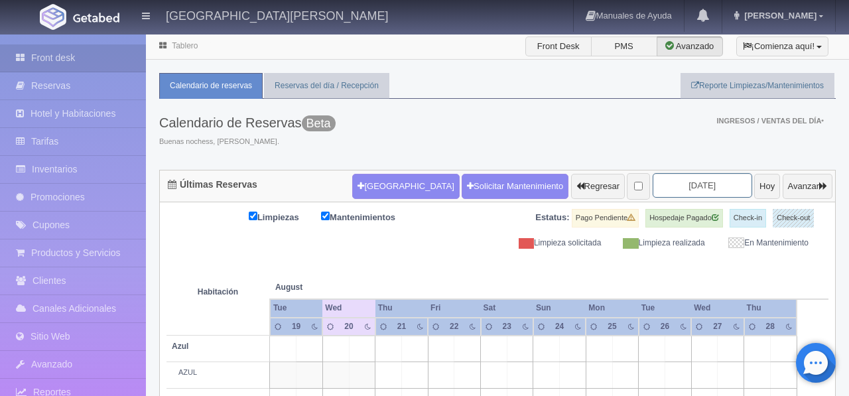
click at [700, 186] on input "[DATE]" at bounding box center [701, 185] width 99 height 25
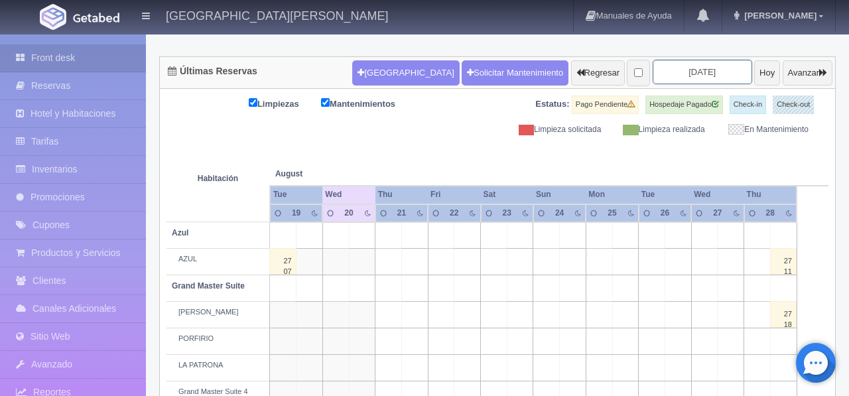
scroll to position [126, 0]
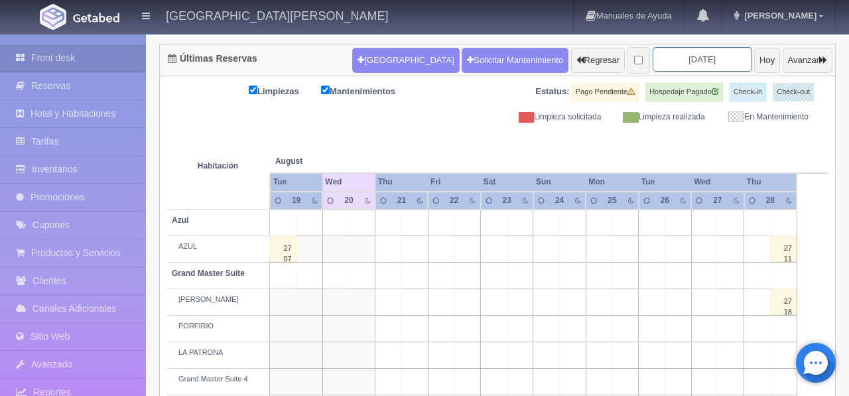
click at [713, 58] on input "[DATE]" at bounding box center [701, 59] width 99 height 25
click at [694, 62] on input "[DATE]" at bounding box center [701, 59] width 99 height 25
click at [667, 146] on th at bounding box center [651, 148] width 79 height 50
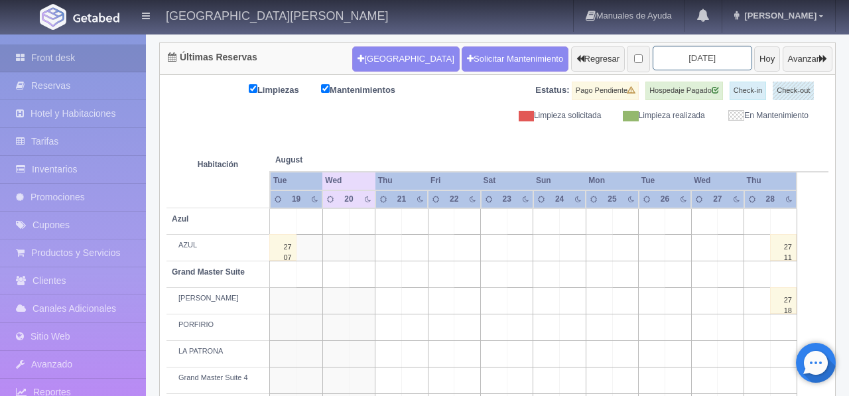
click at [704, 58] on input "[DATE]" at bounding box center [701, 58] width 99 height 25
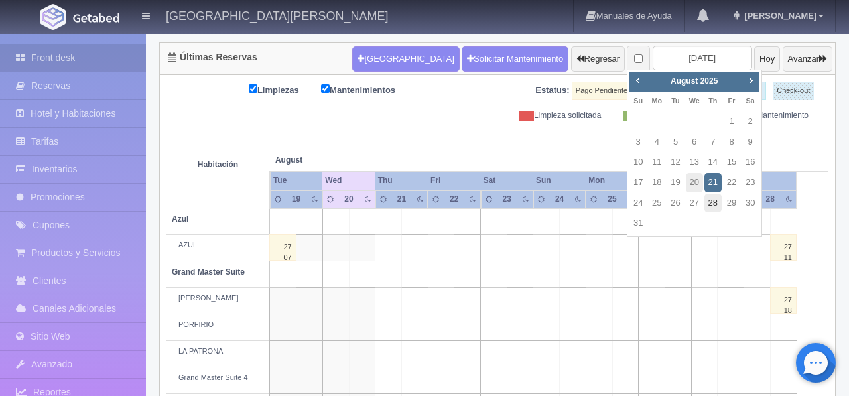
click at [717, 208] on link "28" at bounding box center [712, 203] width 17 height 19
type input "[DATE]"
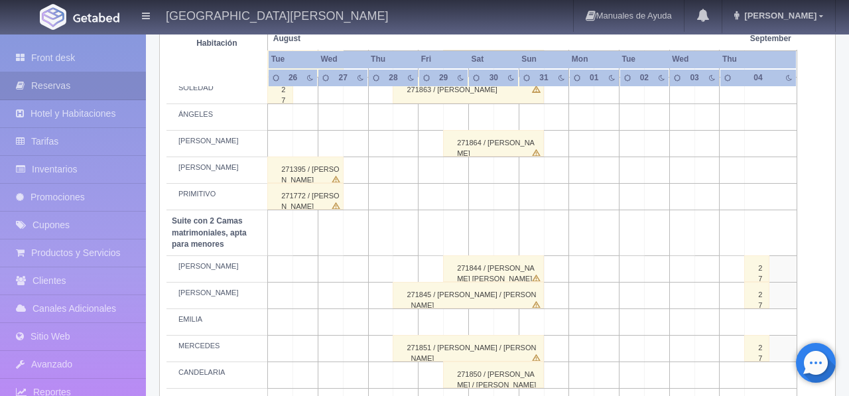
scroll to position [800, 0]
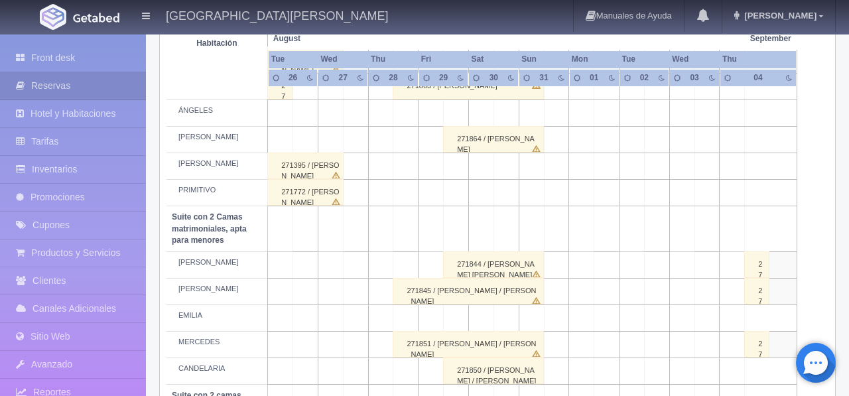
click at [408, 180] on td at bounding box center [405, 166] width 25 height 27
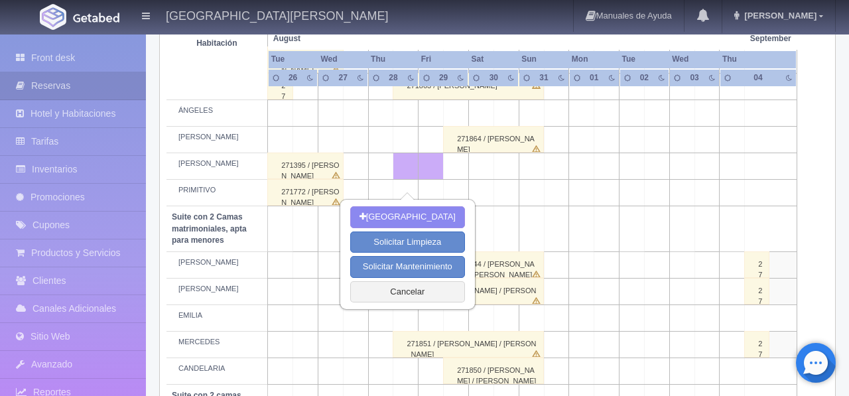
click at [526, 180] on td at bounding box center [530, 166] width 25 height 27
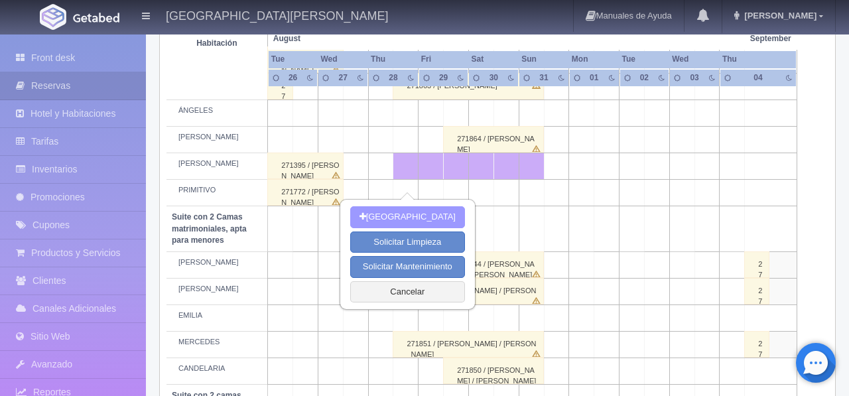
click at [436, 217] on button "[GEOGRAPHIC_DATA]" at bounding box center [407, 217] width 115 height 22
type input "28-08-2025"
type input "[DATE]"
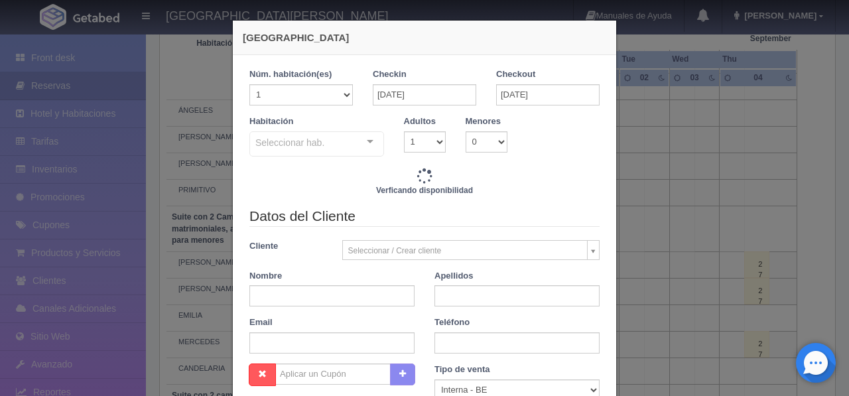
checkbox input "false"
type input "13380.00"
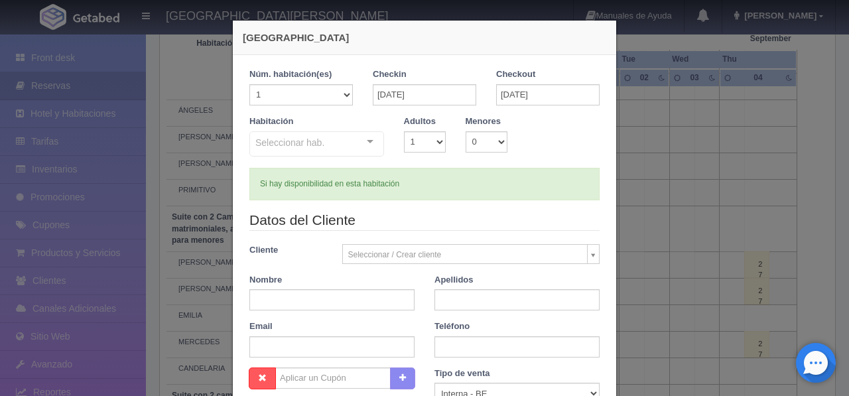
click at [345, 146] on div "Seleccionar hab." at bounding box center [316, 143] width 135 height 25
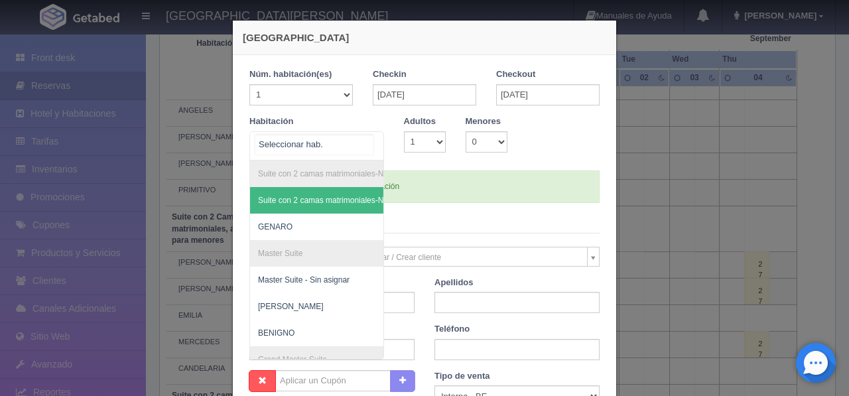
checkbox input "false"
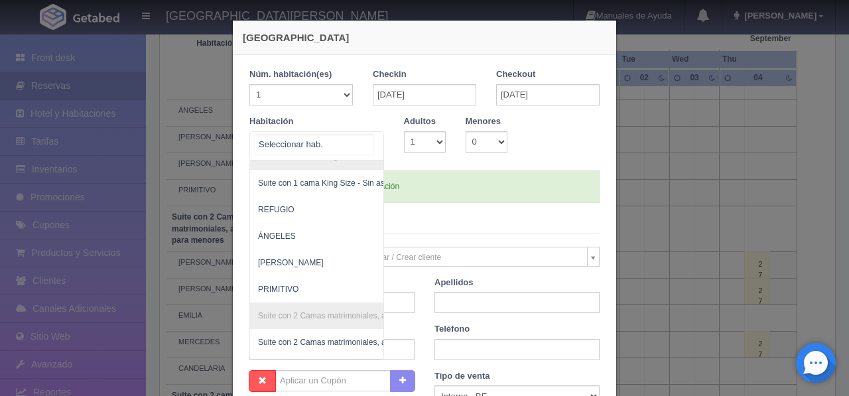
scroll to position [469, 0]
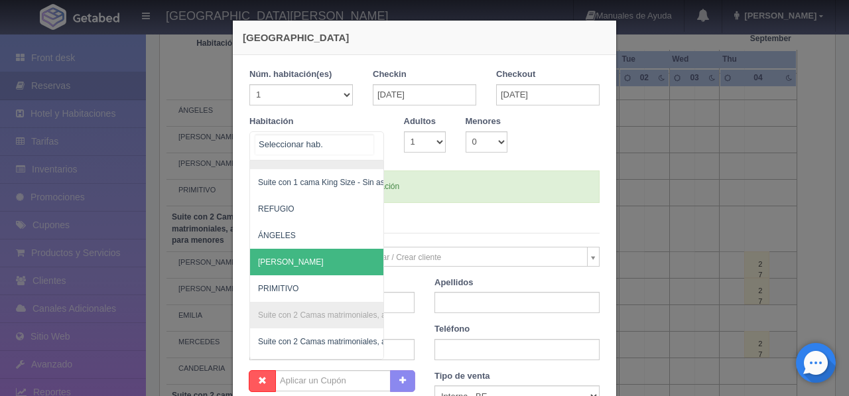
click at [314, 263] on span "NICOLÁS" at bounding box center [381, 262] width 262 height 27
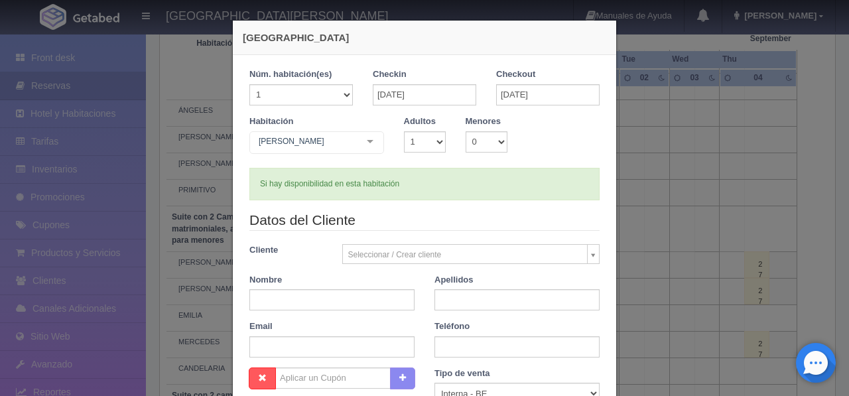
checkbox input "false"
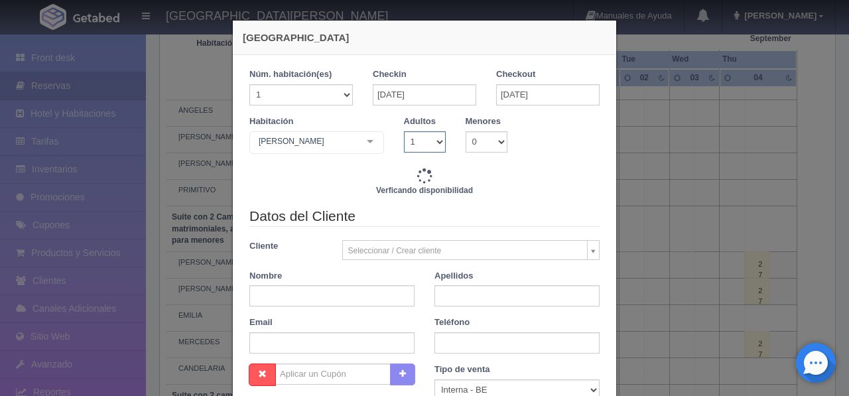
click at [441, 145] on select "1 2 3 4 5 6 7 8 9 10" at bounding box center [425, 141] width 42 height 21
type input "13380.00"
checkbox input "false"
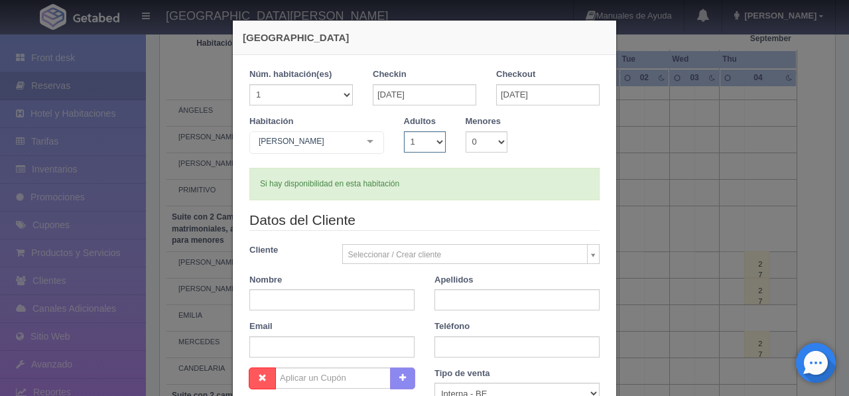
select select "2"
checkbox input "false"
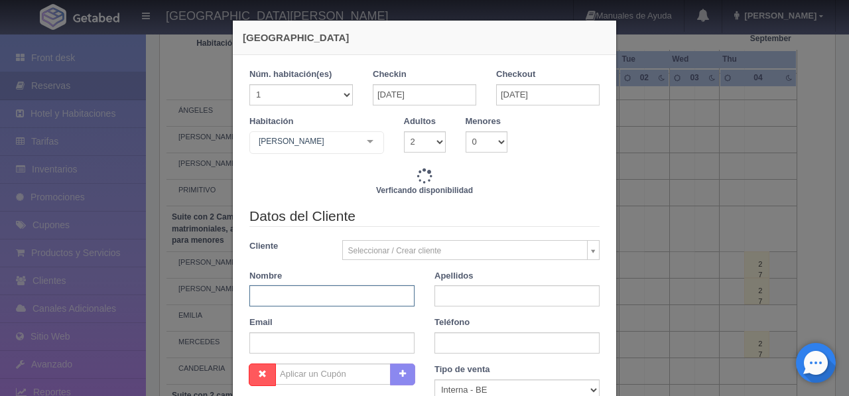
click at [363, 298] on input "text" at bounding box center [331, 295] width 165 height 21
type input "13380.00"
checkbox input "false"
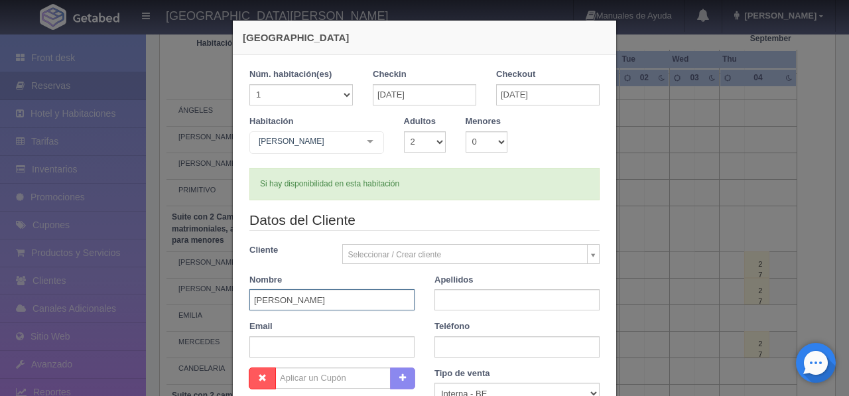
type input "STEPHANIE"
type input "NITZ"
click at [311, 300] on input "STEPHANIE" at bounding box center [331, 299] width 165 height 21
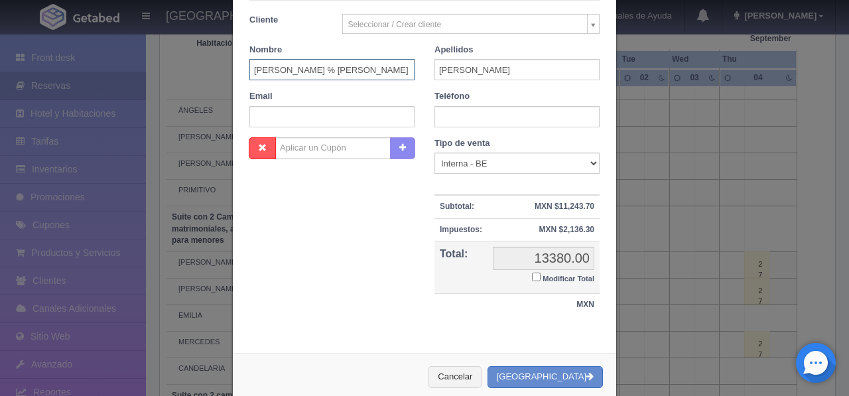
scroll to position [257, 0]
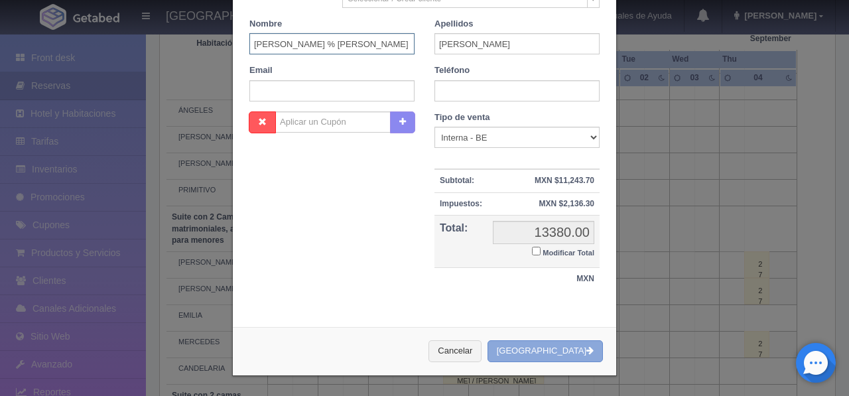
type input "STEPHANIE % JASON"
click at [553, 346] on button "[GEOGRAPHIC_DATA]" at bounding box center [544, 351] width 115 height 22
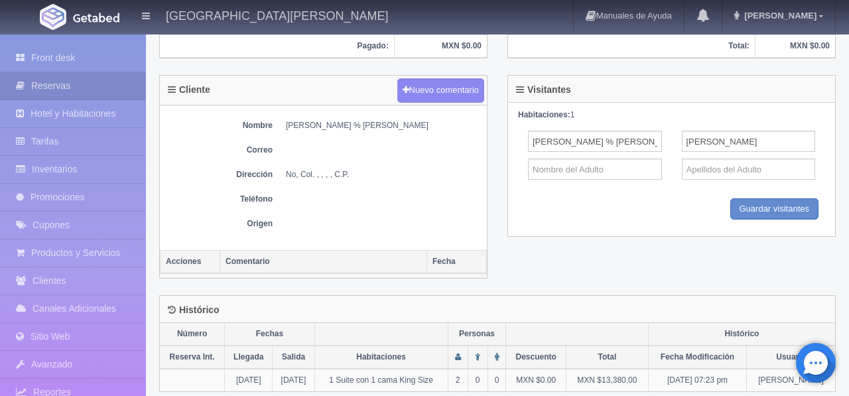
scroll to position [474, 0]
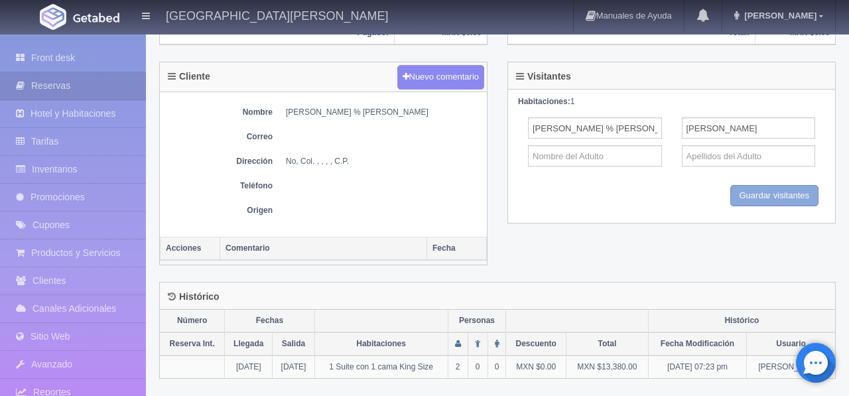
click at [770, 202] on input "Guardar visitantes" at bounding box center [774, 196] width 89 height 22
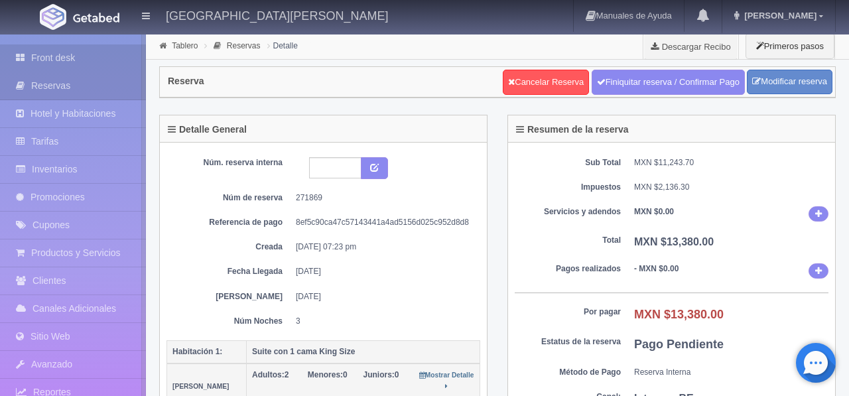
click at [49, 53] on link "Front desk" at bounding box center [73, 57] width 146 height 27
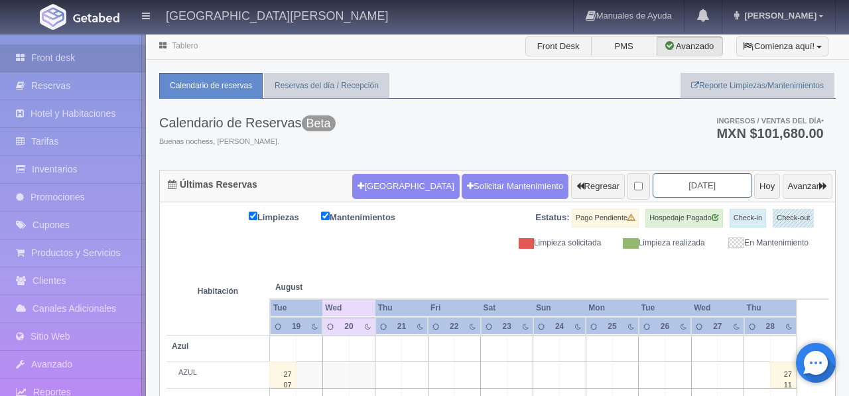
click at [701, 184] on input "2025-08-21" at bounding box center [701, 185] width 99 height 25
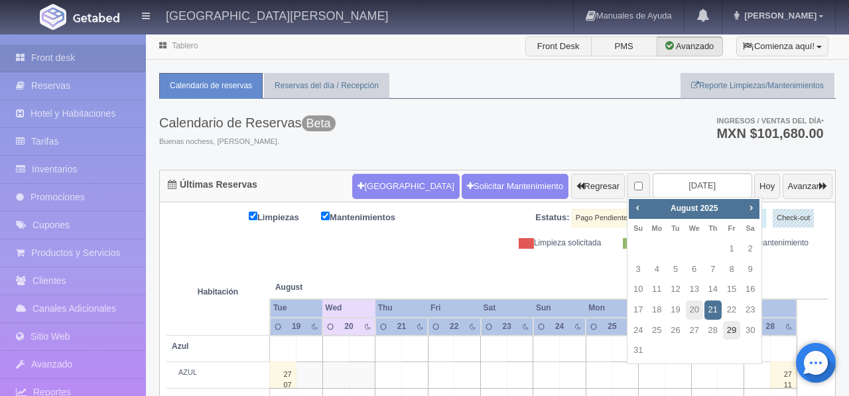
click at [733, 333] on link "29" at bounding box center [731, 330] width 17 height 19
type input "[DATE]"
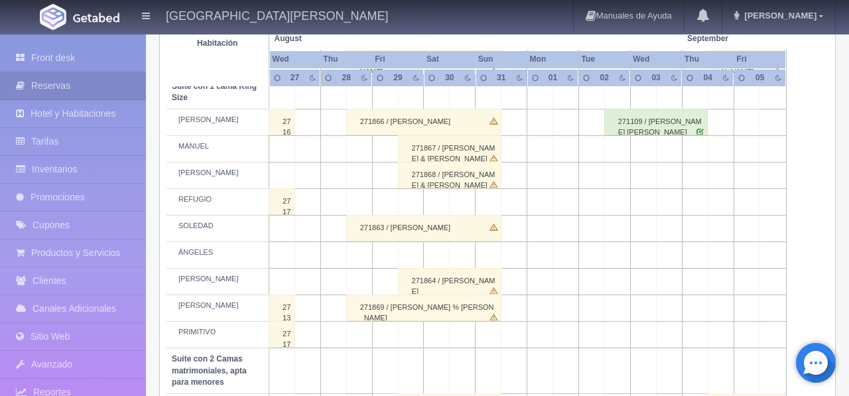
scroll to position [659, 0]
click at [410, 214] on td at bounding box center [411, 201] width 26 height 27
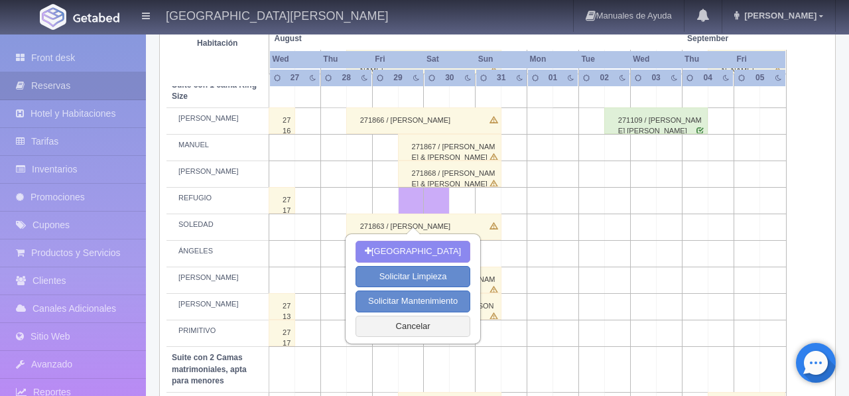
click at [481, 214] on td at bounding box center [488, 201] width 26 height 27
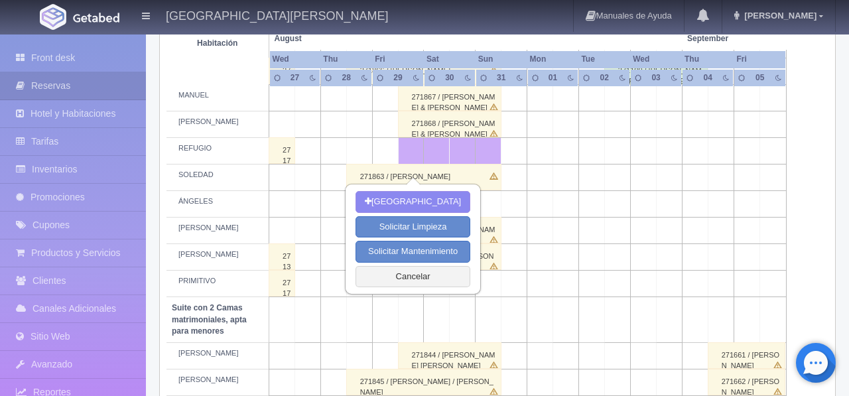
click at [415, 213] on div "Nueva Reserva Solicitar Limpieza Solicitar Mantenimiento Cancelar" at bounding box center [412, 239] width 133 height 108
click at [411, 209] on button "[GEOGRAPHIC_DATA]" at bounding box center [412, 203] width 115 height 22
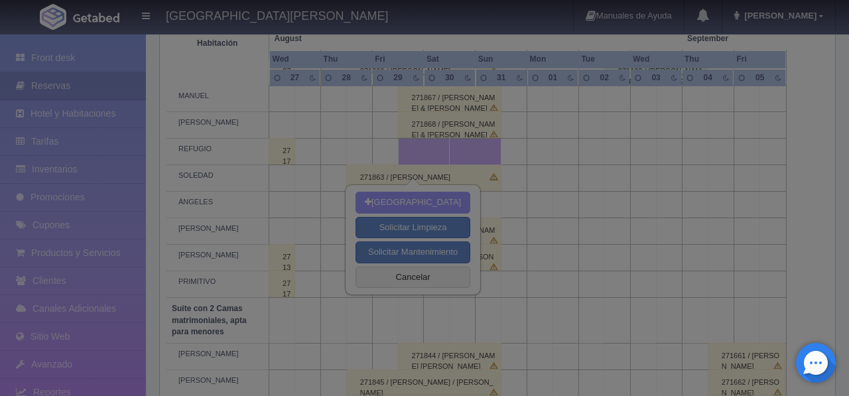
type input "29-08-2025"
type input "31-08-2025"
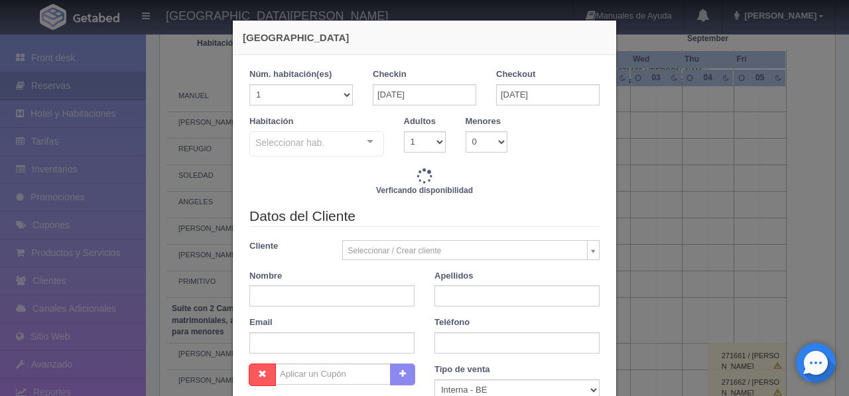
checkbox input "false"
type input "9520.00"
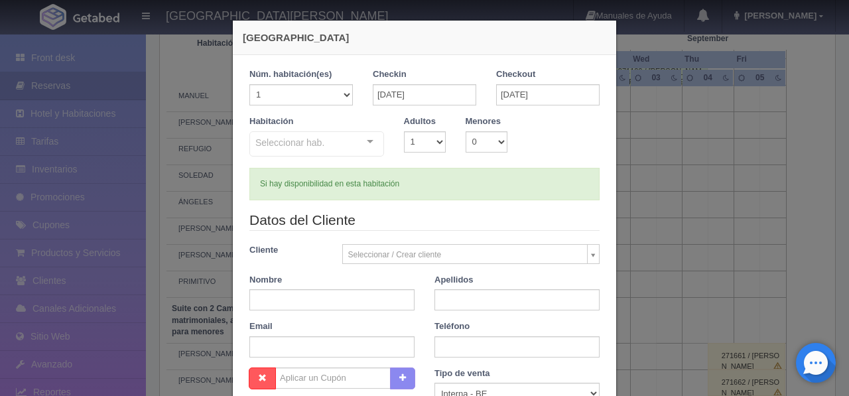
checkbox input "false"
click at [364, 145] on div at bounding box center [370, 142] width 27 height 20
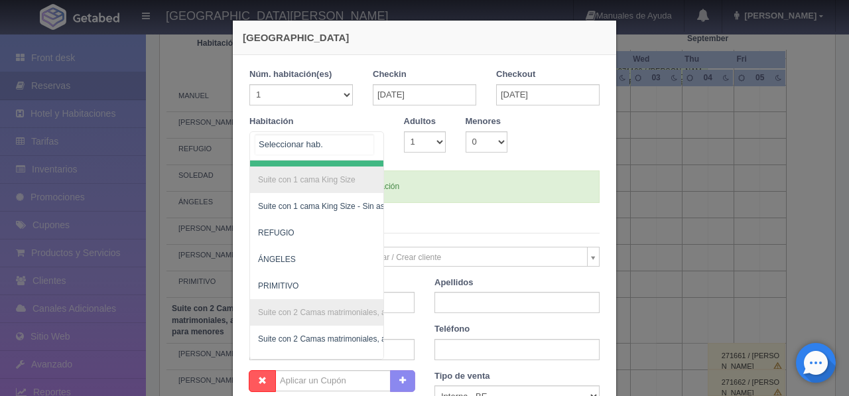
scroll to position [465, 0]
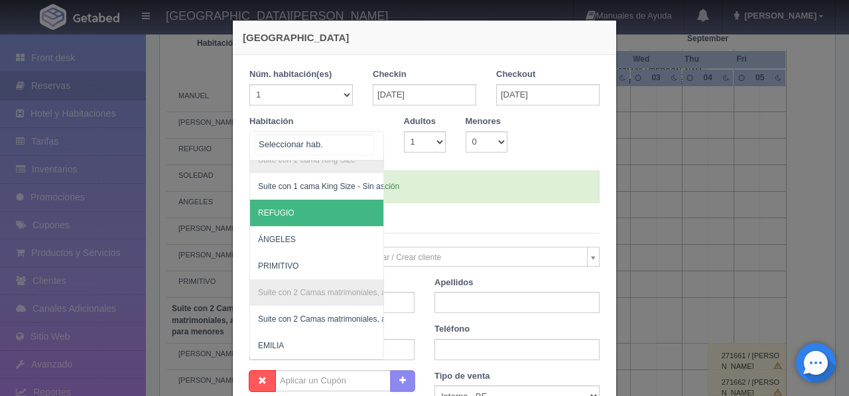
click at [319, 220] on span "REFUGIO" at bounding box center [381, 213] width 262 height 27
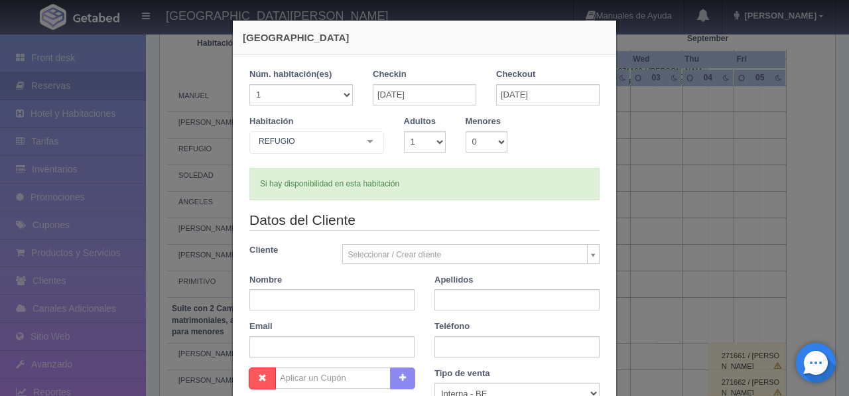
checkbox input "false"
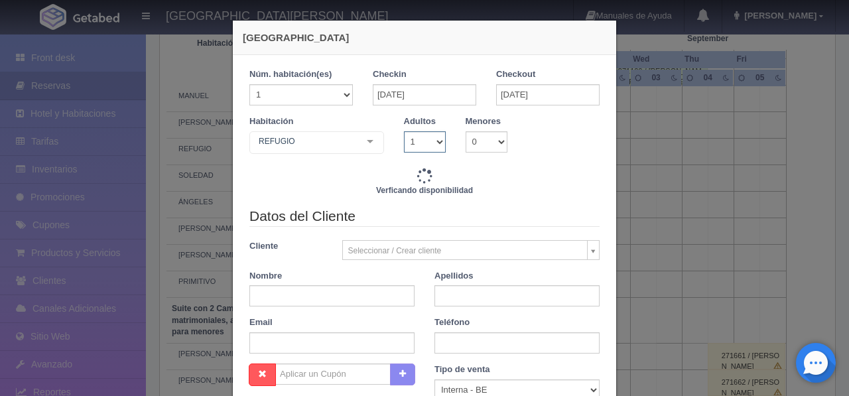
click at [432, 141] on select "1 2 3 4 5 6 7 8 9 10" at bounding box center [425, 141] width 42 height 21
type input "9520.00"
checkbox input "false"
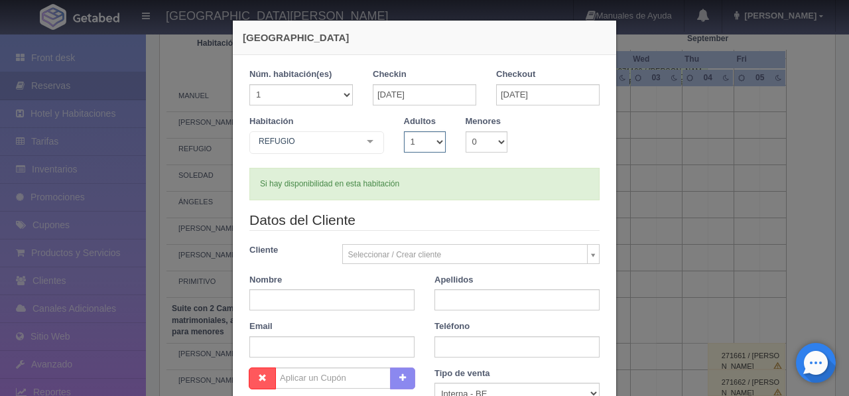
select select "2"
checkbox input "false"
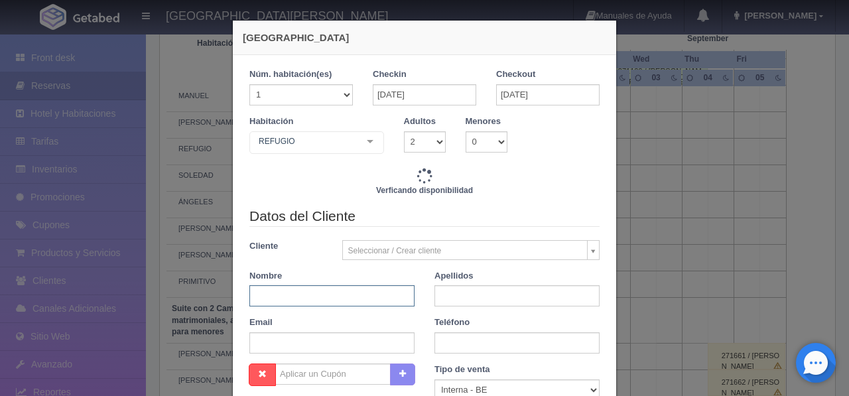
click at [316, 293] on input "text" at bounding box center [331, 295] width 165 height 21
type input "9520.00"
checkbox input "false"
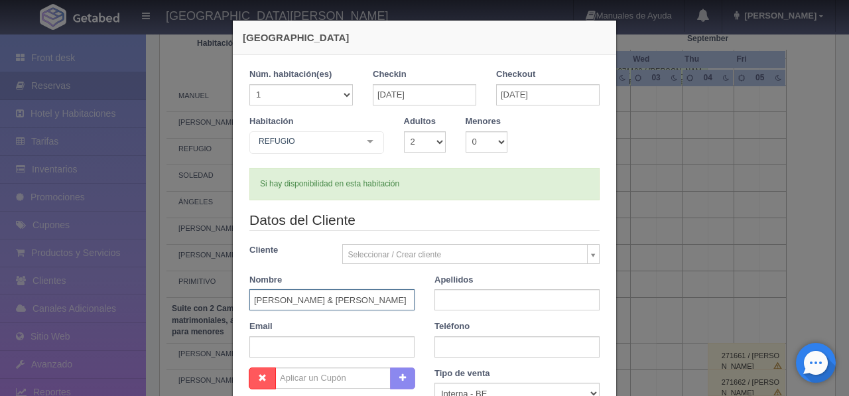
type input "JACKIE & grant"
drag, startPoint x: 489, startPoint y: 299, endPoint x: 397, endPoint y: 294, distance: 91.6
click at [397, 294] on div "Datos del Cliente Cliente Seleccionar / Crear cliente Nuevo Cliente SRTA. MARIO…" at bounding box center [424, 288] width 370 height 157
type input "CASTERSEN"
click at [340, 298] on input "JACKIE & grant" at bounding box center [331, 299] width 165 height 21
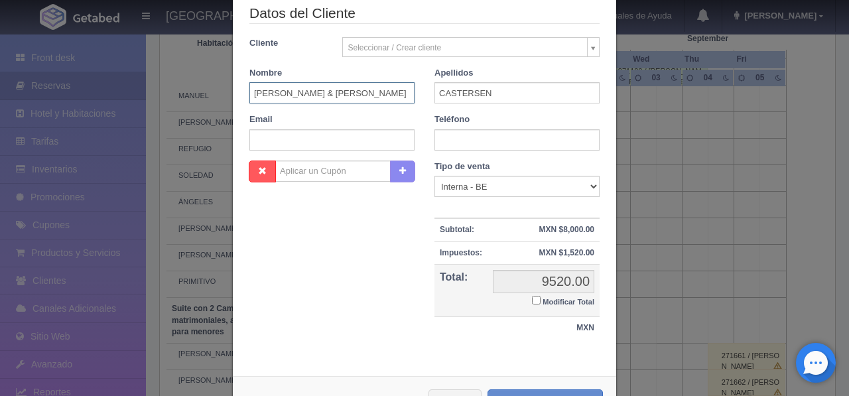
scroll to position [257, 0]
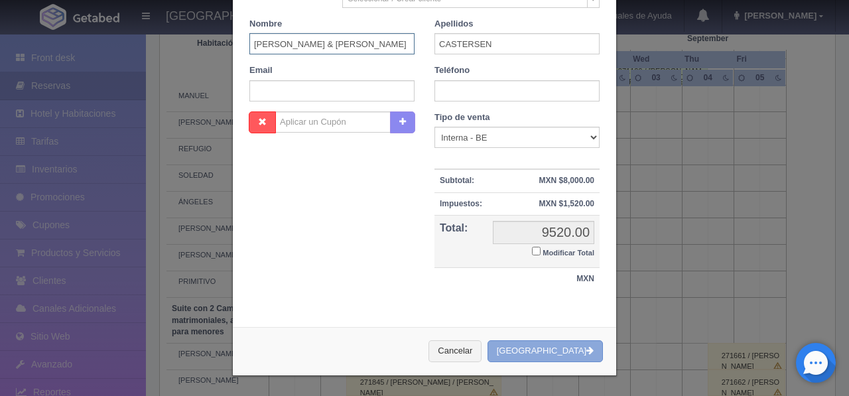
type input "JACKIE & GRANT"
click at [528, 346] on button "Crear Reserva" at bounding box center [544, 351] width 115 height 22
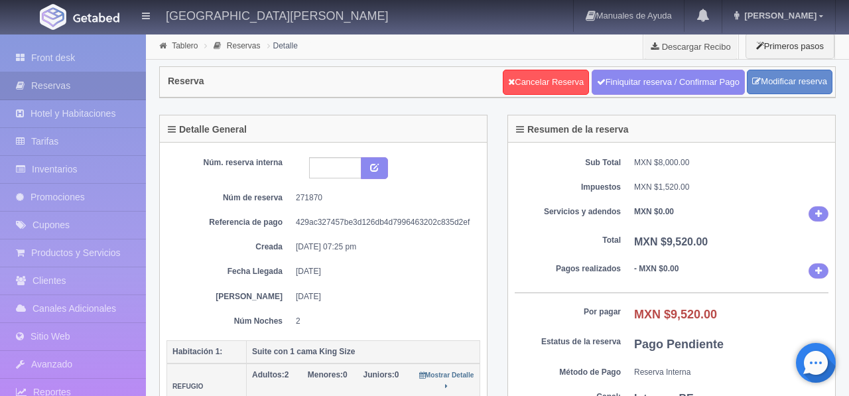
scroll to position [3, 0]
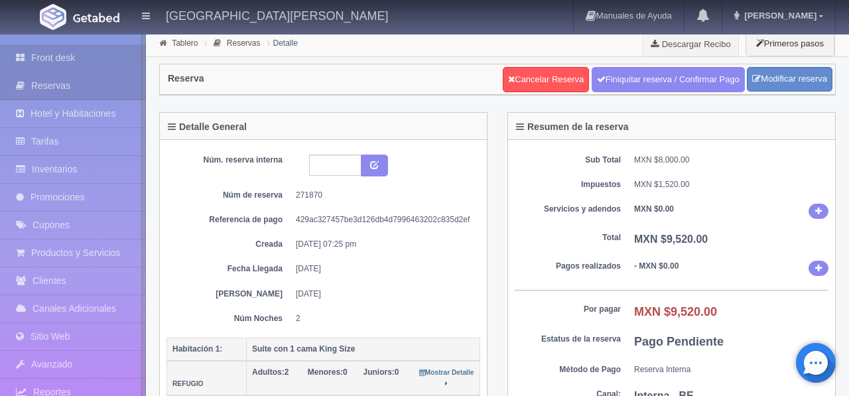
click at [88, 63] on link "Front desk" at bounding box center [73, 57] width 146 height 27
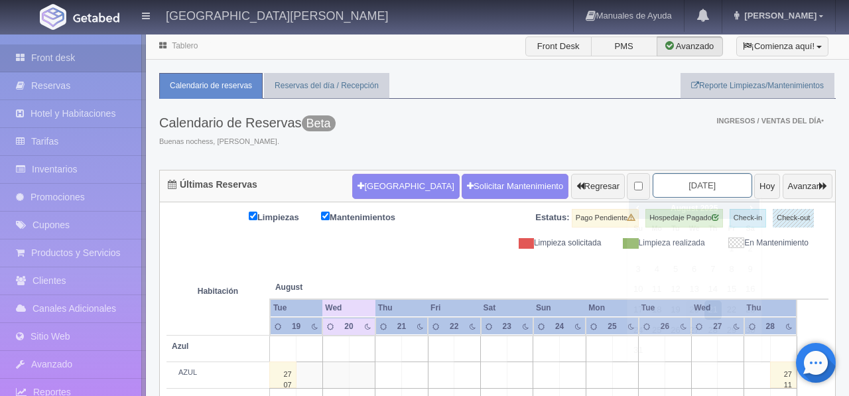
click at [703, 188] on input "[DATE]" at bounding box center [701, 185] width 99 height 25
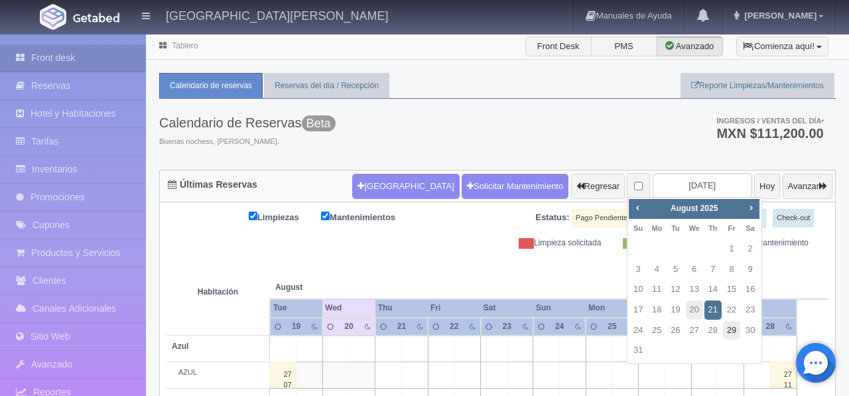
click at [729, 331] on link "29" at bounding box center [731, 330] width 17 height 19
type input "[DATE]"
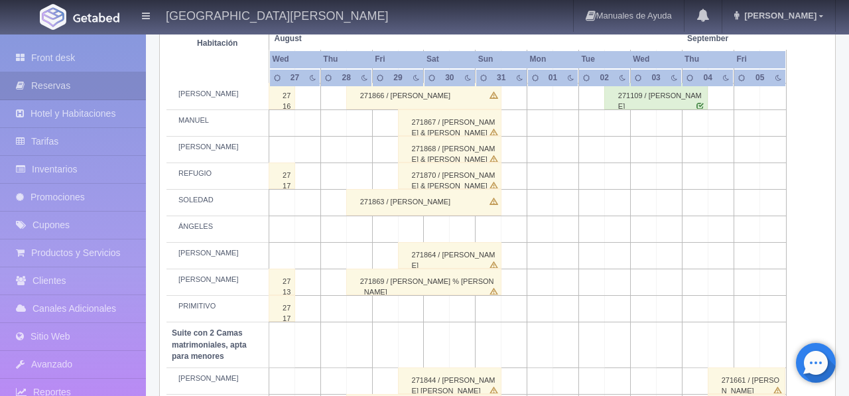
scroll to position [682, 0]
click at [420, 244] on td at bounding box center [411, 230] width 26 height 27
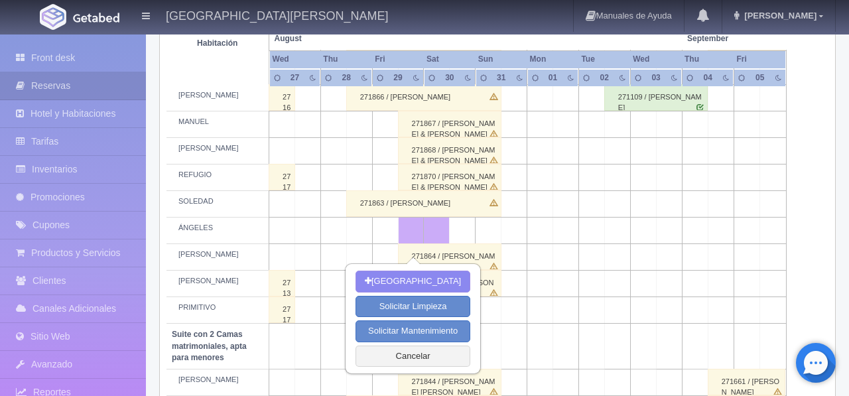
click at [489, 244] on td at bounding box center [488, 230] width 26 height 27
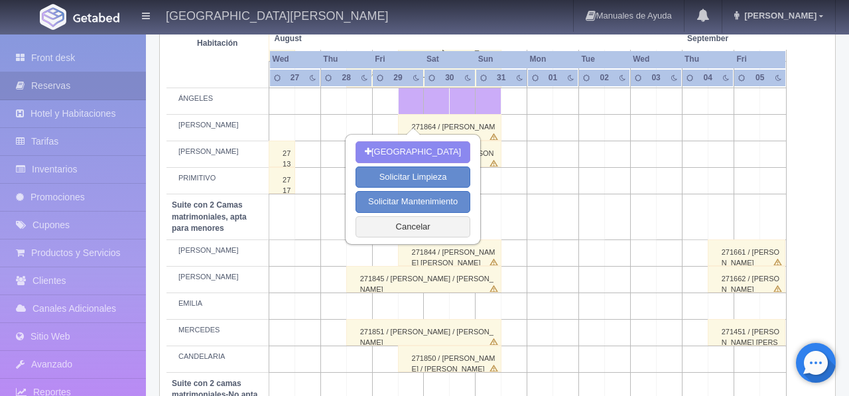
scroll to position [809, 0]
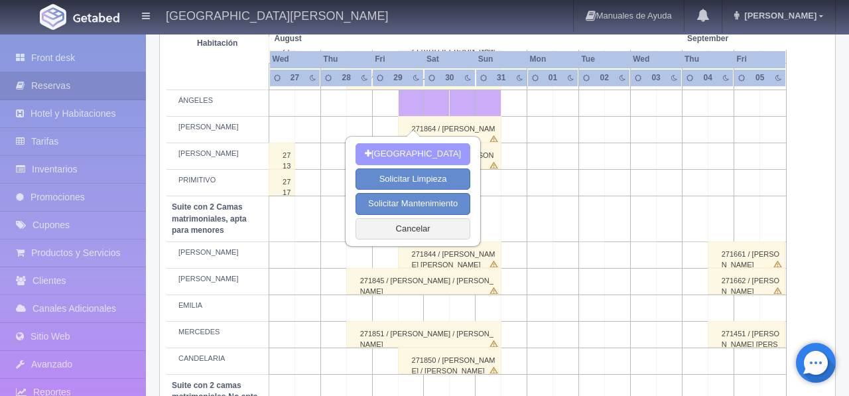
click at [418, 147] on button "[GEOGRAPHIC_DATA]" at bounding box center [412, 154] width 115 height 22
type input "29-08-2025"
type input "31-08-2025"
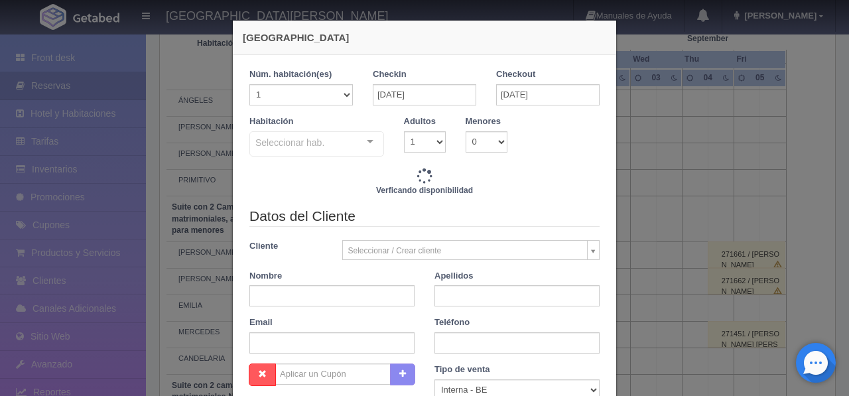
checkbox input "false"
type input "9520.00"
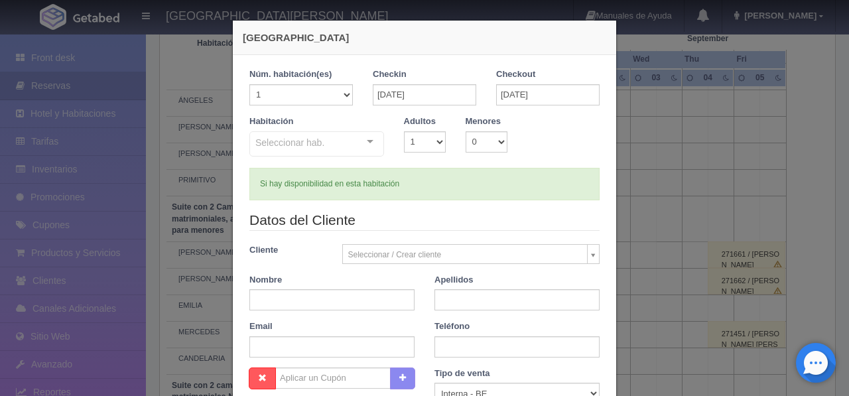
checkbox input "false"
click at [361, 142] on div at bounding box center [370, 142] width 27 height 20
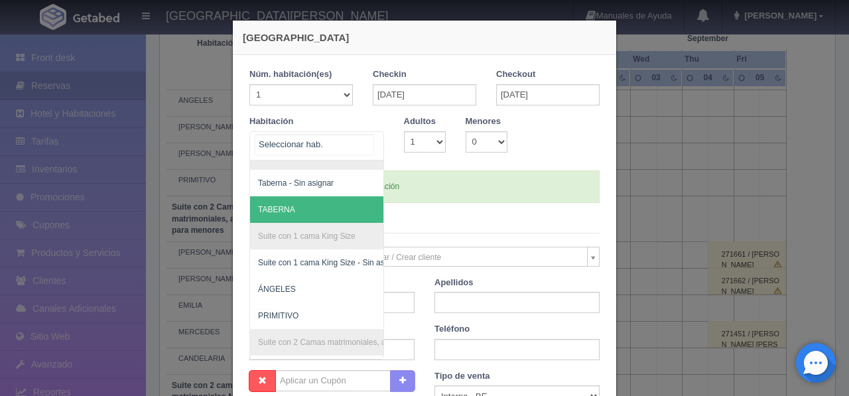
scroll to position [438, 0]
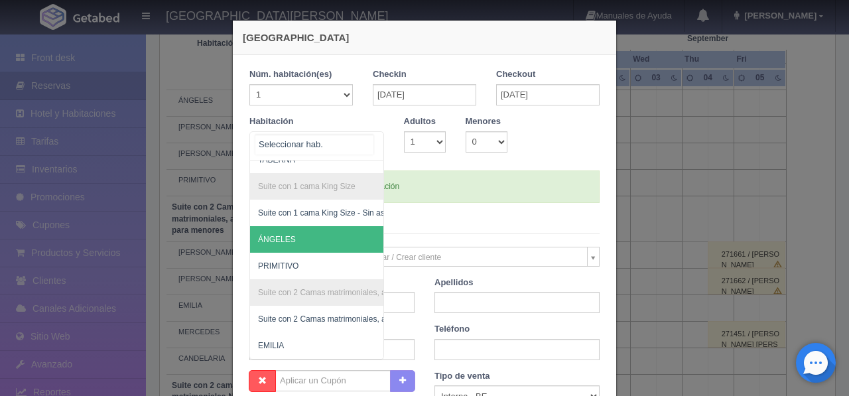
click at [324, 230] on span "ÁNGELES" at bounding box center [381, 239] width 262 height 27
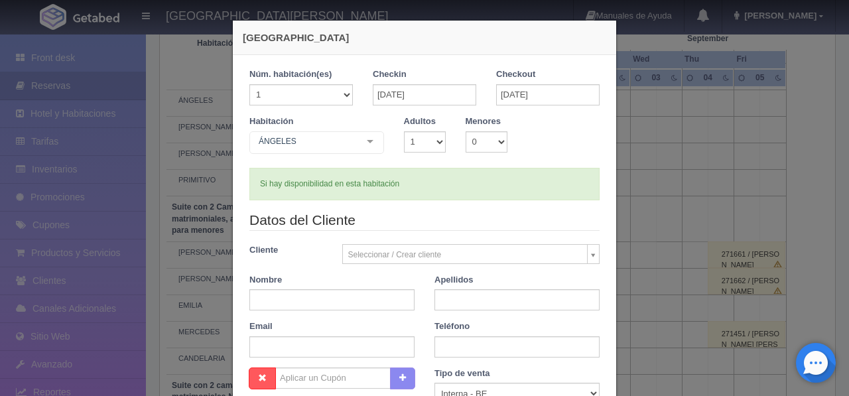
checkbox input "false"
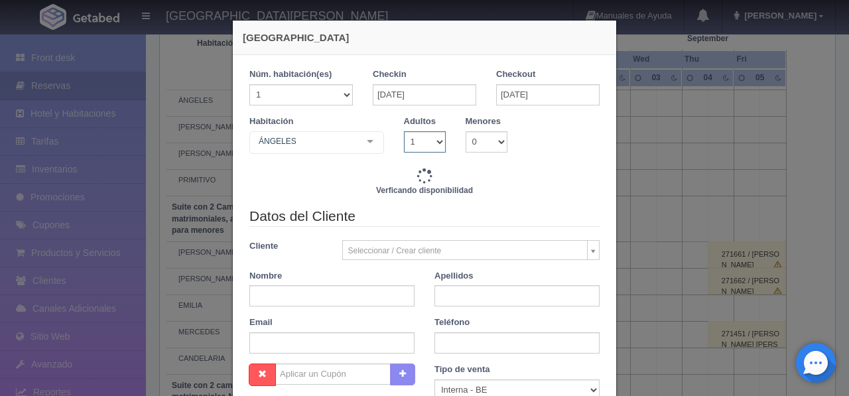
click at [438, 144] on select "1 2 3 4 5 6 7 8 9 10" at bounding box center [425, 141] width 42 height 21
type input "9520.00"
checkbox input "false"
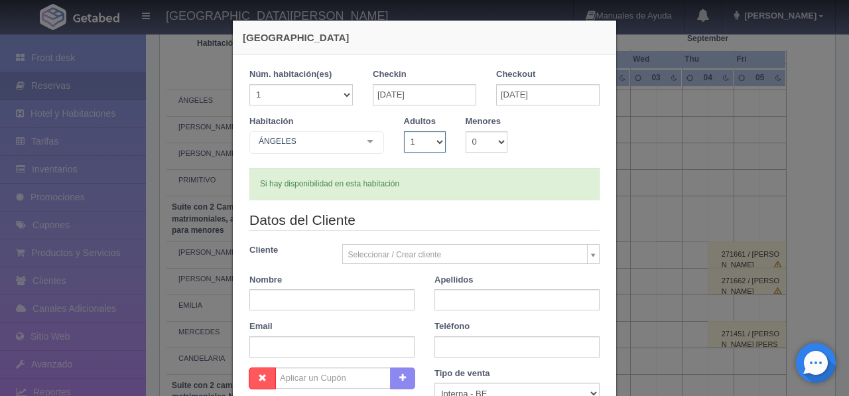
select select "2"
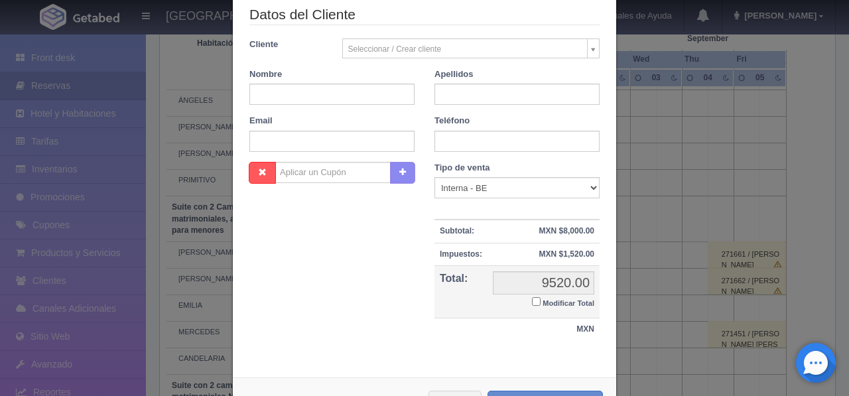
checkbox input "false"
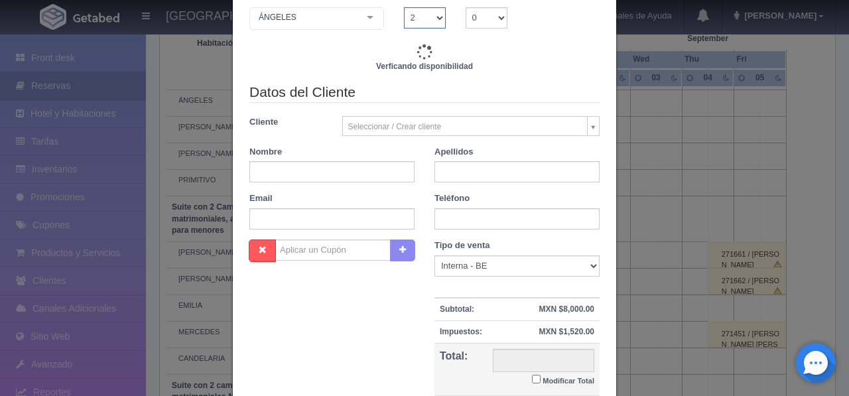
scroll to position [121, 0]
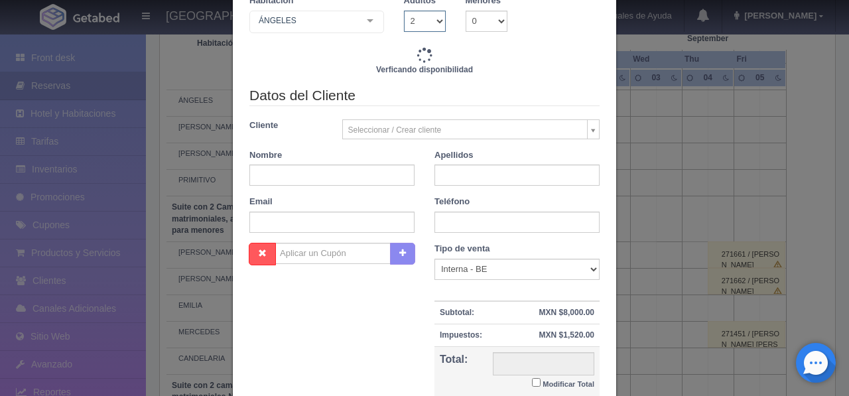
type input "9520.00"
checkbox input "false"
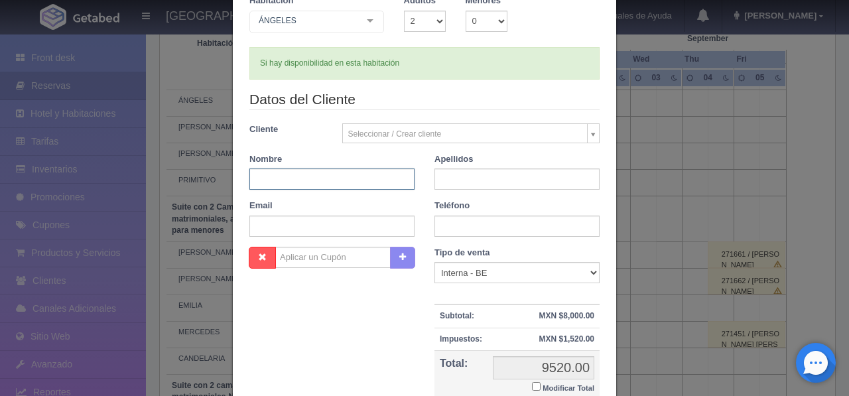
click at [311, 180] on input "text" at bounding box center [331, 178] width 165 height 21
type input "JOSUE"
type input "CORDOVA"
click at [442, 19] on select "1 2 3 4 5 6 7 8 9 10" at bounding box center [425, 21] width 42 height 21
select select "1"
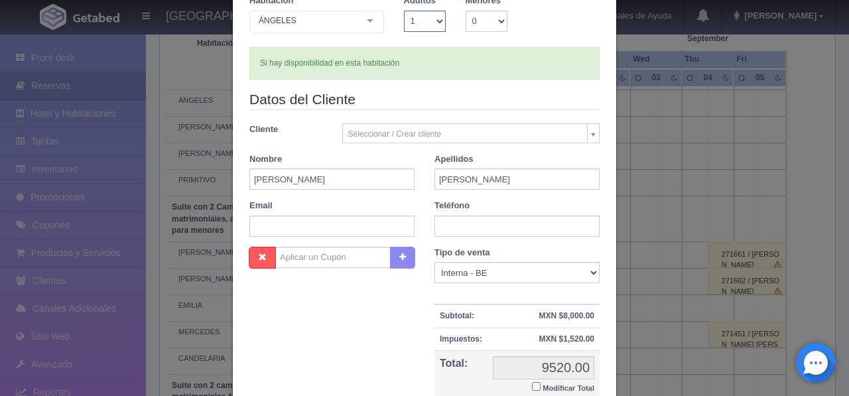
checkbox input "false"
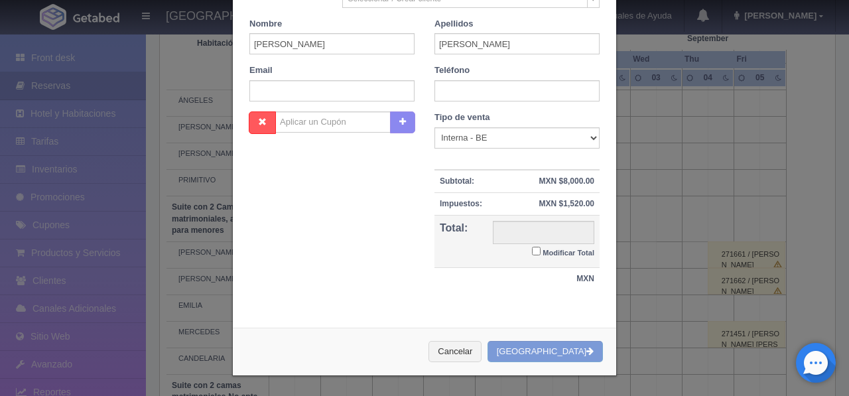
type input "9520.00"
checkbox input "false"
click at [559, 350] on button "[GEOGRAPHIC_DATA]" at bounding box center [544, 351] width 115 height 22
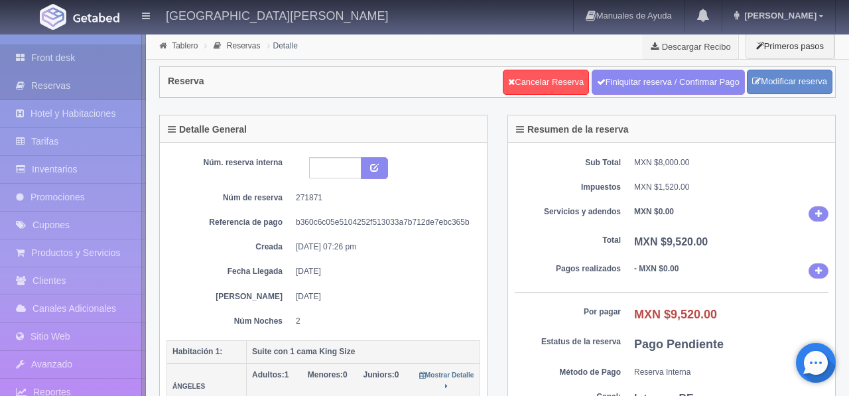
click at [55, 57] on link "Front desk" at bounding box center [73, 57] width 146 height 27
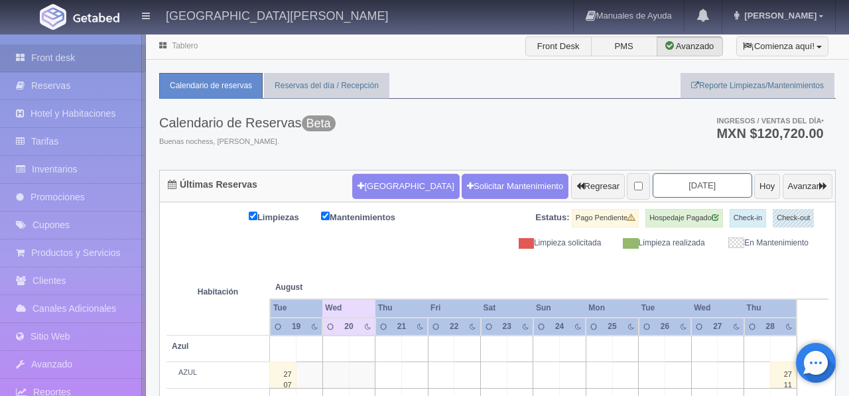
click at [708, 188] on input "[DATE]" at bounding box center [701, 185] width 99 height 25
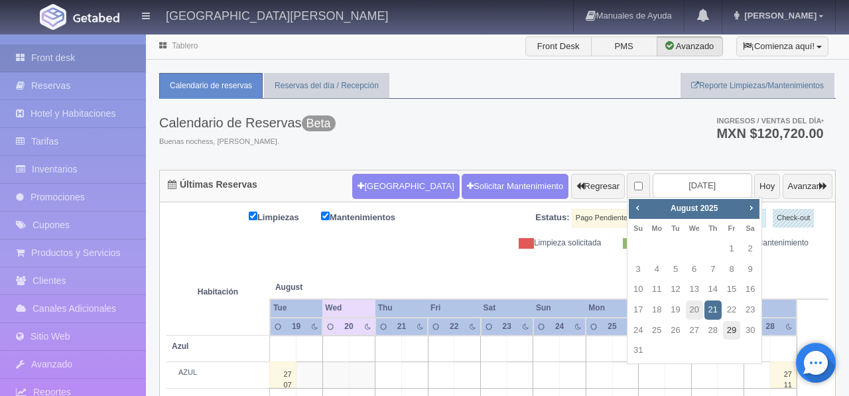
click at [731, 335] on link "29" at bounding box center [731, 330] width 17 height 19
type input "[DATE]"
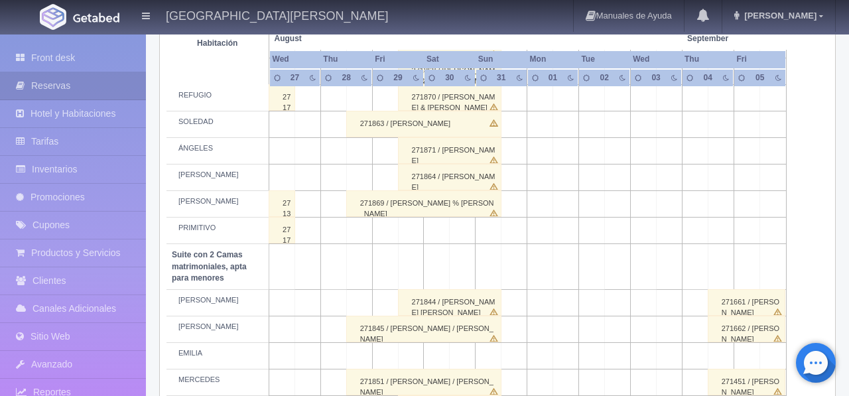
scroll to position [774, 0]
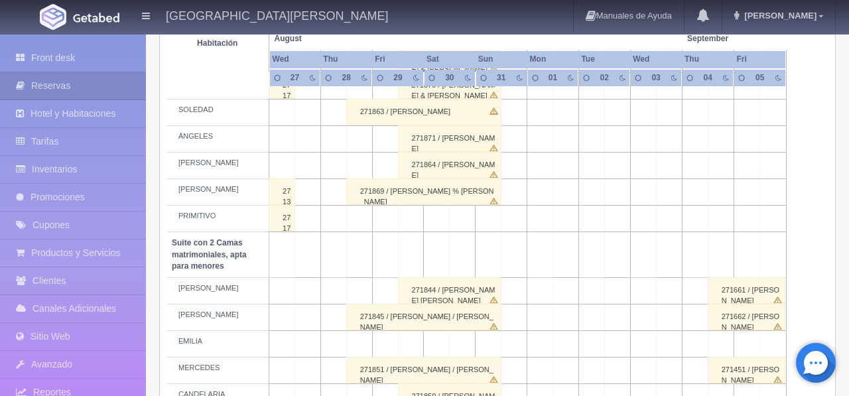
click at [409, 232] on td at bounding box center [411, 219] width 26 height 27
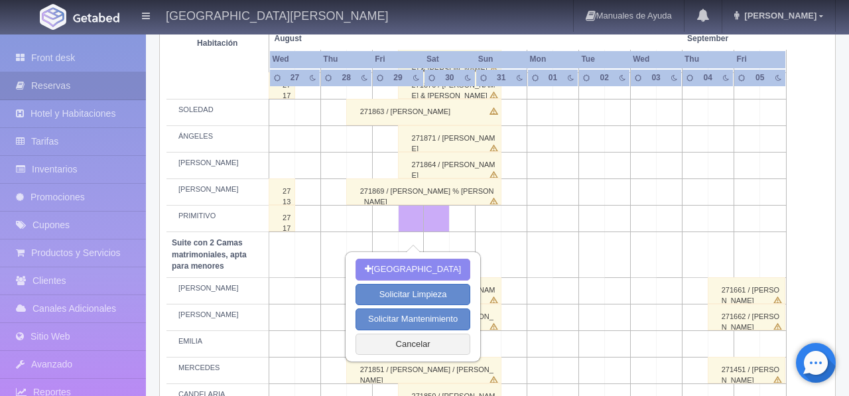
click at [490, 232] on td at bounding box center [488, 219] width 26 height 27
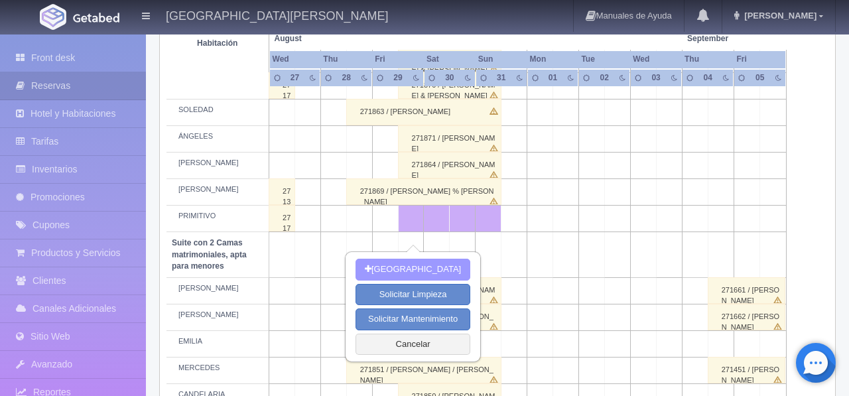
click at [453, 269] on button "[GEOGRAPHIC_DATA]" at bounding box center [412, 270] width 115 height 22
type input "[DATE]"
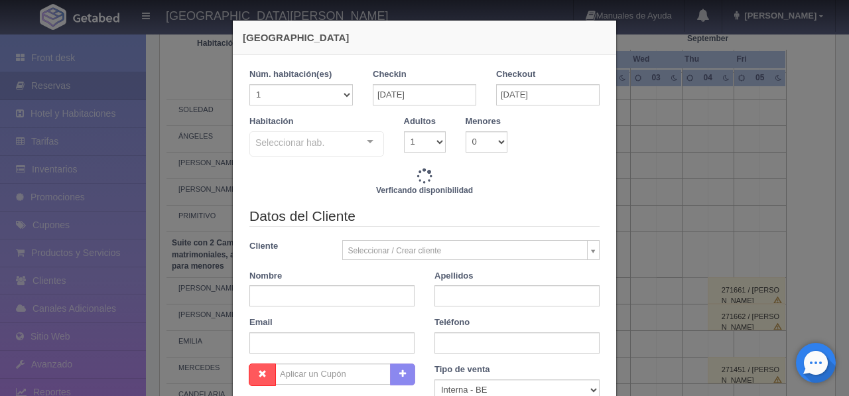
checkbox input "false"
type input "9520.00"
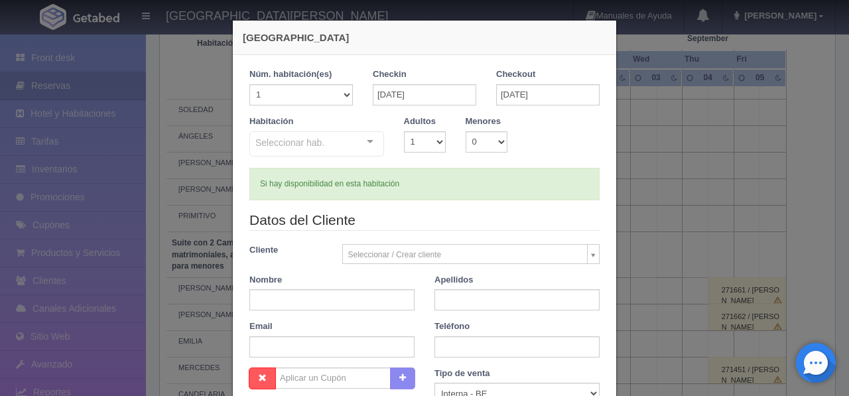
checkbox input "false"
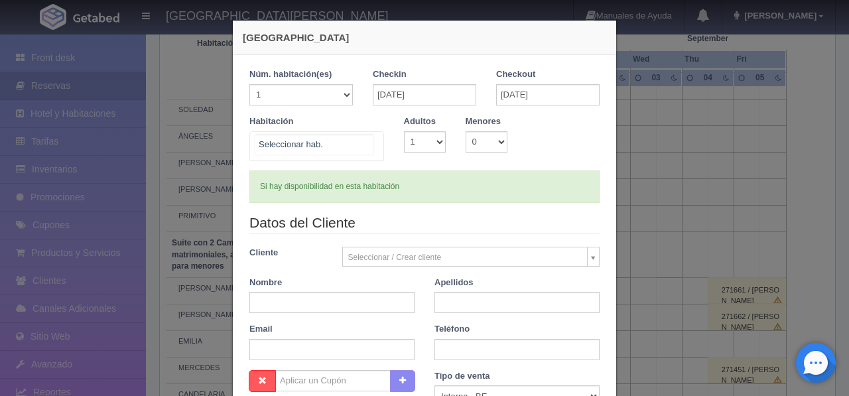
click at [337, 144] on div at bounding box center [316, 145] width 135 height 29
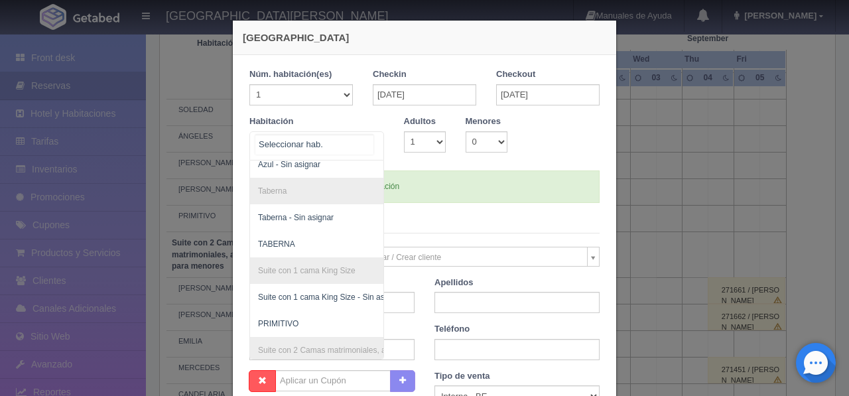
scroll to position [412, 0]
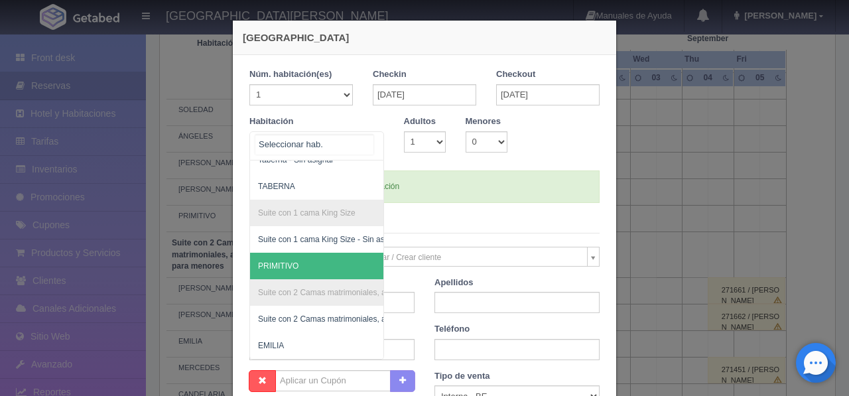
click at [324, 259] on span "PRIMITIVO" at bounding box center [381, 266] width 262 height 27
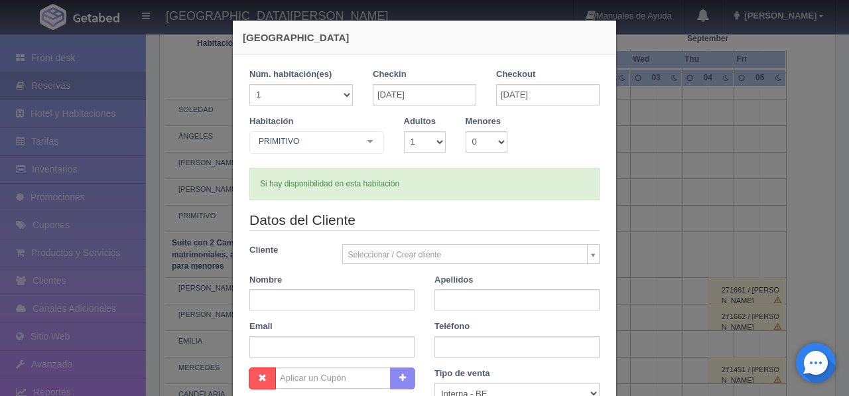
checkbox input "false"
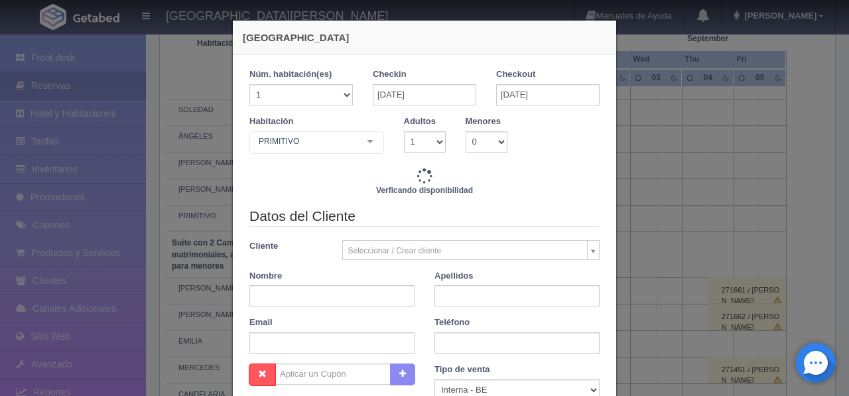
type input "9520.00"
checkbox input "false"
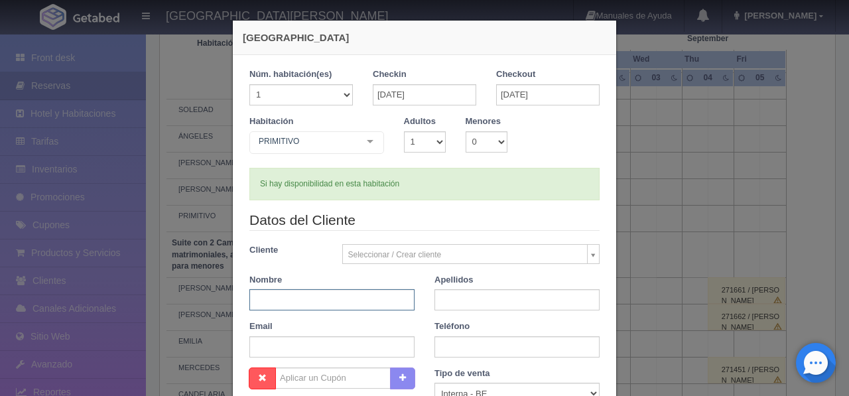
click at [298, 299] on input "text" at bounding box center [331, 299] width 165 height 21
type input "[PERSON_NAME] & [PERSON_NAME]"
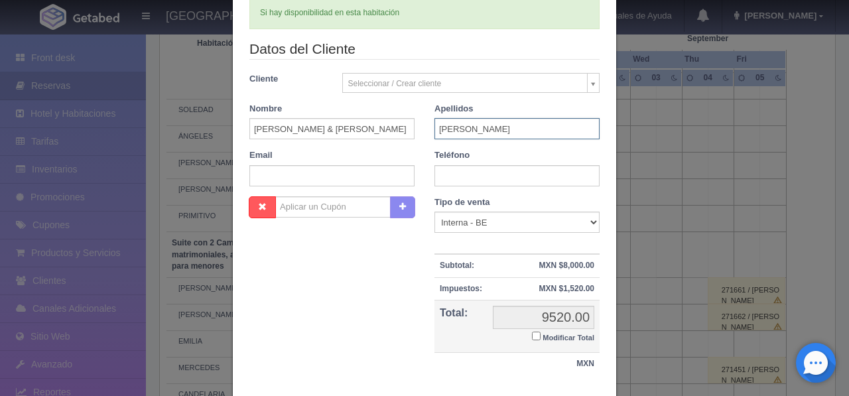
scroll to position [257, 0]
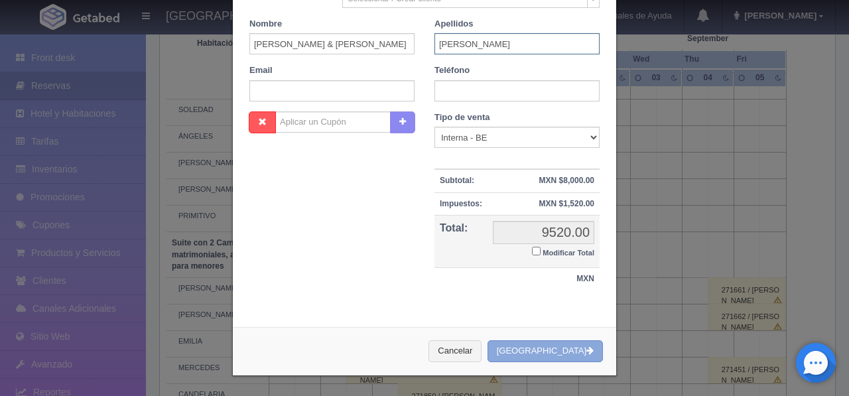
type input "LOZANO"
click at [546, 348] on button "[GEOGRAPHIC_DATA]" at bounding box center [544, 351] width 115 height 22
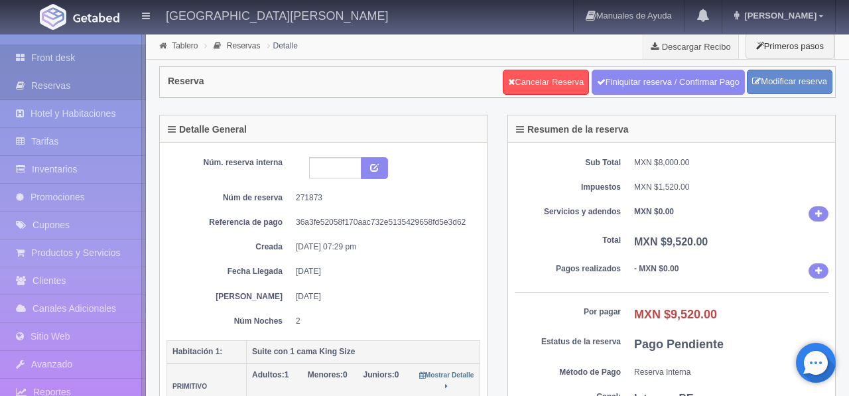
click at [46, 57] on link "Front desk" at bounding box center [73, 57] width 146 height 27
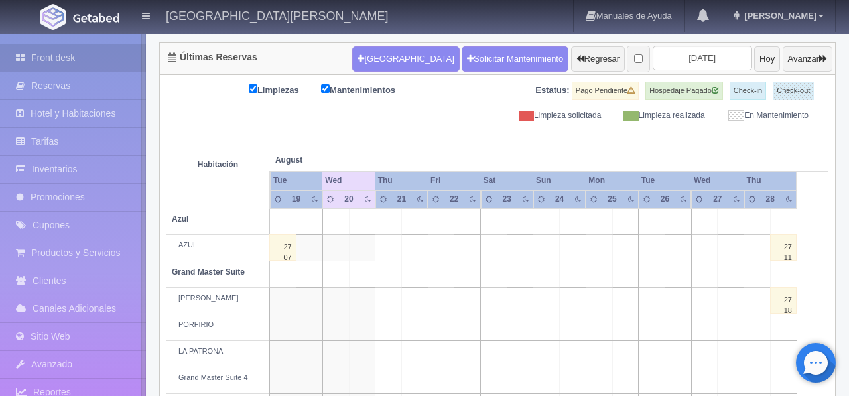
scroll to position [145, 0]
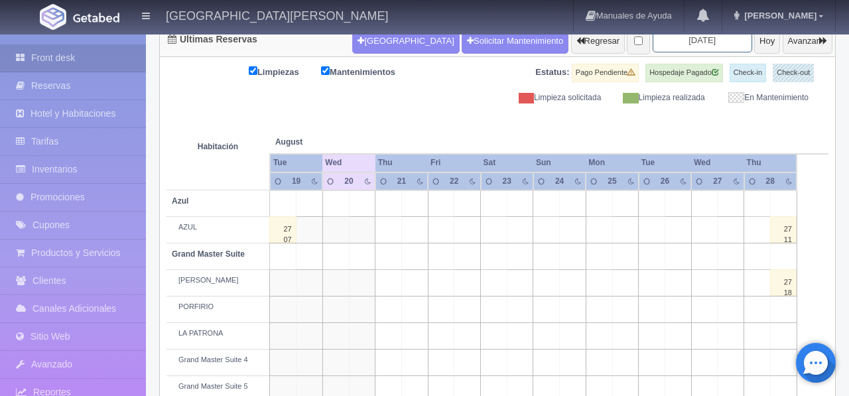
click at [704, 46] on input "[DATE]" at bounding box center [701, 40] width 99 height 25
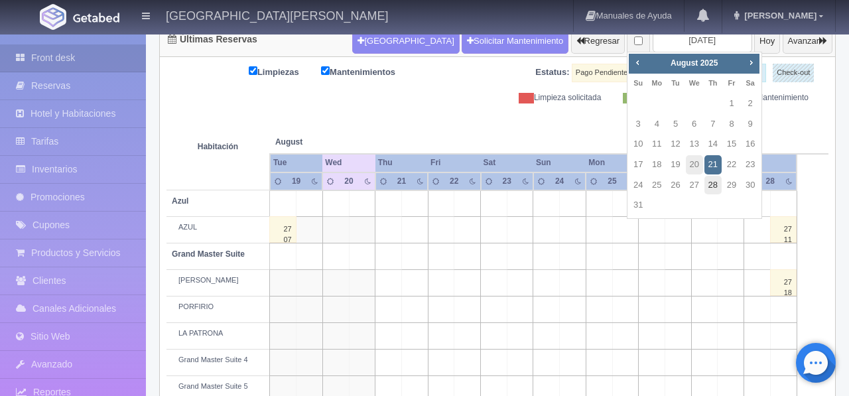
click at [713, 188] on link "28" at bounding box center [712, 185] width 17 height 19
type input "[DATE]"
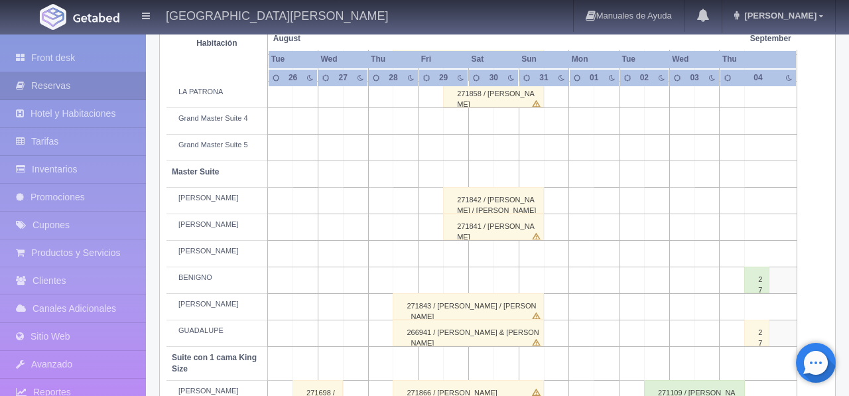
scroll to position [379, 0]
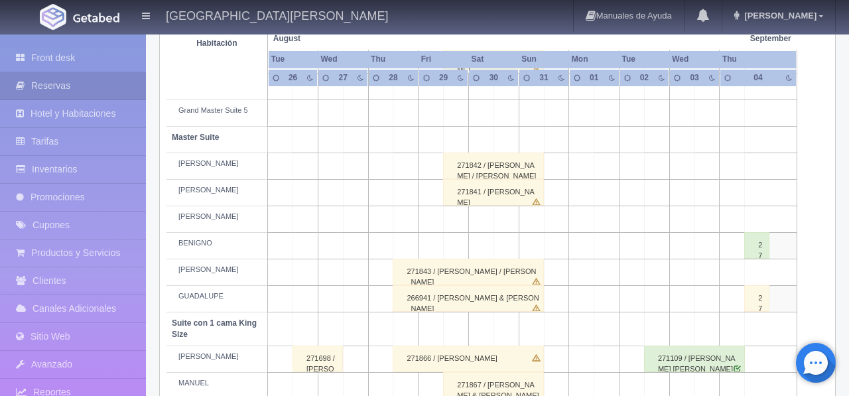
scroll to position [419, 0]
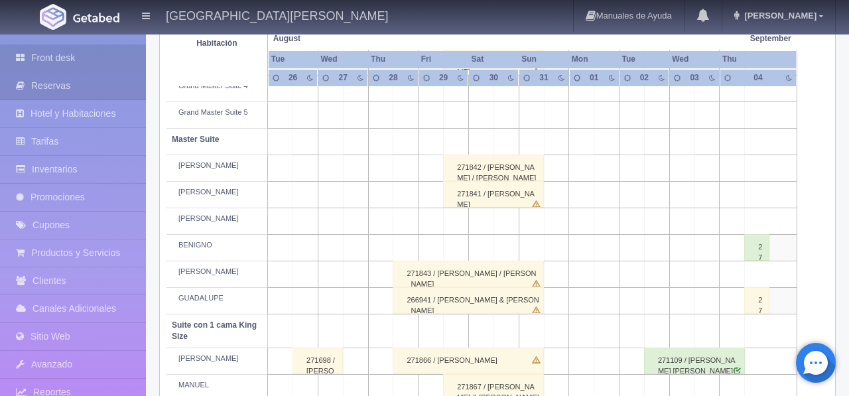
click at [67, 52] on link "Front desk" at bounding box center [73, 57] width 146 height 27
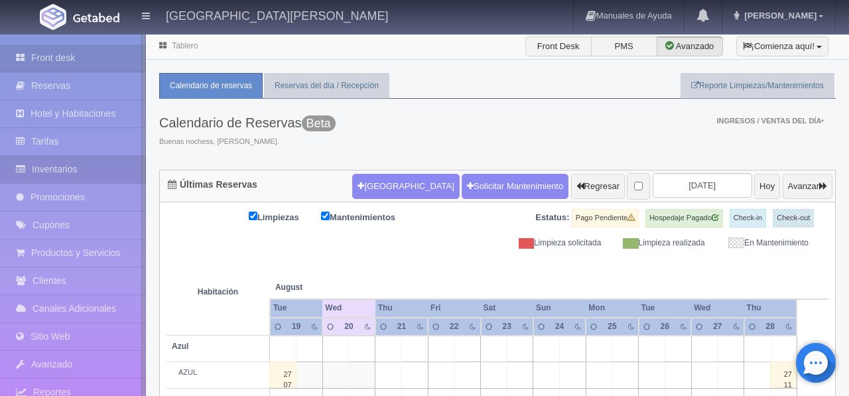
click at [52, 172] on link "Inventarios" at bounding box center [73, 169] width 146 height 27
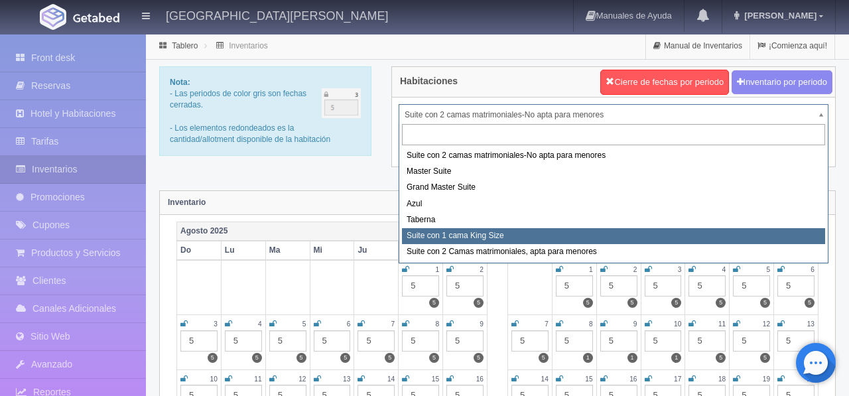
select select "1921"
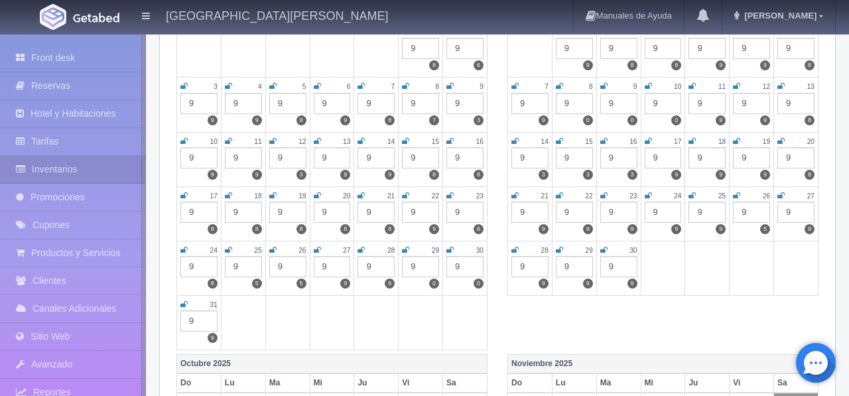
scroll to position [247, 0]
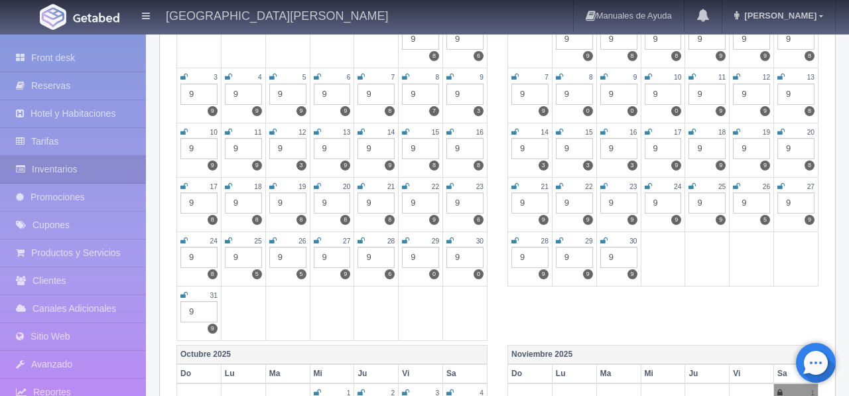
click at [407, 242] on icon at bounding box center [405, 241] width 7 height 8
click at [456, 241] on div "30" at bounding box center [464, 240] width 37 height 11
click at [455, 241] on div "30" at bounding box center [464, 240] width 37 height 11
click at [453, 241] on icon at bounding box center [449, 241] width 7 height 8
